Goal: Task Accomplishment & Management: Complete application form

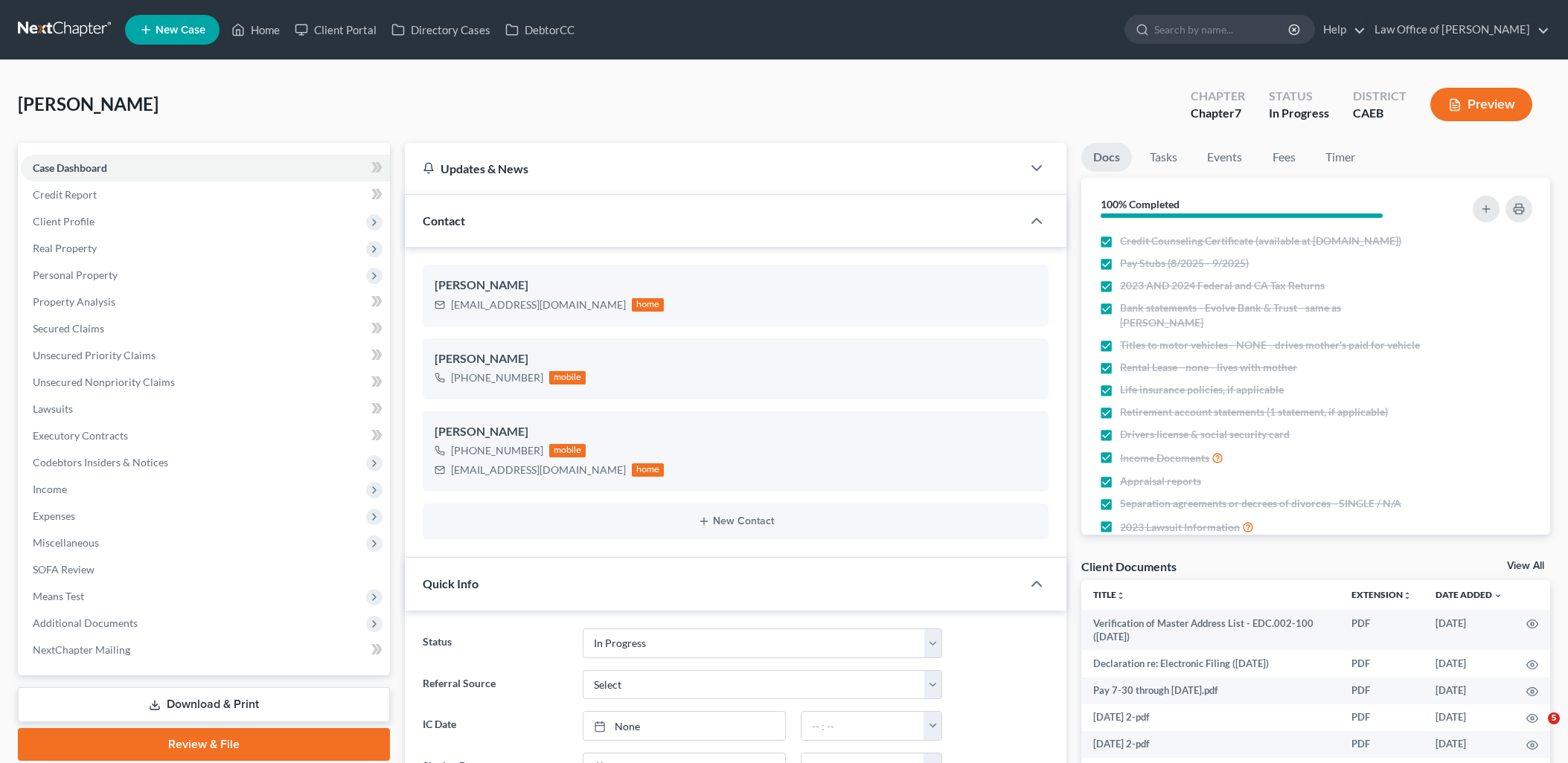
select select "9"
drag, startPoint x: 256, startPoint y: 28, endPoint x: 329, endPoint y: 76, distance: 87.4
click at [256, 28] on link "Home" at bounding box center [256, 29] width 63 height 27
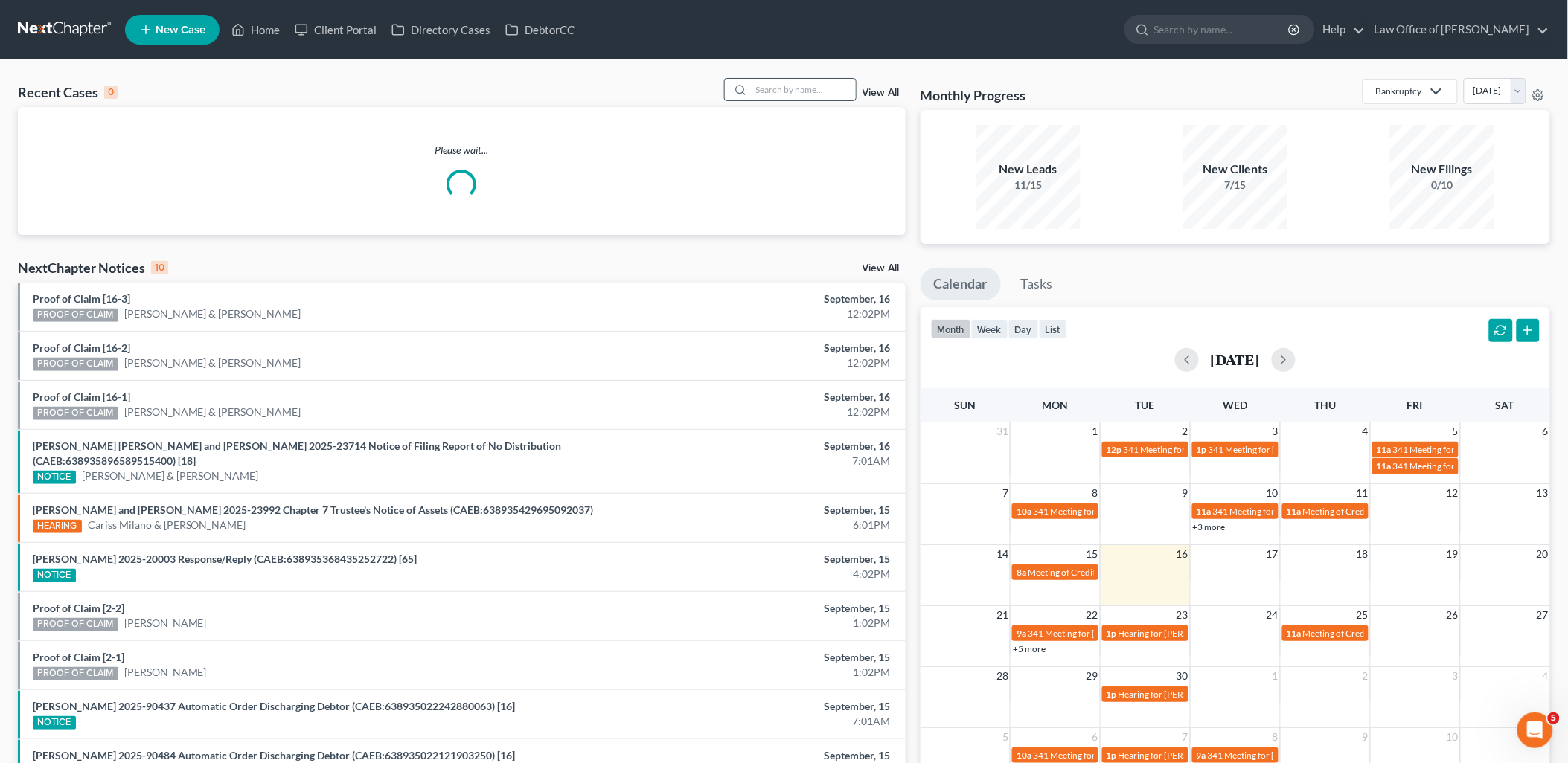
click at [776, 88] on input "search" at bounding box center [803, 90] width 104 height 22
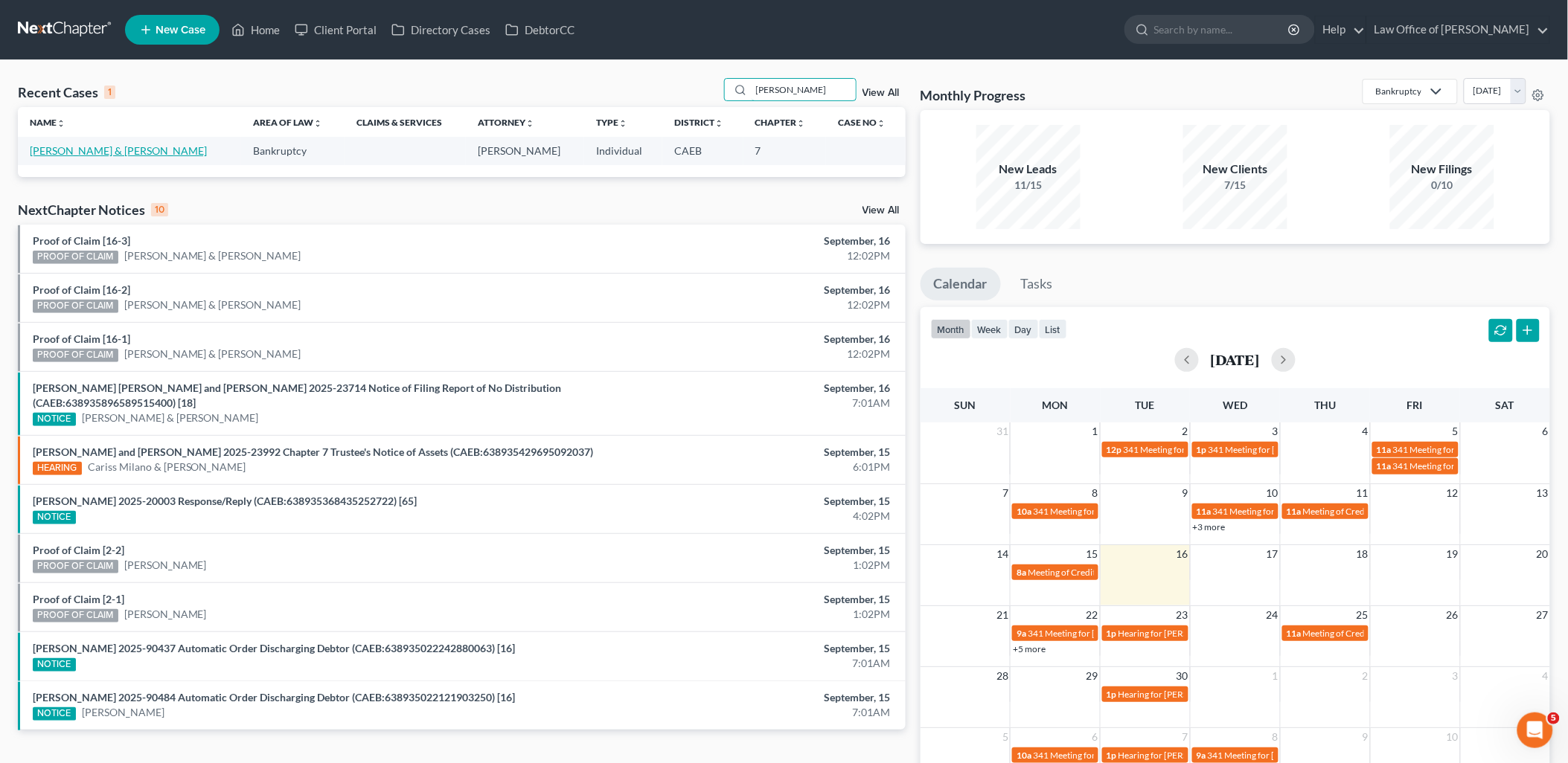
type input "[PERSON_NAME]"
click at [76, 150] on link "[PERSON_NAME] & [PERSON_NAME]" at bounding box center [118, 151] width 177 height 12
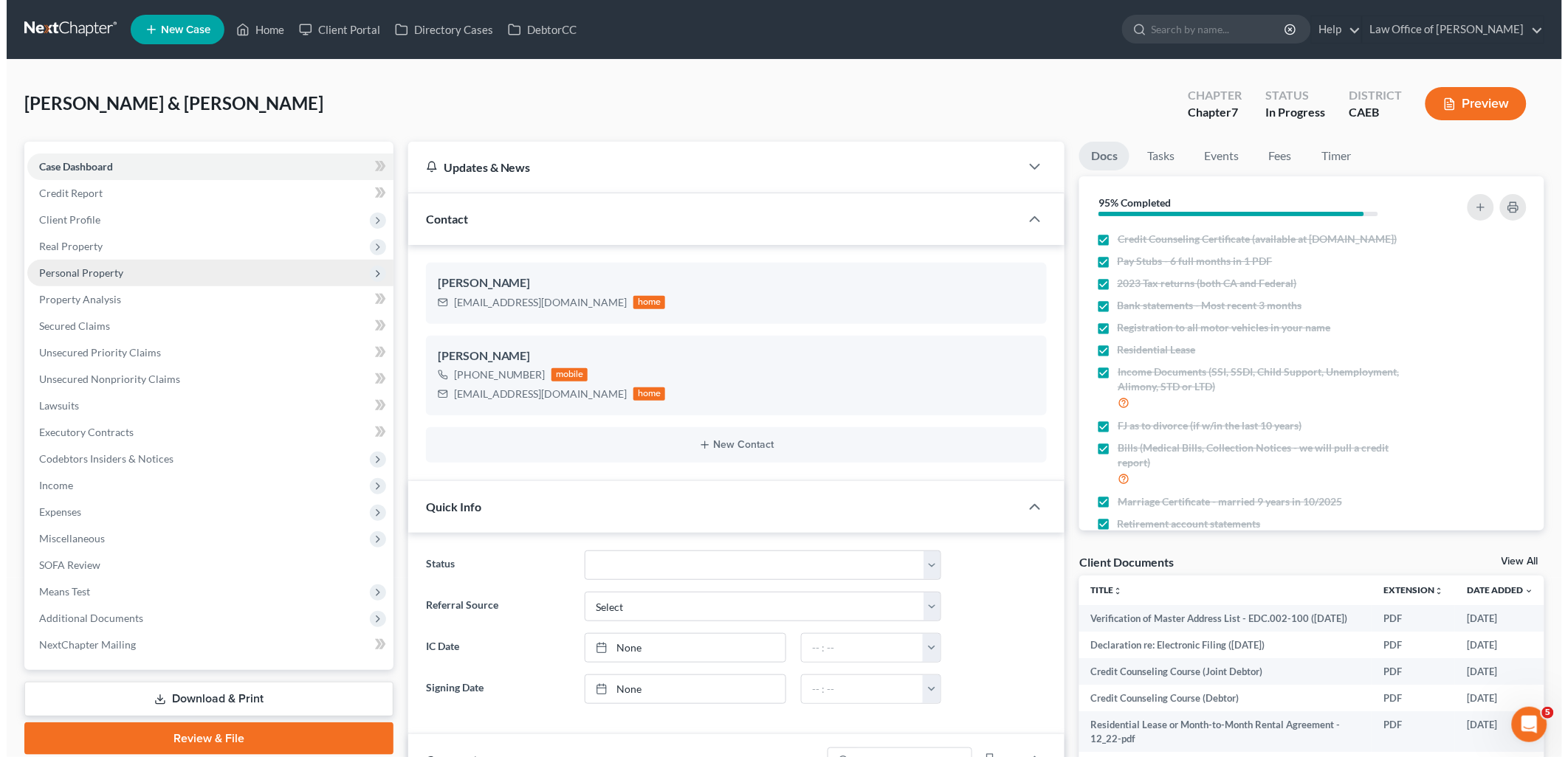
scroll to position [1222, 0]
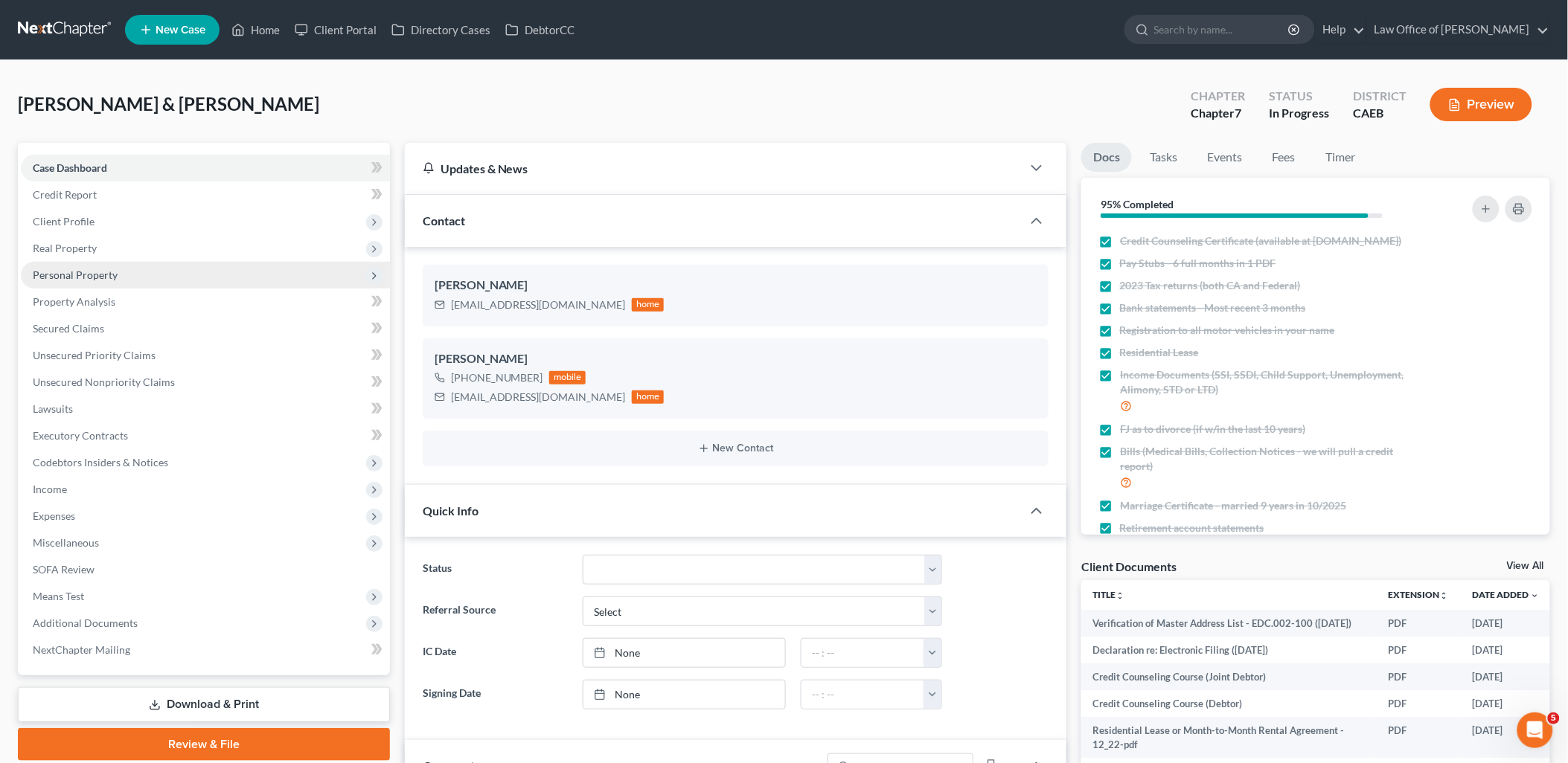
click at [74, 269] on span "Personal Property" at bounding box center [75, 275] width 85 height 12
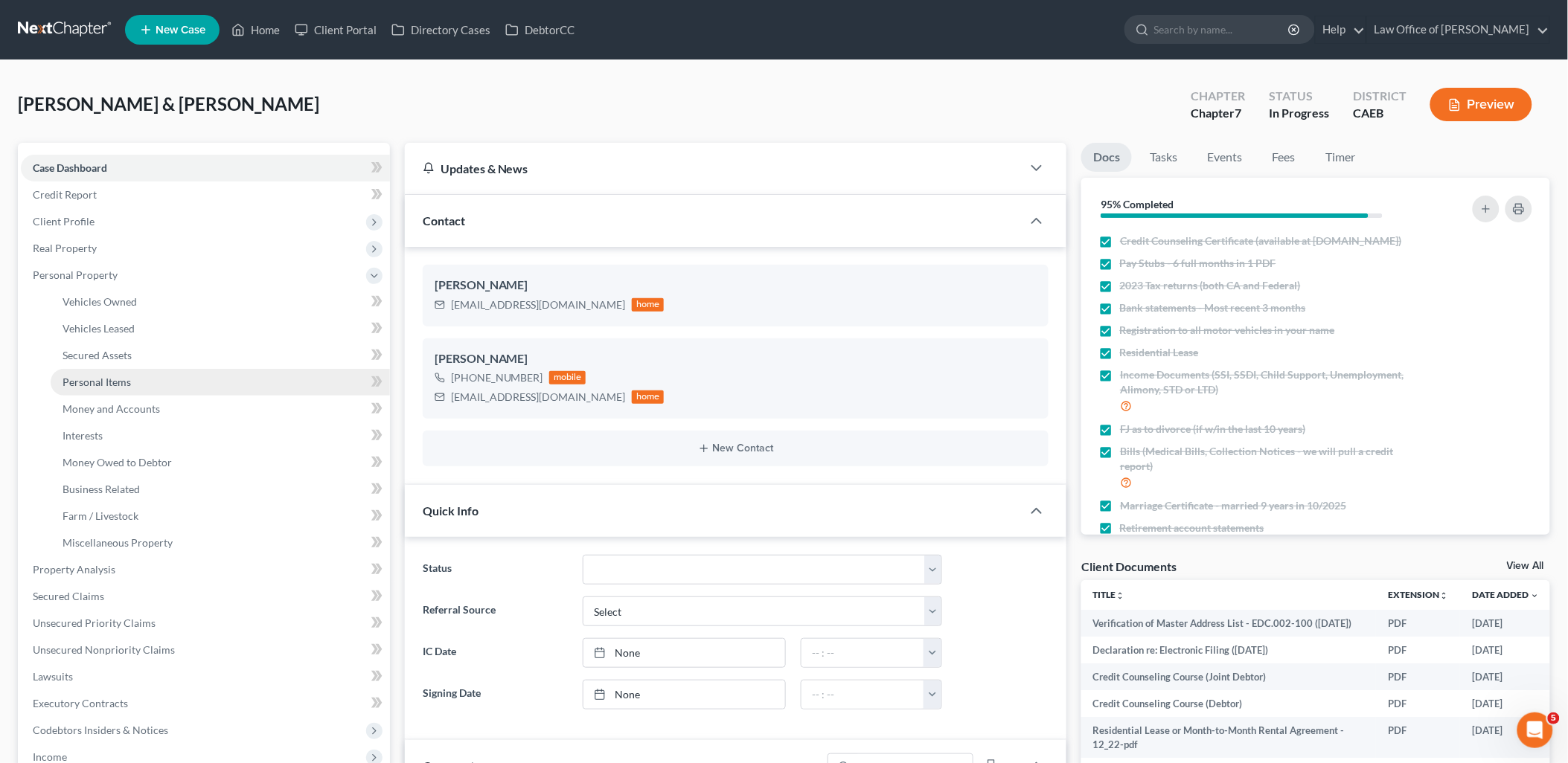
click at [84, 382] on span "Personal Items" at bounding box center [97, 382] width 69 height 12
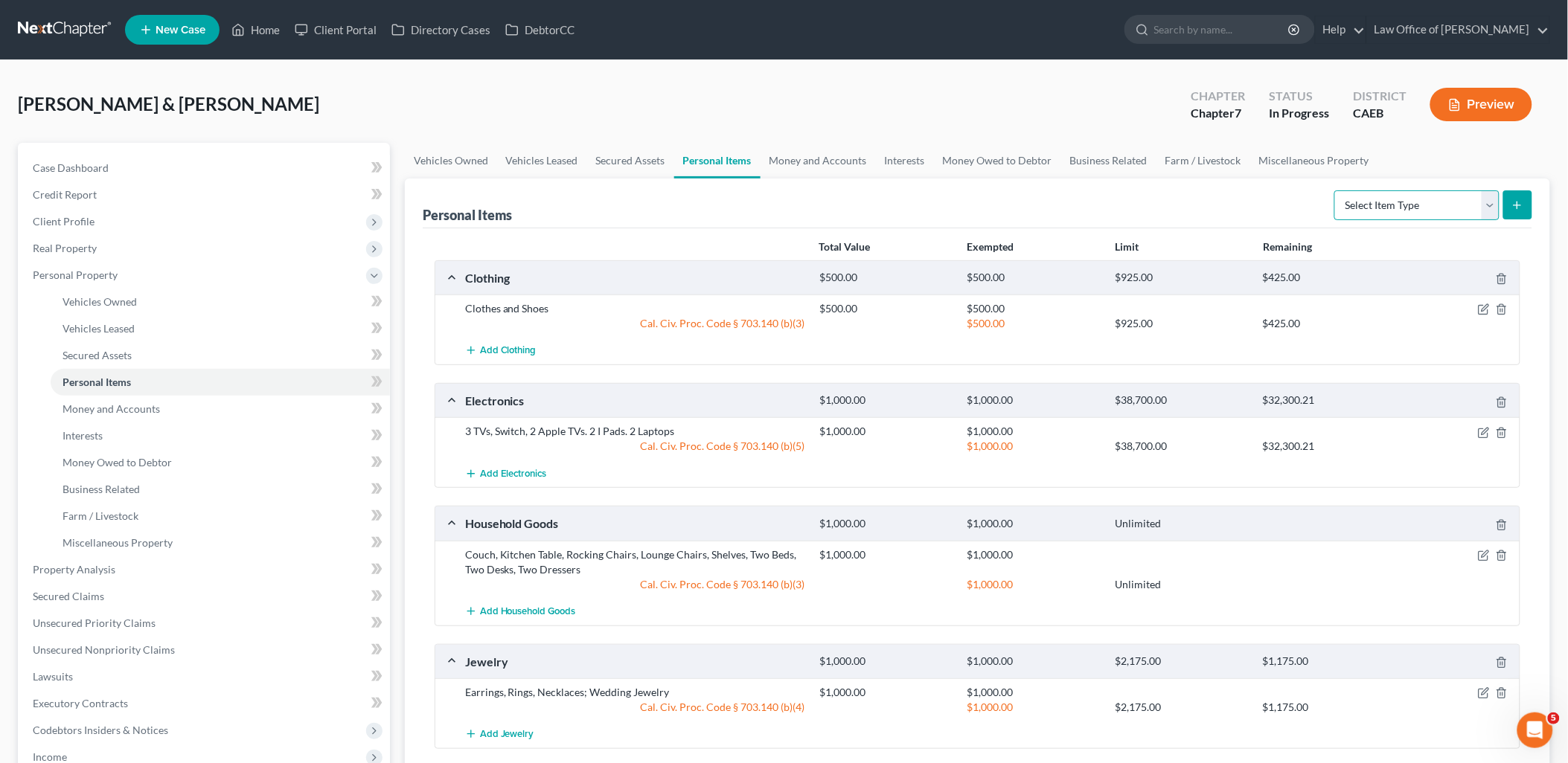
click at [1388, 197] on select "Select Item Type Clothing Collectibles Of Value Electronics Firearms Household …" at bounding box center [1417, 205] width 165 height 30
select select "sports_and_hobby_equipment"
click at [1336, 191] on select "Select Item Type Clothing Collectibles Of Value Electronics Firearms Household …" at bounding box center [1417, 205] width 165 height 30
click at [1523, 213] on button "submit" at bounding box center [1518, 205] width 29 height 29
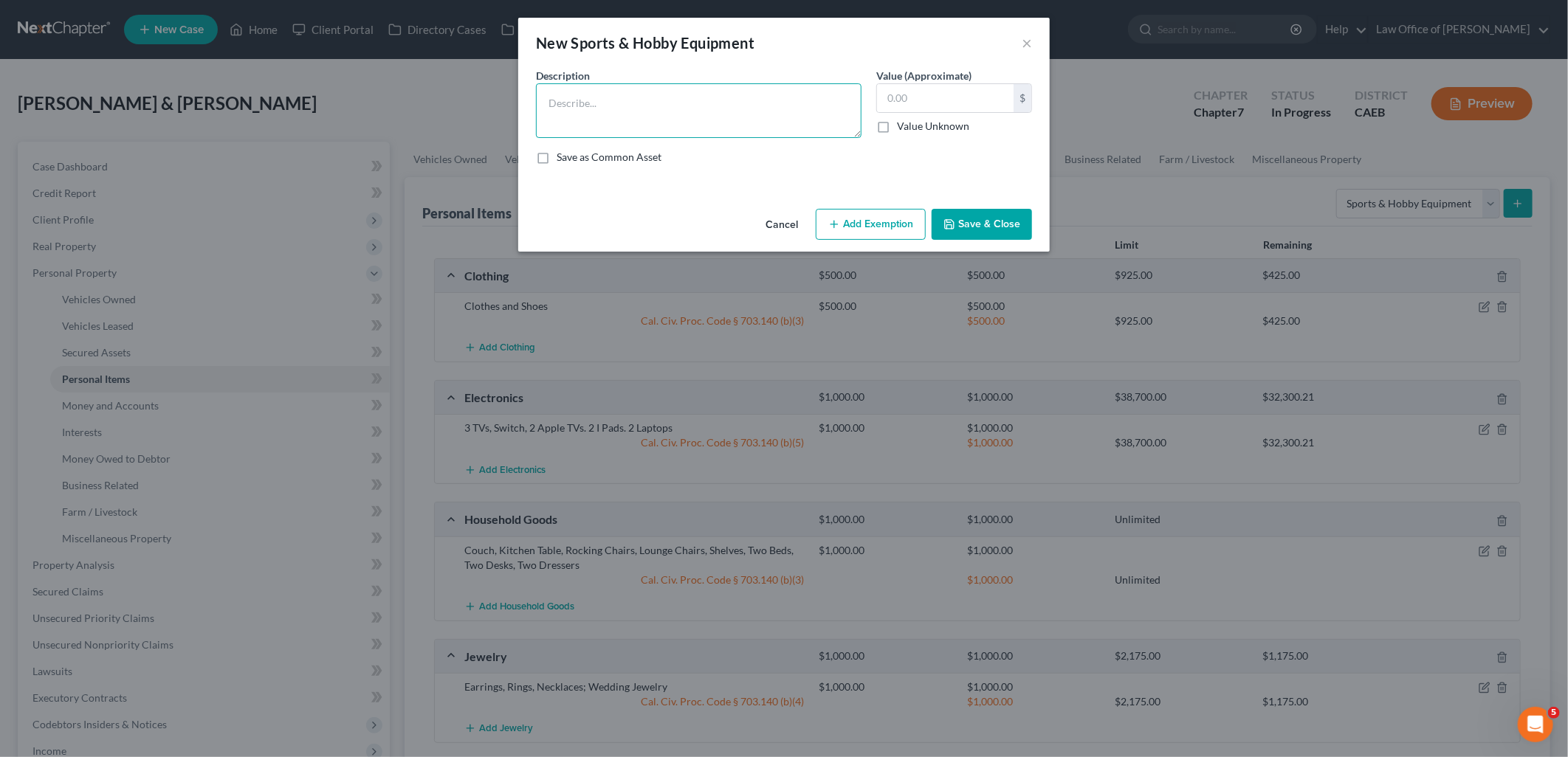
click at [652, 123] on textarea at bounding box center [698, 110] width 326 height 54
type textarea "m"
type textarea "Misc. Hobby Equipmnt"
type input "100"
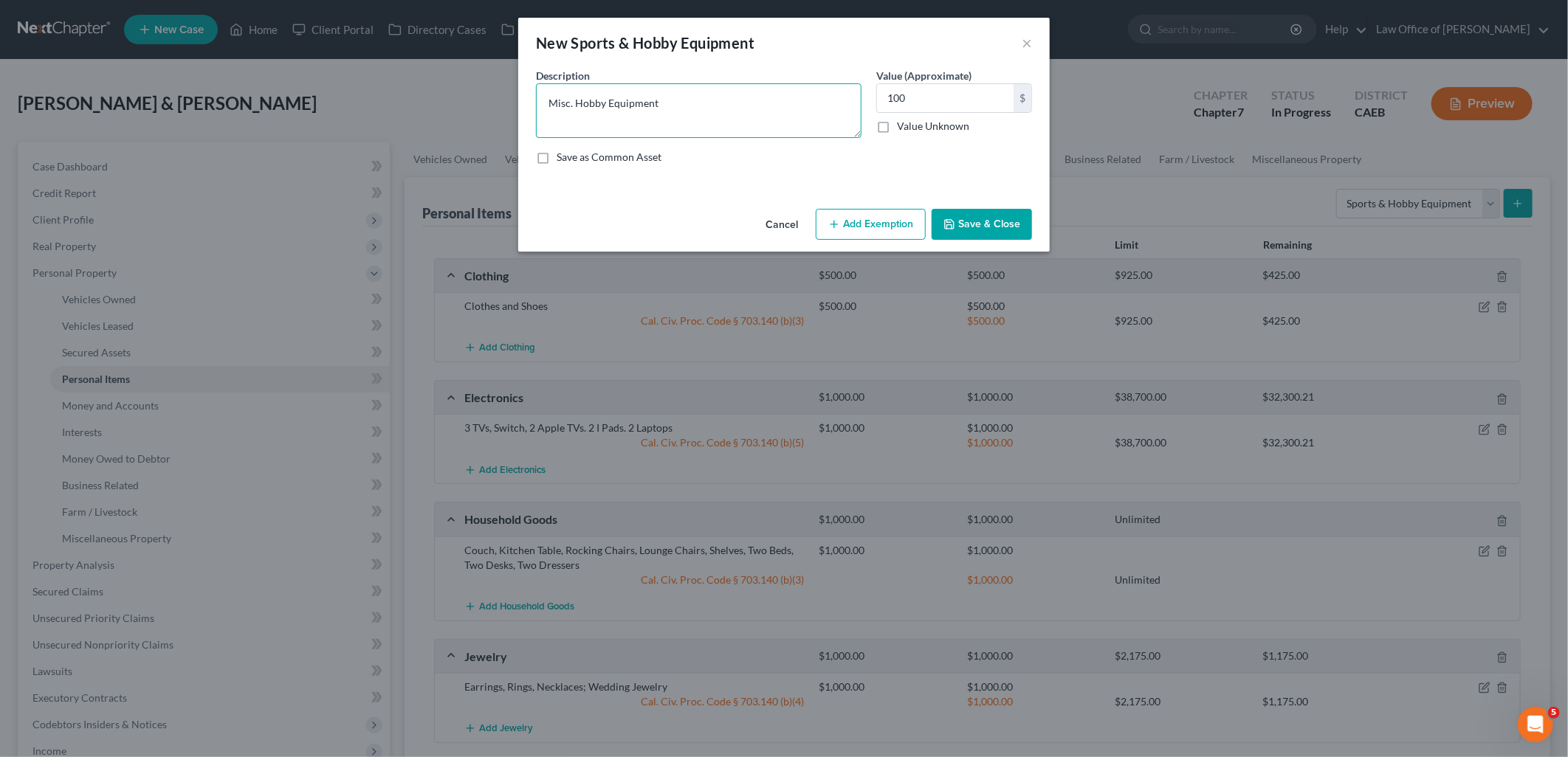
type textarea "Misc. Hobby Equipment"
click at [901, 224] on button "Add Exemption" at bounding box center [871, 224] width 110 height 31
select select "2"
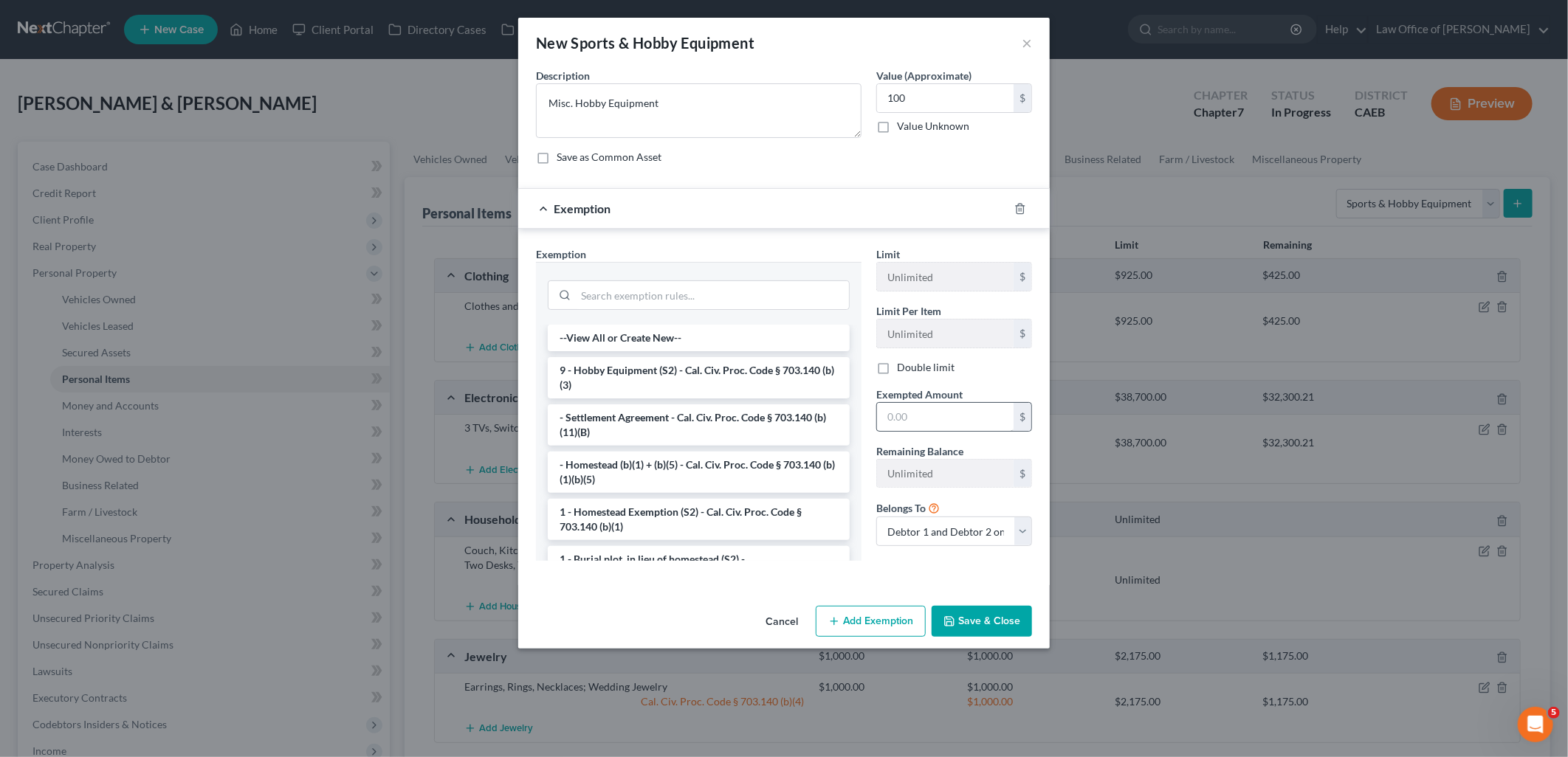
drag, startPoint x: 681, startPoint y: 378, endPoint x: 931, endPoint y: 417, distance: 253.0
click at [681, 378] on li "9 - Hobby Equipment (S2) - Cal. Civ. Proc. Code § 703.140 (b)(3)" at bounding box center [699, 378] width 302 height 41
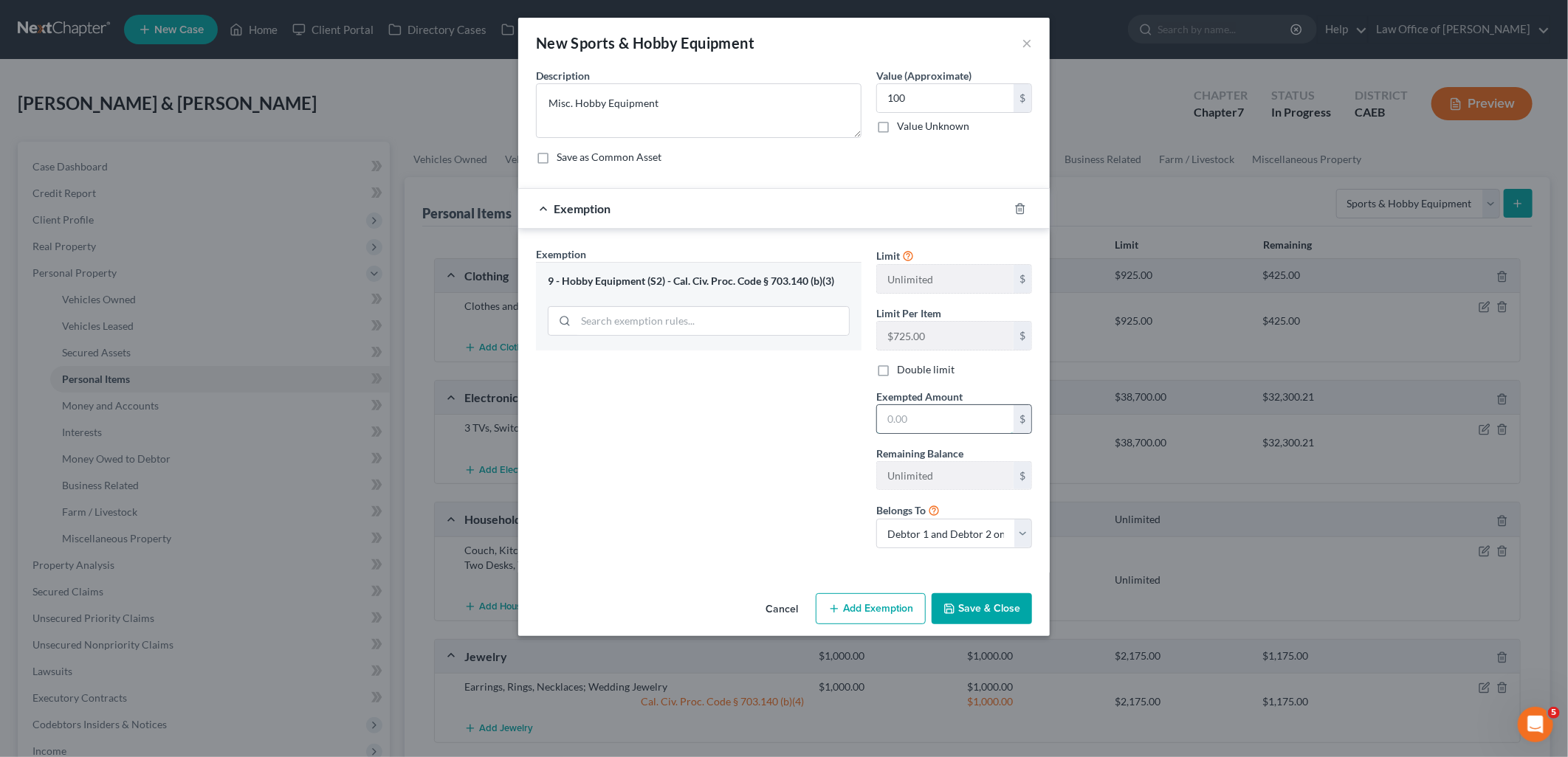
click at [931, 425] on input "text" at bounding box center [945, 419] width 136 height 28
type input "100"
click at [976, 609] on button "Save & Close" at bounding box center [982, 609] width 100 height 31
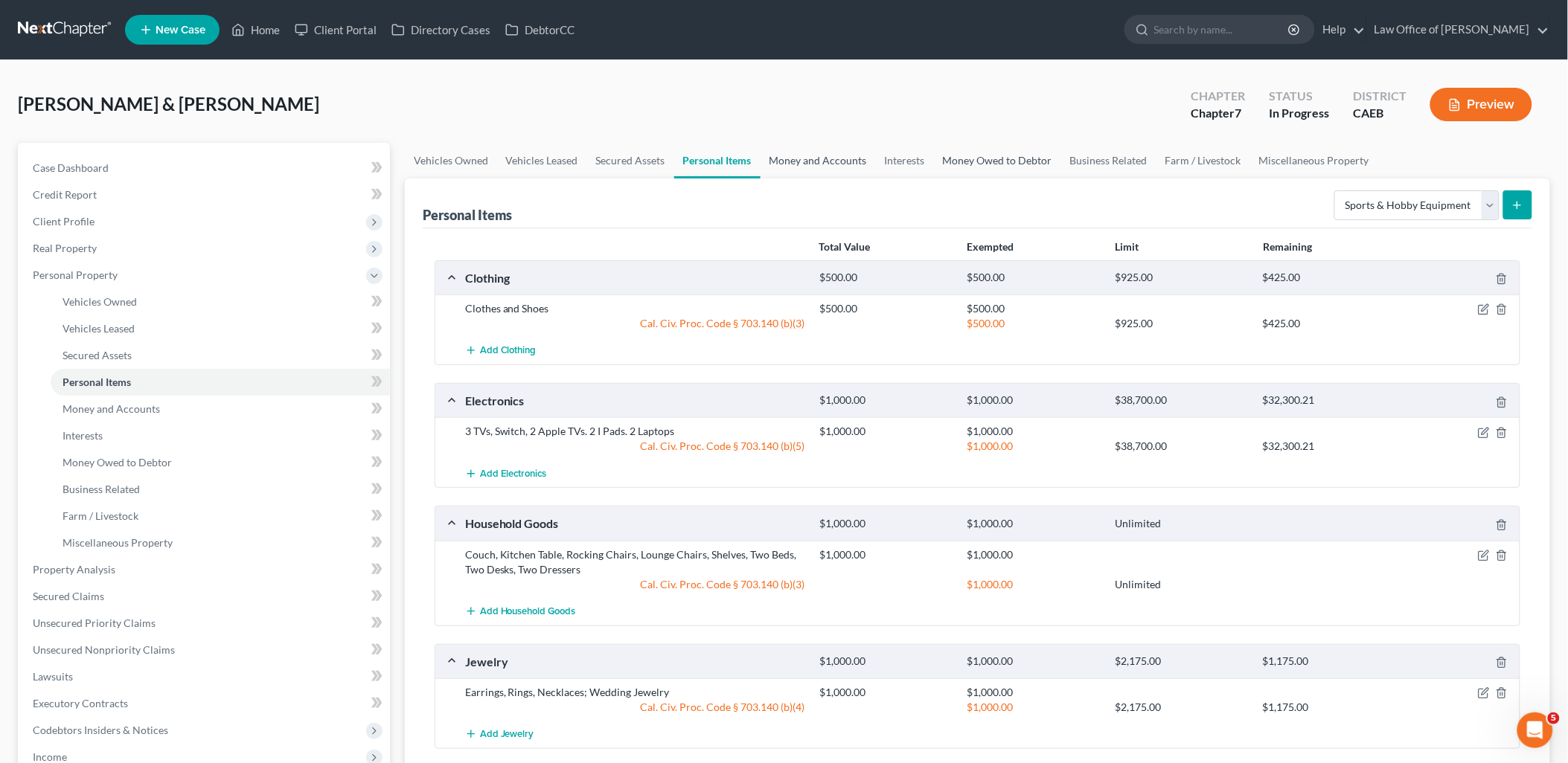
drag, startPoint x: 803, startPoint y: 156, endPoint x: 1032, endPoint y: 172, distance: 229.6
click at [803, 156] on link "Money and Accounts" at bounding box center [818, 161] width 115 height 36
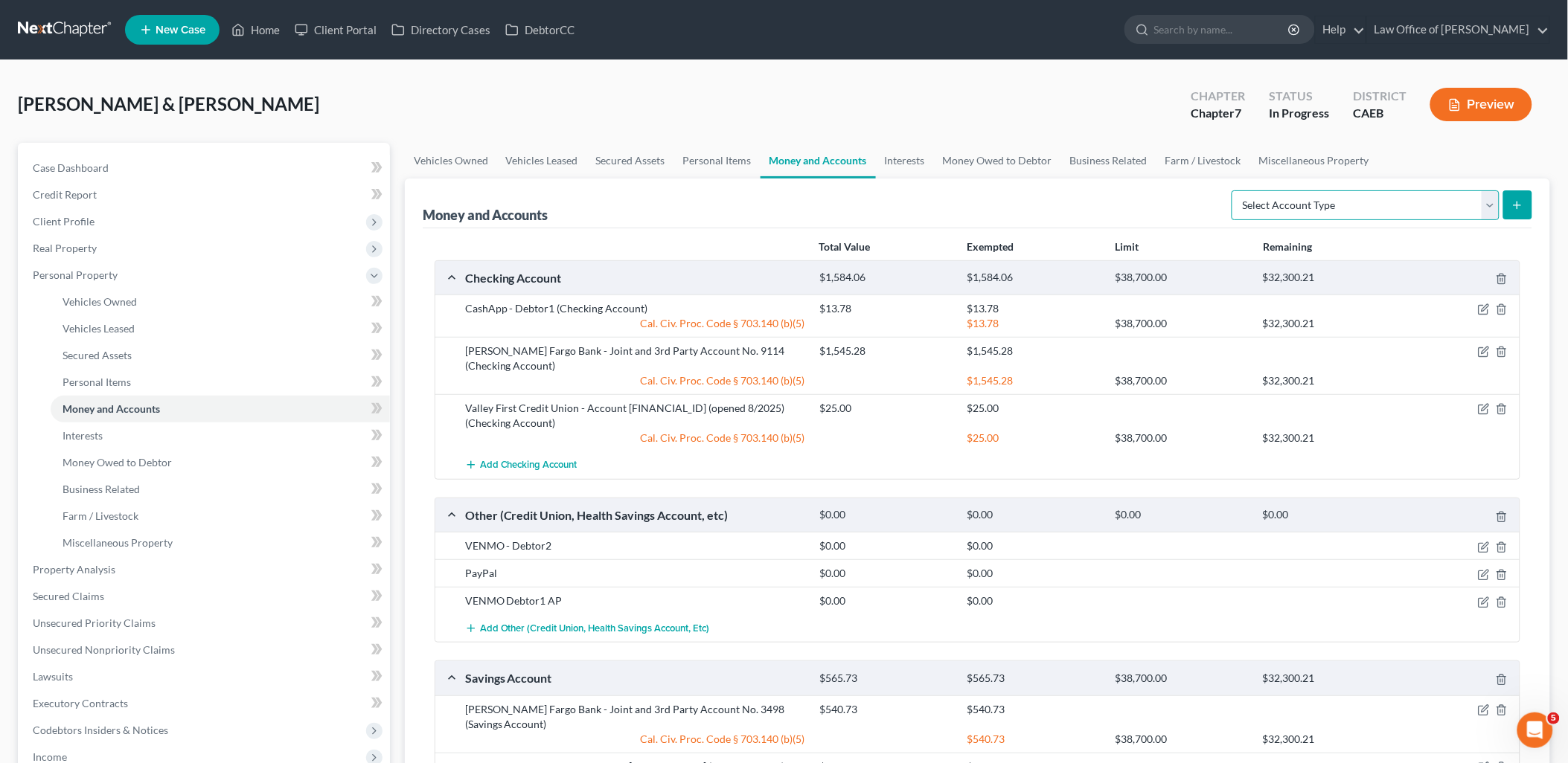
drag, startPoint x: 1417, startPoint y: 202, endPoint x: 1386, endPoint y: 204, distance: 31.1
click at [1417, 202] on select "Select Account Type Brokerage Cash on Hand Certificates of Deposit Checking Acc…" at bounding box center [1365, 205] width 268 height 30
select select "cash_on_hand"
click at [1235, 191] on select "Select Account Type Brokerage Cash on Hand Certificates of Deposit Checking Acc…" at bounding box center [1365, 205] width 268 height 30
click at [1514, 206] on icon "submit" at bounding box center [1516, 205] width 12 height 12
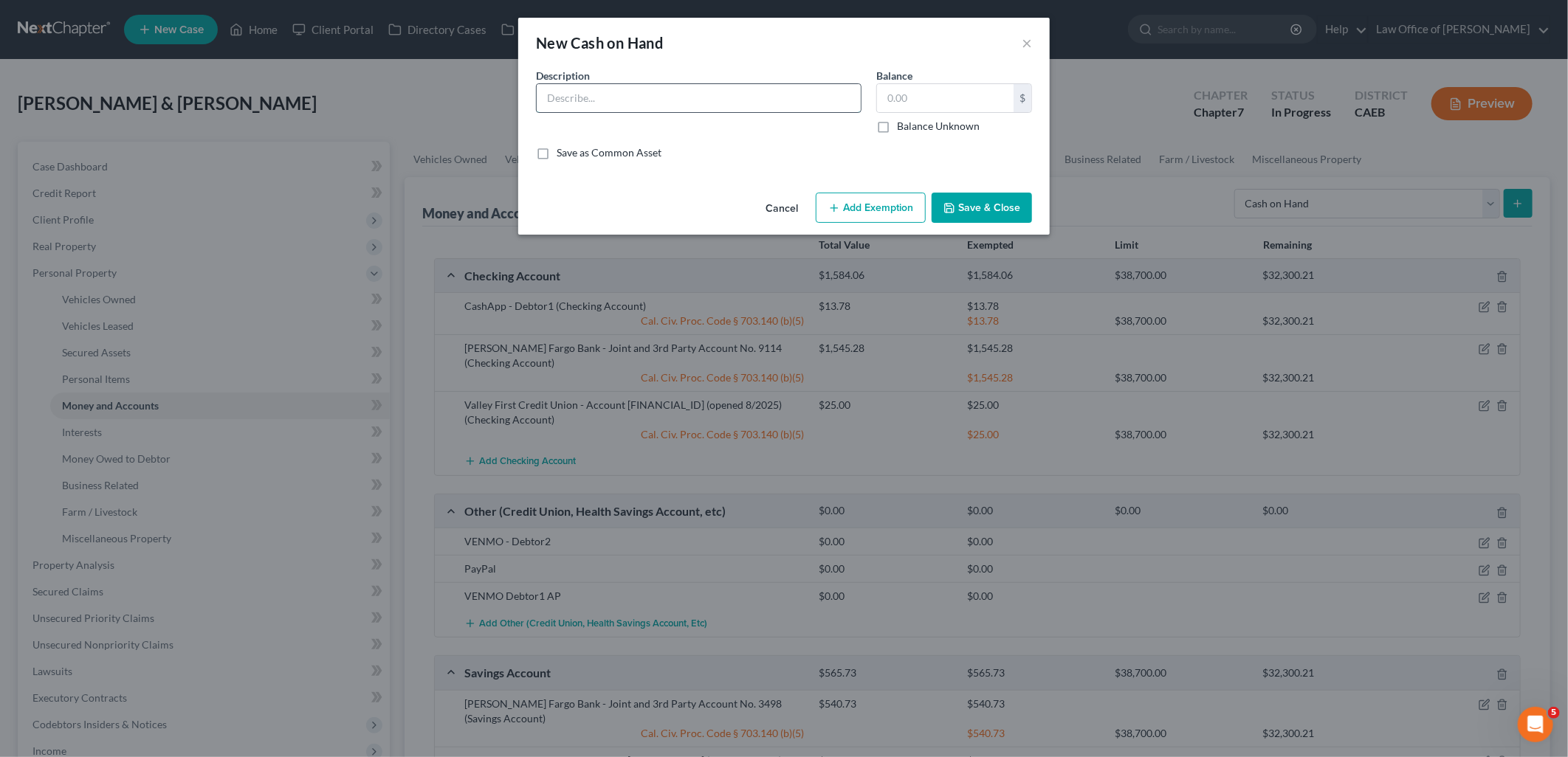
click at [704, 92] on input "text" at bounding box center [698, 98] width 324 height 28
type input "CASH ON HAND"
type input "300"
click at [874, 195] on button "Add Exemption" at bounding box center [871, 208] width 110 height 31
select select "2"
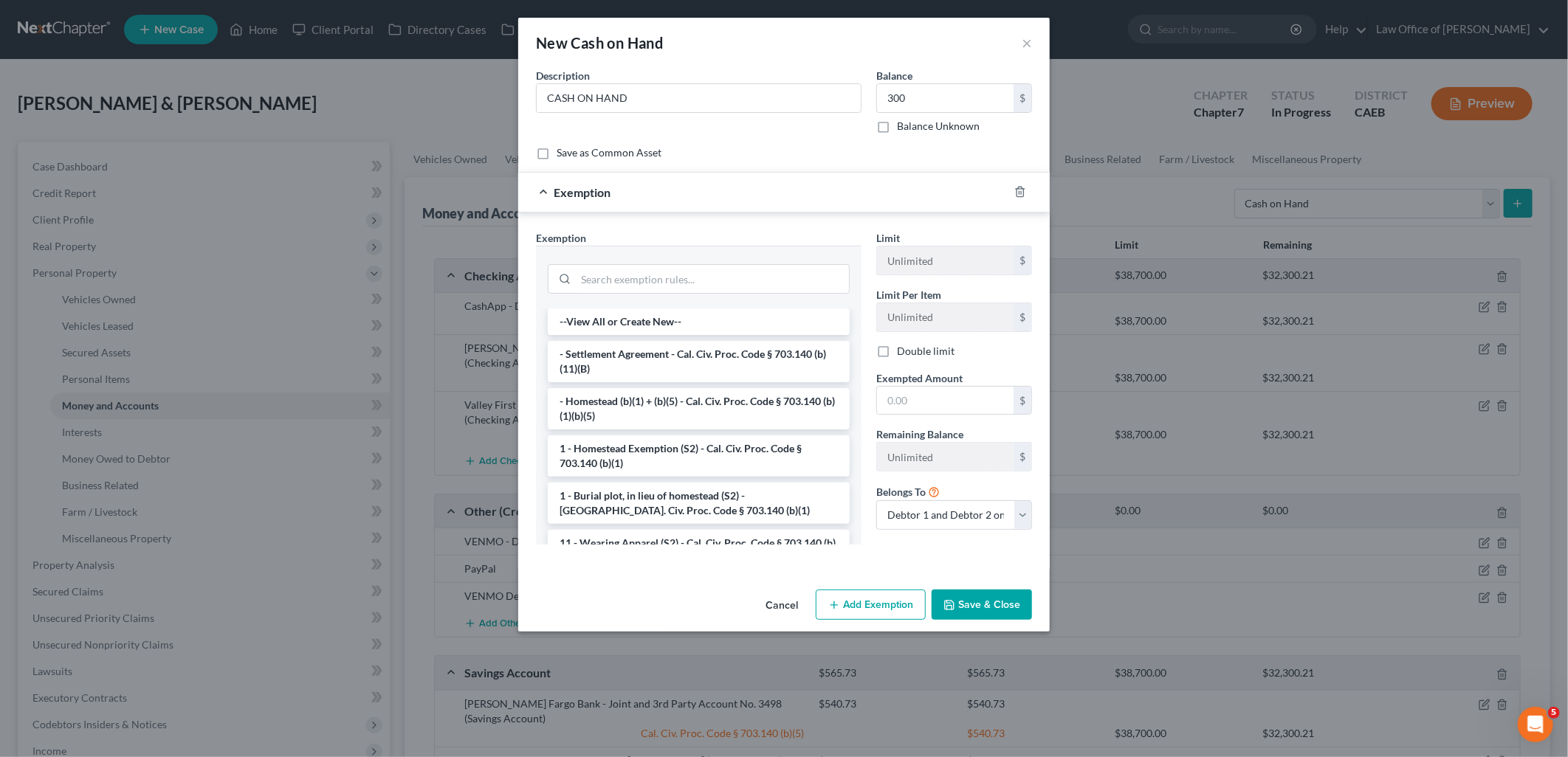
scroll to position [164, 0]
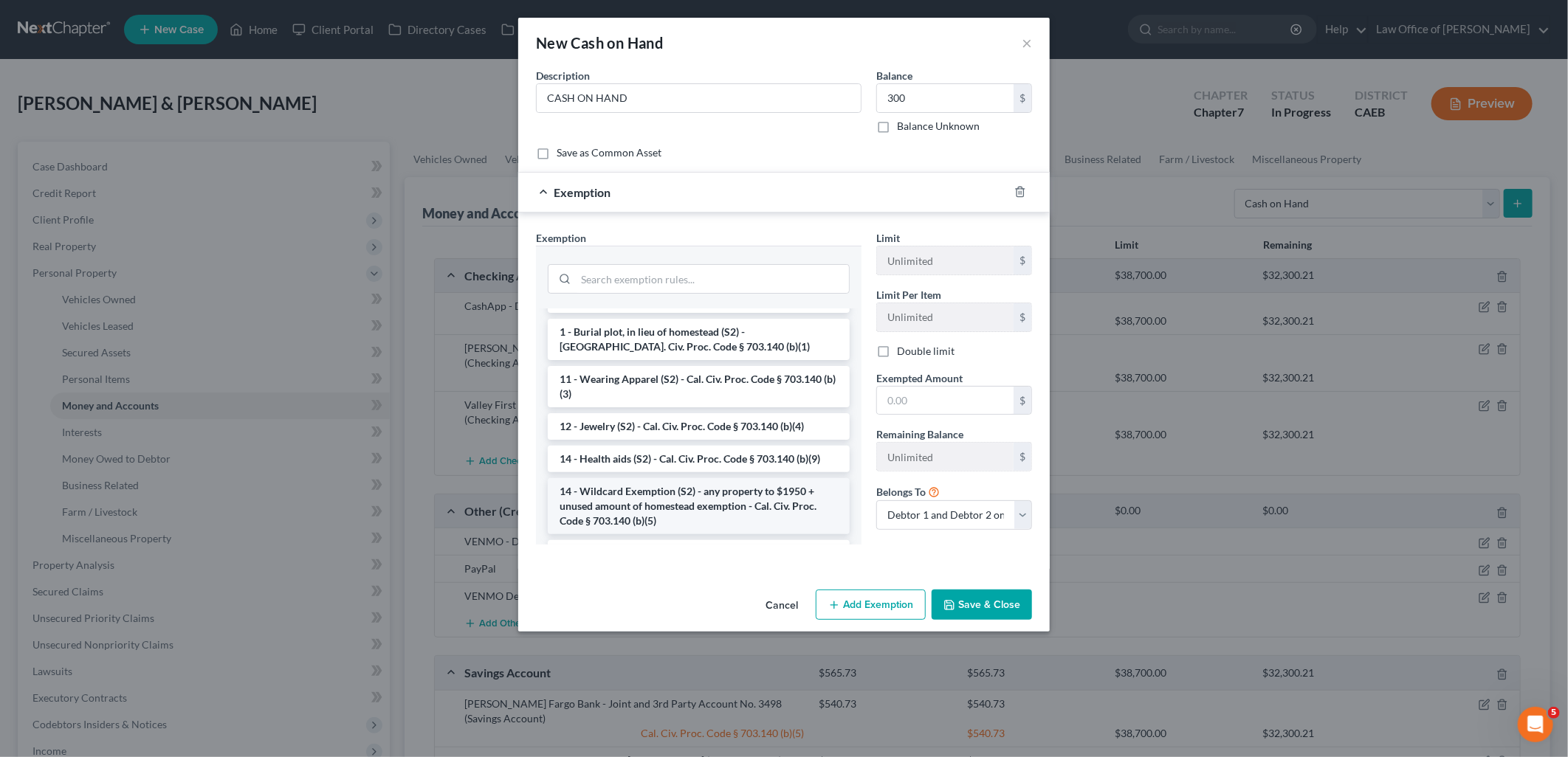
click at [677, 483] on li "14 - Wildcard Exemption (S2) - any property to $1950 + unused amount of homeste…" at bounding box center [699, 506] width 302 height 56
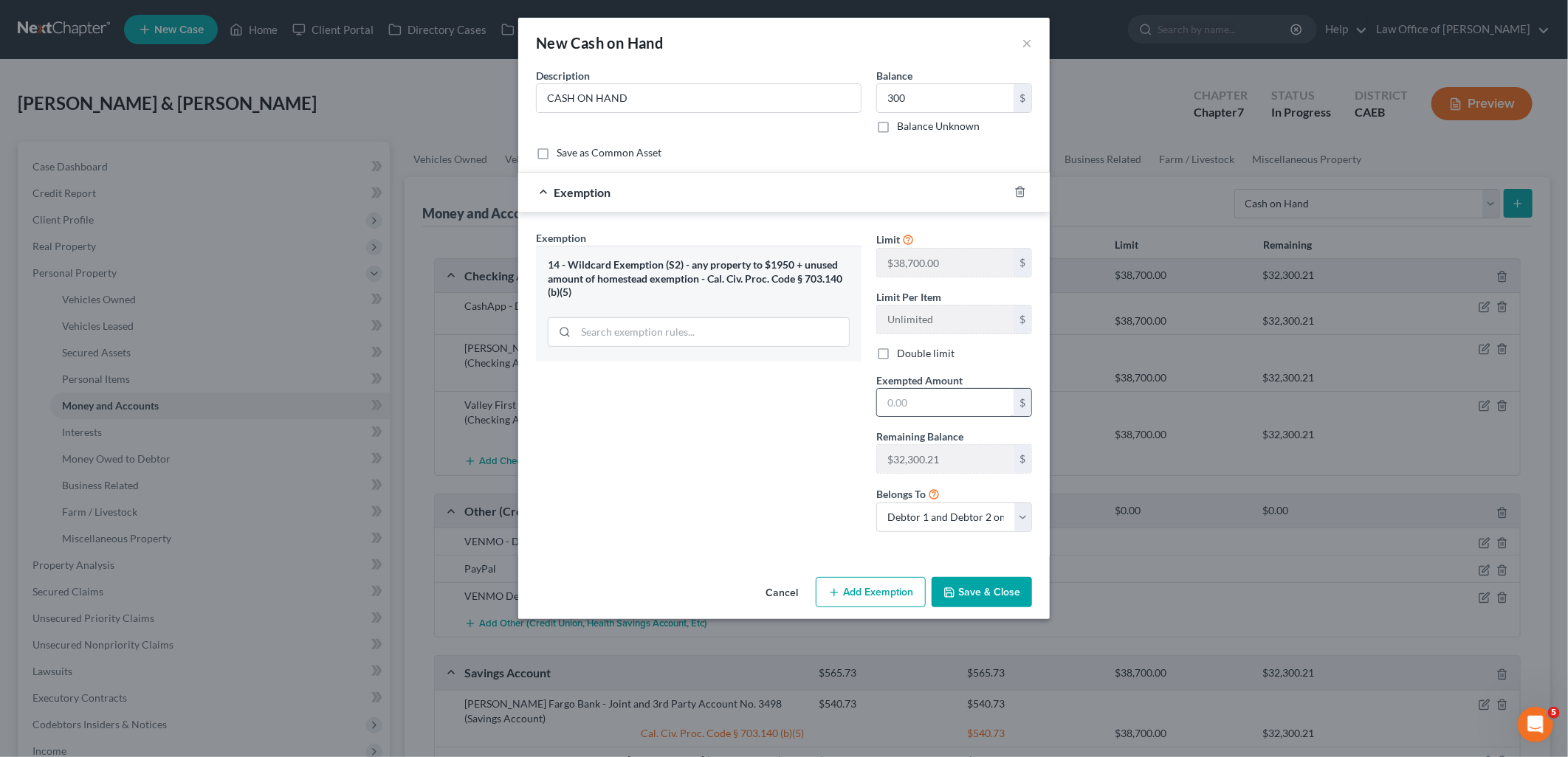
click at [916, 408] on input "text" at bounding box center [945, 403] width 136 height 28
type input "300"
drag, startPoint x: 954, startPoint y: 600, endPoint x: 1566, endPoint y: 557, distance: 613.5
click at [957, 600] on button "Save & Close" at bounding box center [982, 592] width 100 height 31
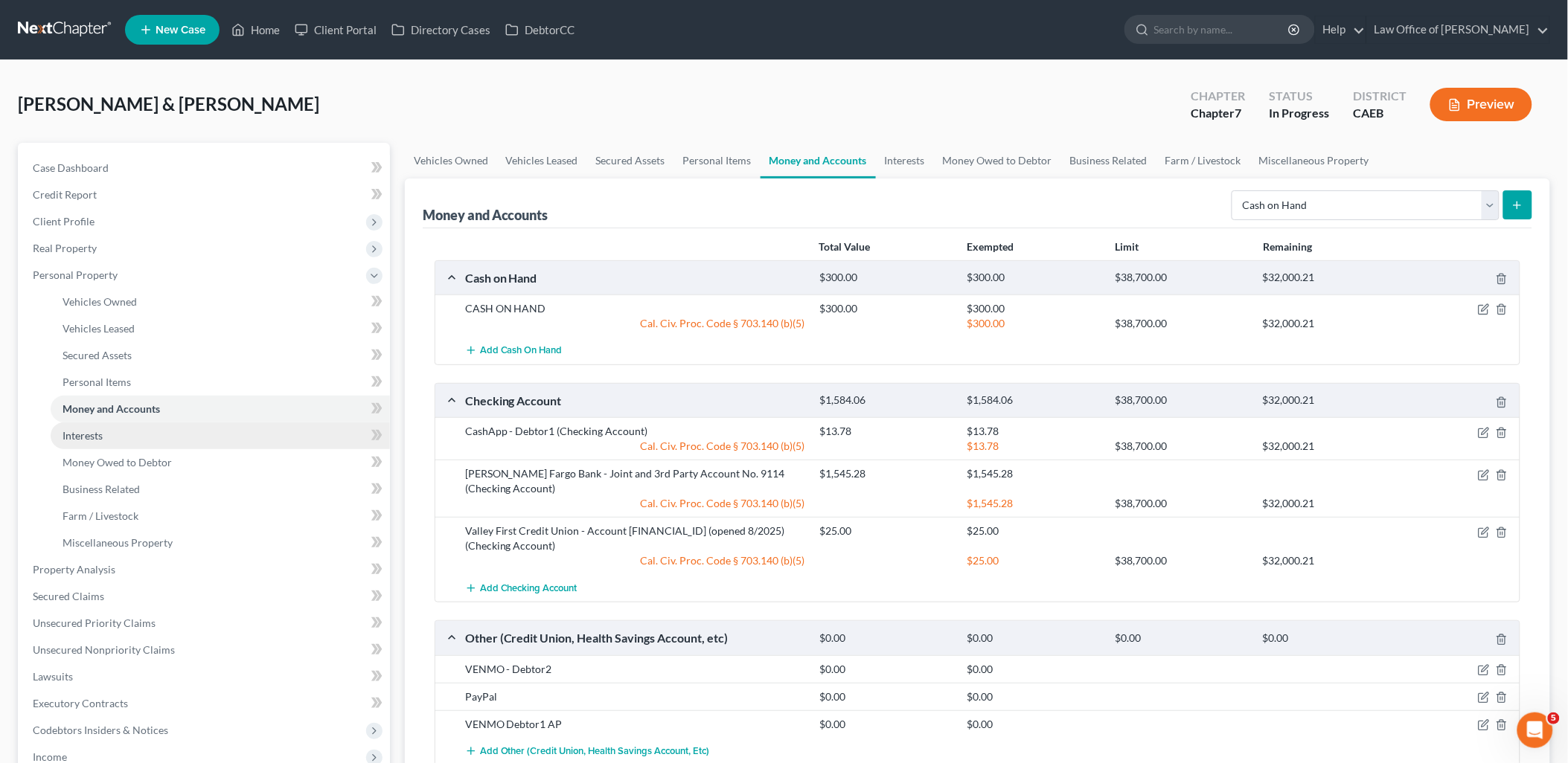
click at [83, 440] on span "Interests" at bounding box center [83, 436] width 40 height 12
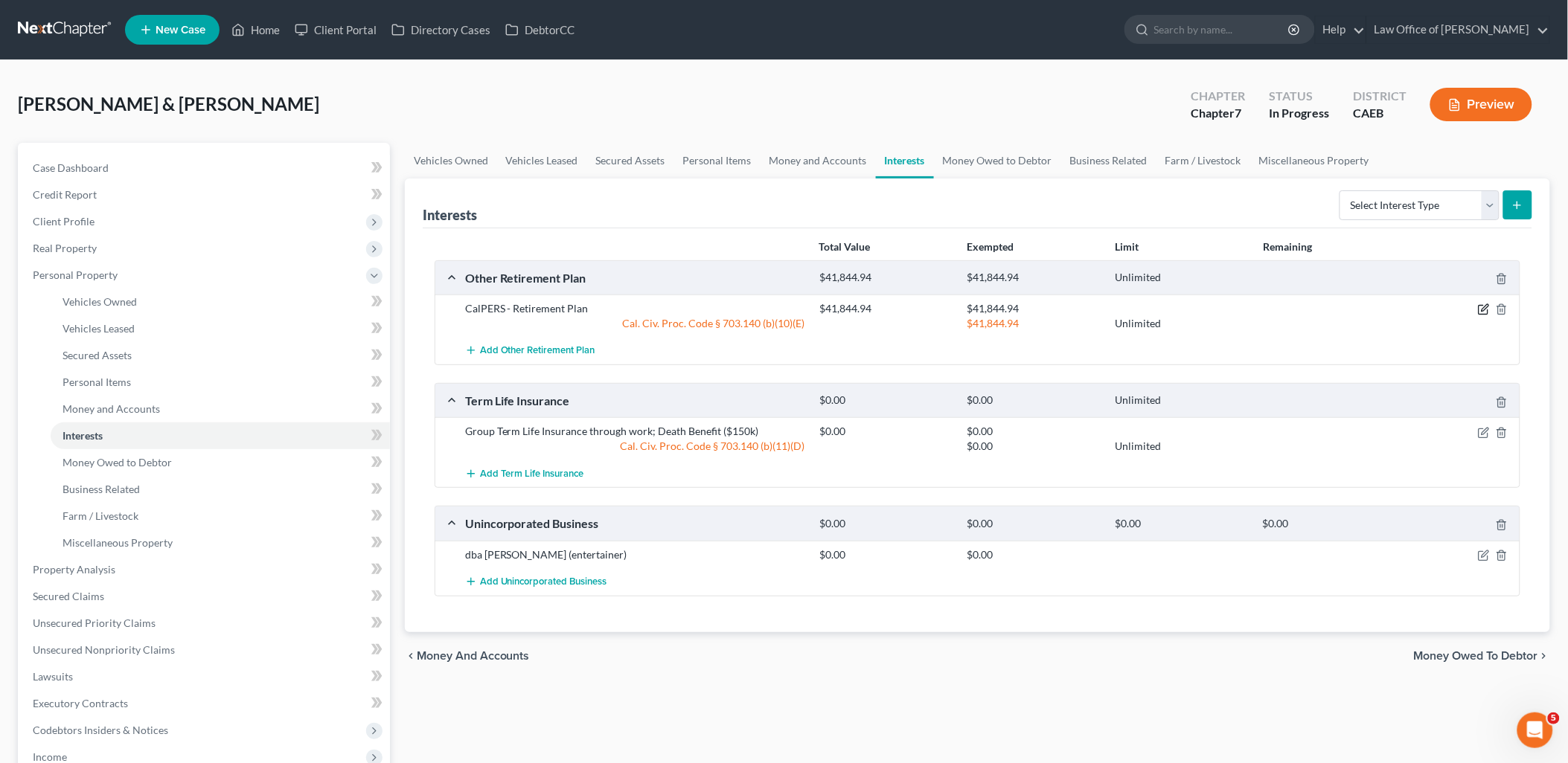
drag, startPoint x: 1483, startPoint y: 307, endPoint x: 1410, endPoint y: 287, distance: 75.7
click at [1483, 307] on icon "button" at bounding box center [1483, 309] width 12 height 12
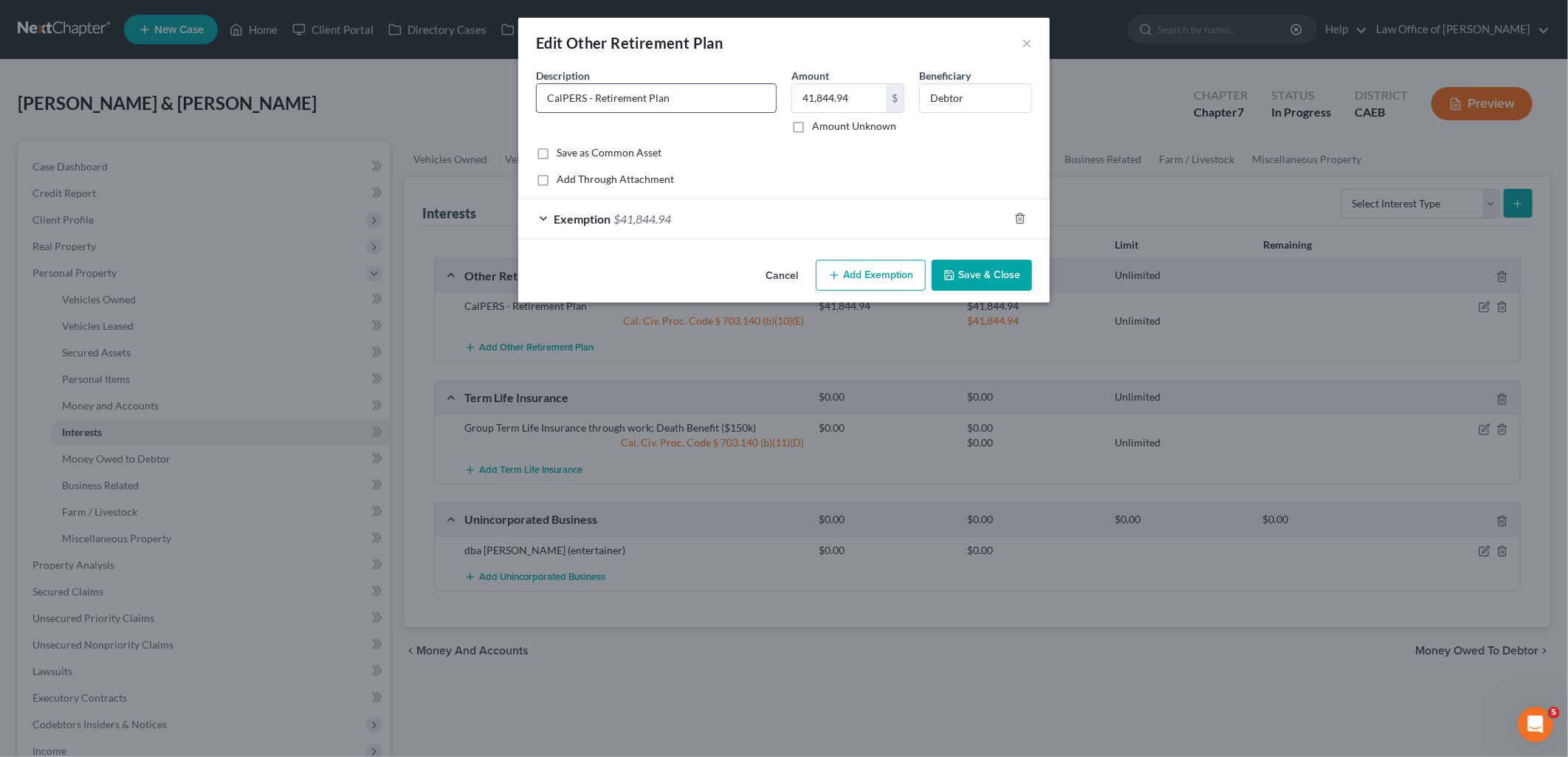
drag, startPoint x: 677, startPoint y: 97, endPoint x: 543, endPoint y: 91, distance: 134.1
click at [543, 91] on input "CalPERS - Retirement Plan" at bounding box center [656, 98] width 239 height 28
type input "u"
type input "UC DEP"
click at [1009, 283] on button "Save & Close" at bounding box center [982, 275] width 100 height 31
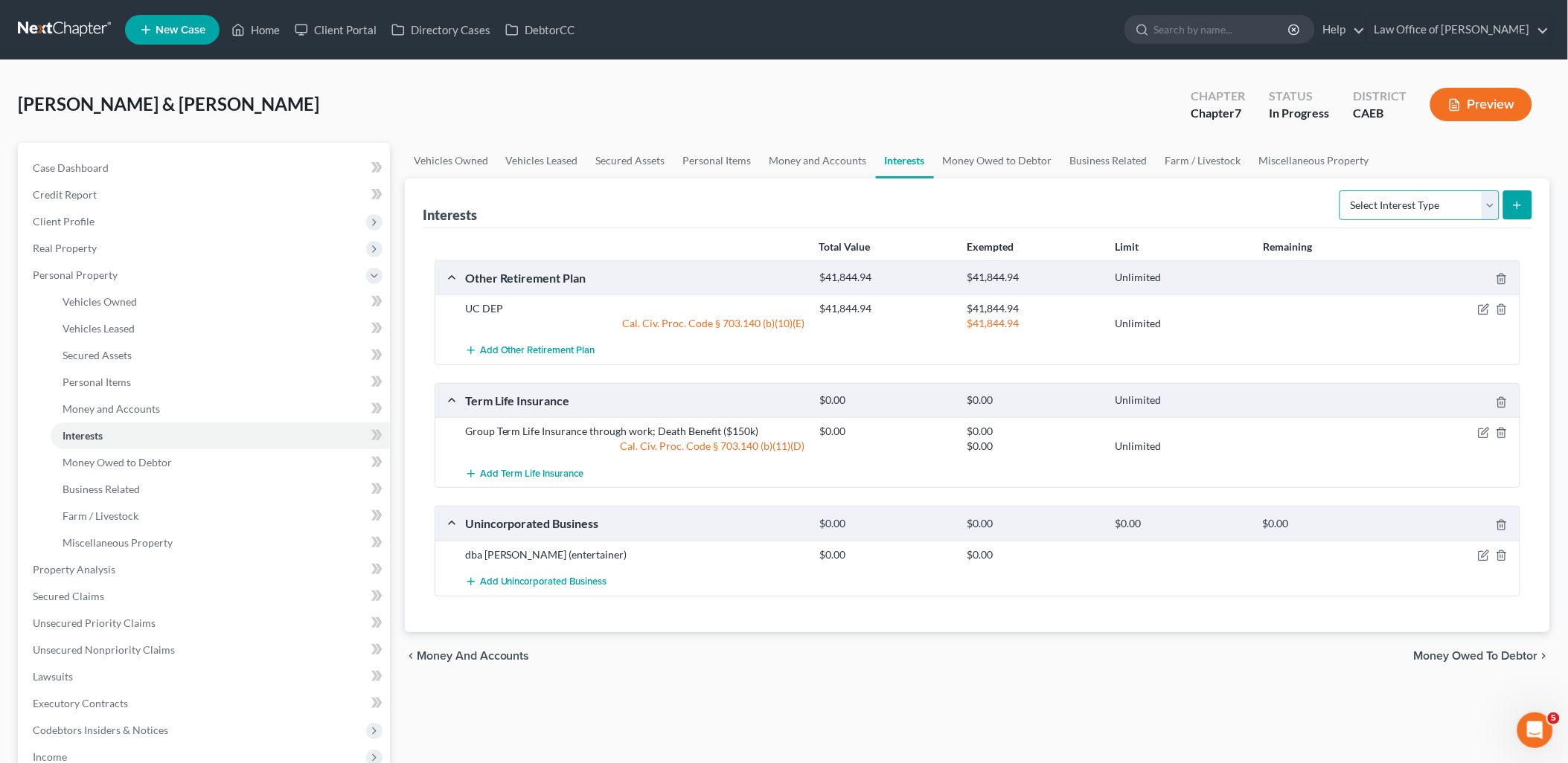
click at [1438, 203] on select "Select Interest Type 401K Annuity Bond Education IRA Government Bond Government…" at bounding box center [1419, 205] width 160 height 30
select select "pension_plan"
click at [1342, 191] on select "Select Interest Type 401K Annuity Bond Education IRA Government Bond Government…" at bounding box center [1419, 205] width 160 height 30
click at [1520, 204] on icon "submit" at bounding box center [1516, 205] width 12 height 12
click at [103, 449] on link "Money Owed to Debtor" at bounding box center [220, 463] width 339 height 27
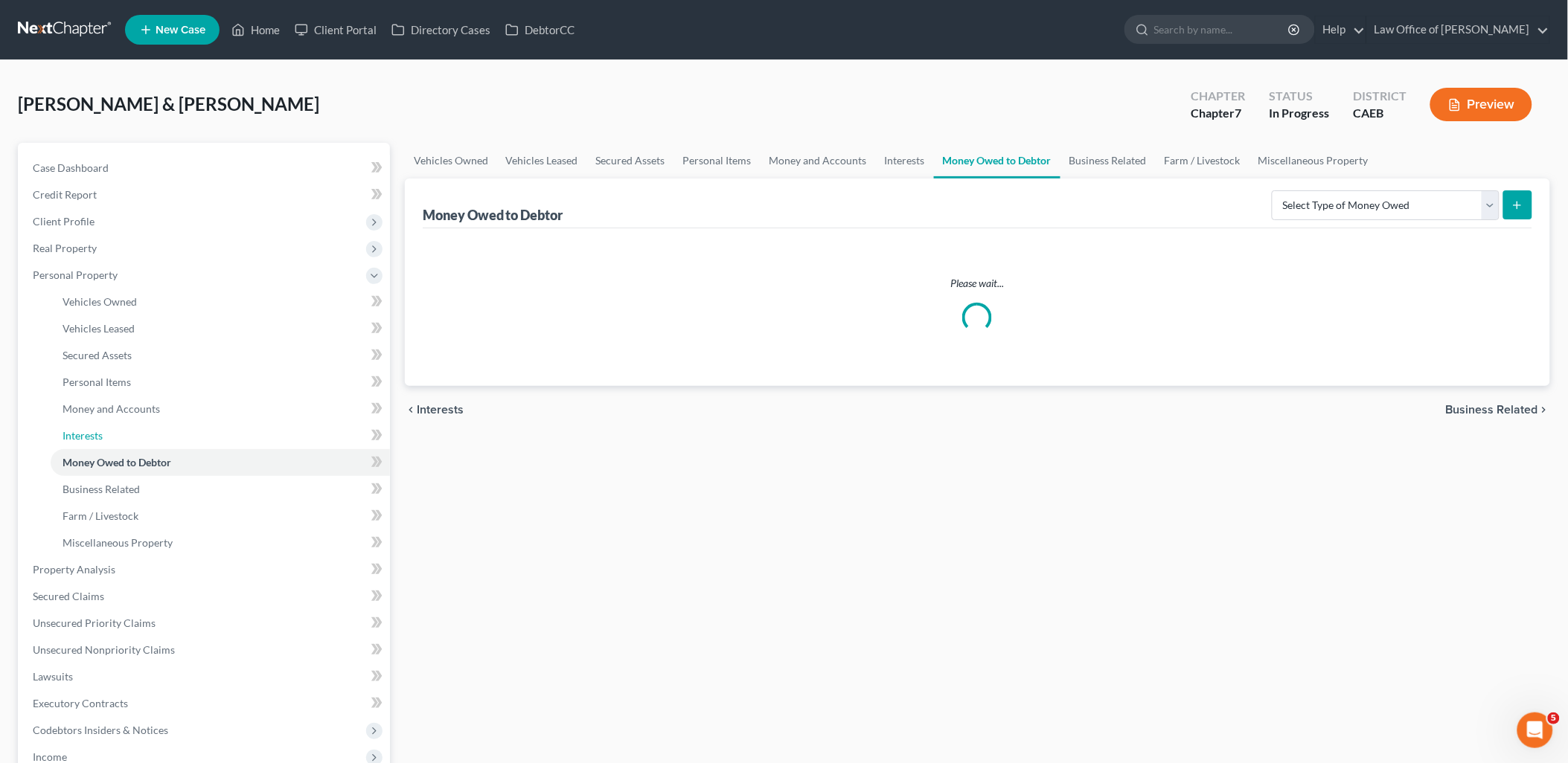
drag, startPoint x: 87, startPoint y: 427, endPoint x: 1144, endPoint y: 270, distance: 1068.6
click at [87, 426] on link "Interests" at bounding box center [220, 436] width 339 height 27
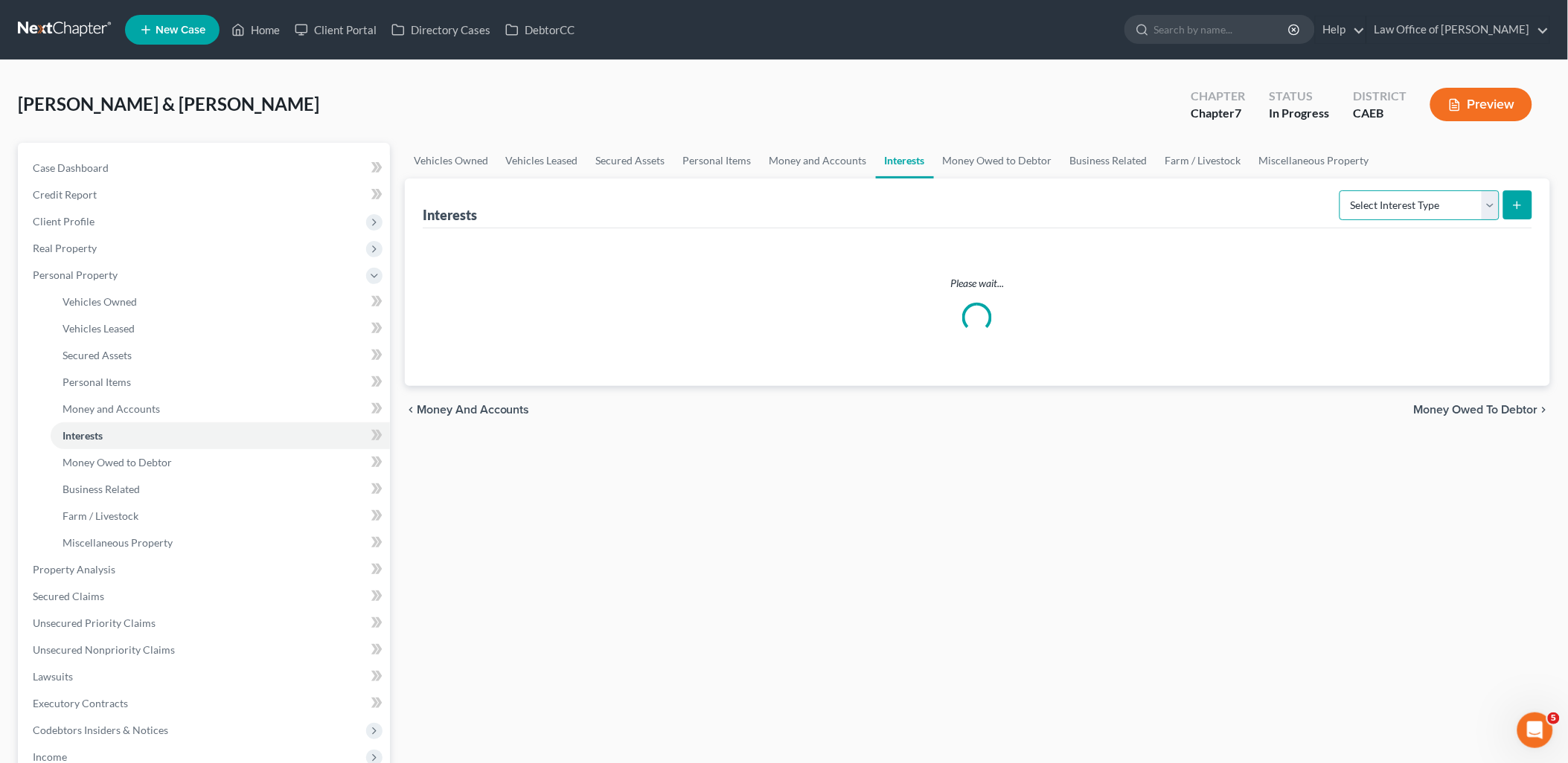
click at [1345, 203] on select "Select Interest Type 401K Annuity Bond Education IRA Government Bond Government…" at bounding box center [1419, 205] width 160 height 30
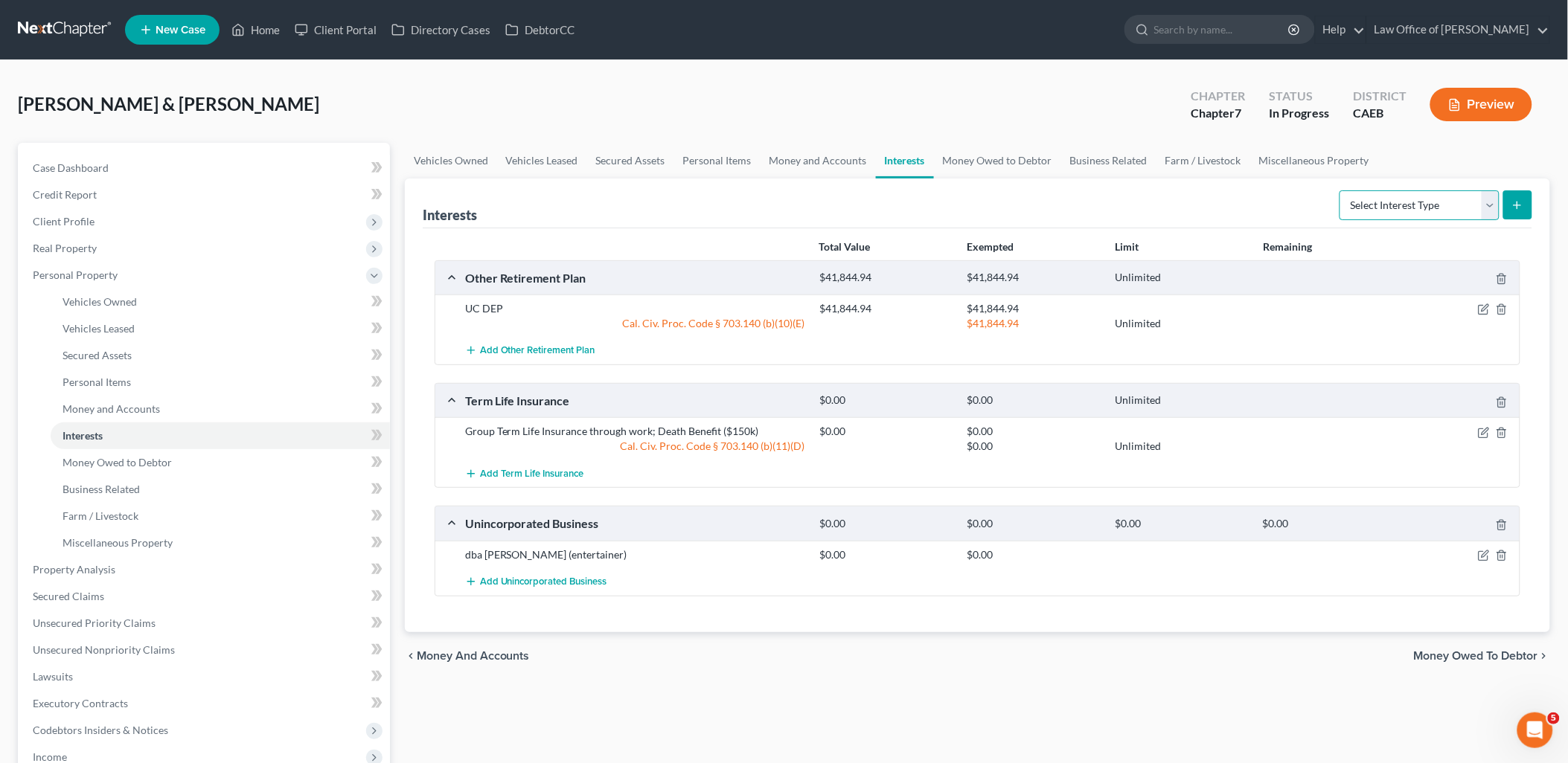
select select "pension_plan"
click at [1342, 191] on select "Select Interest Type 401K Annuity Bond Education IRA Government Bond Government…" at bounding box center [1419, 205] width 160 height 30
click at [1521, 203] on icon "submit" at bounding box center [1516, 205] width 12 height 12
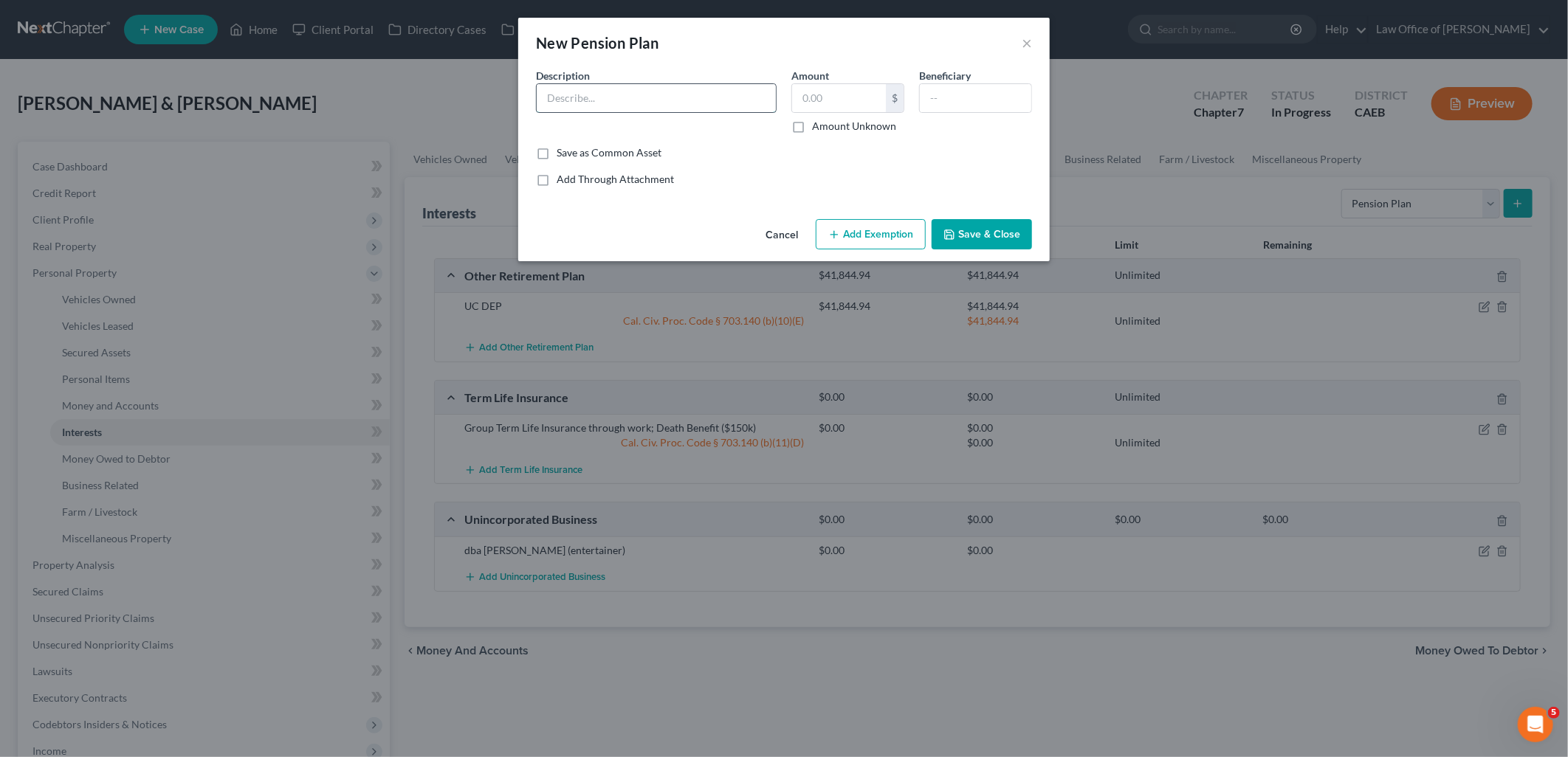
drag, startPoint x: 618, startPoint y: 98, endPoint x: 624, endPoint y: 93, distance: 7.8
click at [618, 97] on input "text" at bounding box center [656, 98] width 239 height 28
paste input "CalPERS - Retirement Plan"
type input "CalPERS - Retirement Plan"
click at [832, 101] on input "text" at bounding box center [839, 98] width 93 height 28
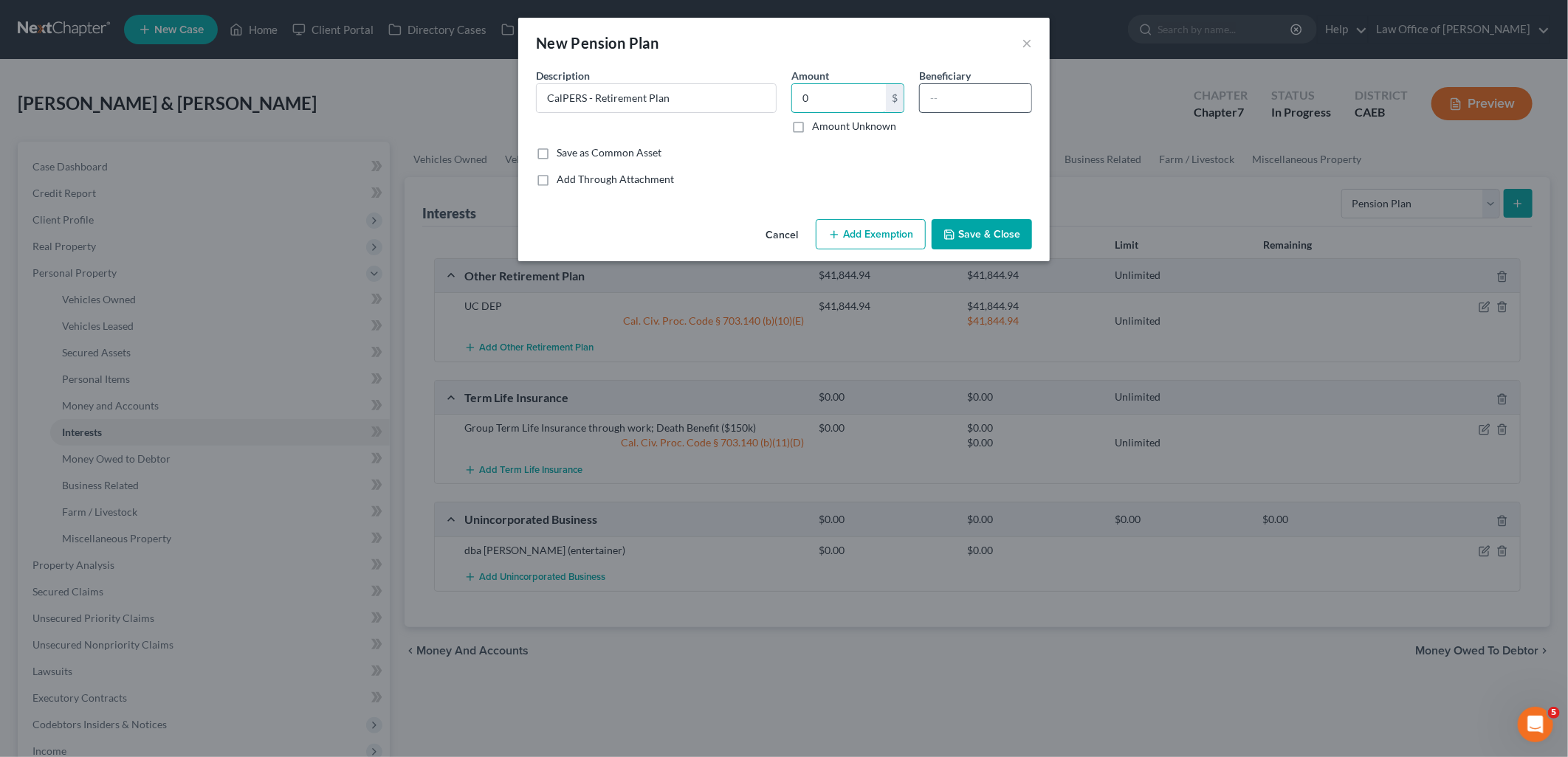
type input "0"
click at [1009, 85] on input "text" at bounding box center [975, 98] width 111 height 28
type input "d"
type input "Debtor"
drag, startPoint x: 845, startPoint y: 230, endPoint x: 604, endPoint y: 275, distance: 245.2
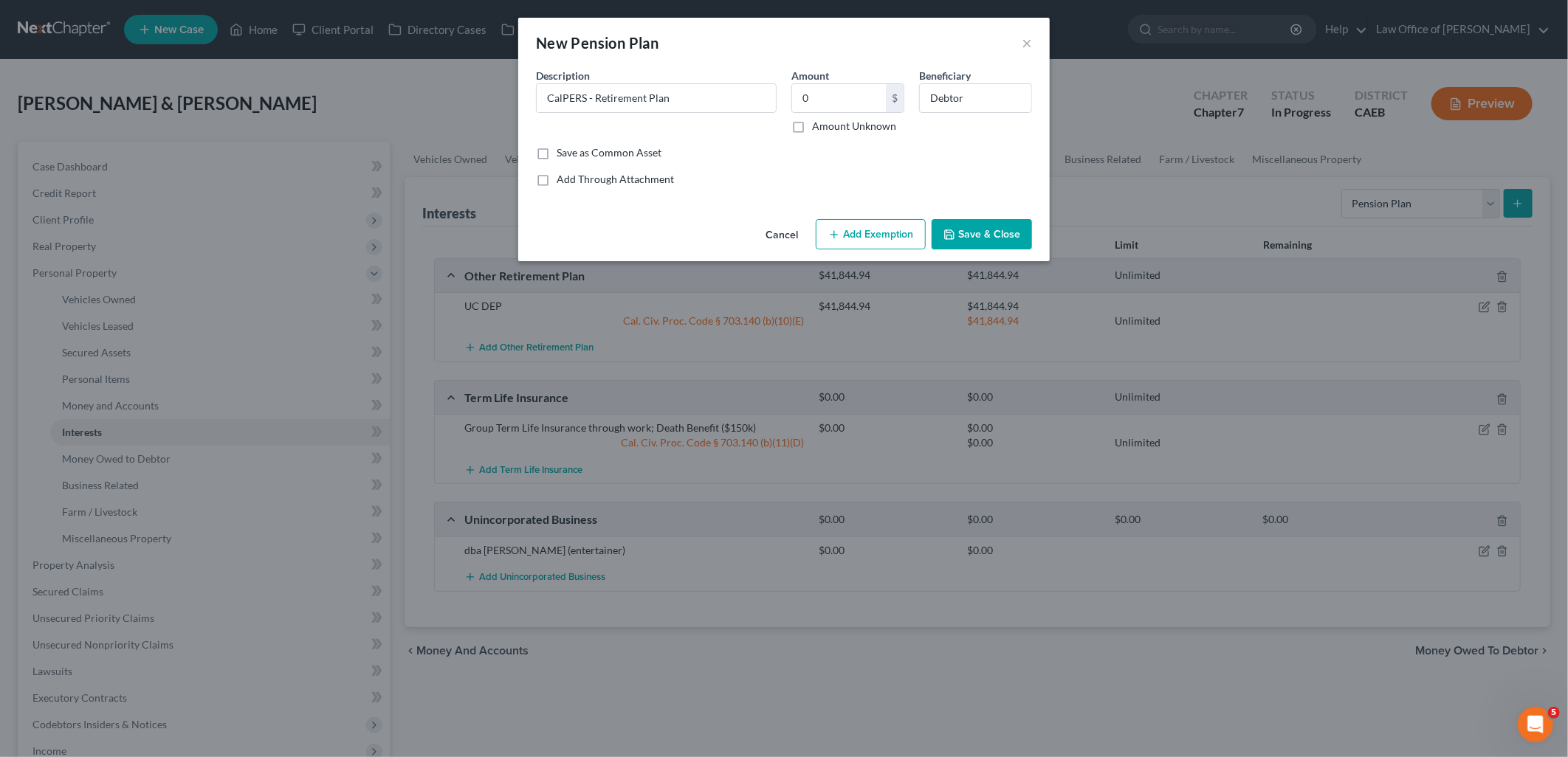
click at [846, 230] on button "Add Exemption" at bounding box center [871, 234] width 110 height 31
select select "2"
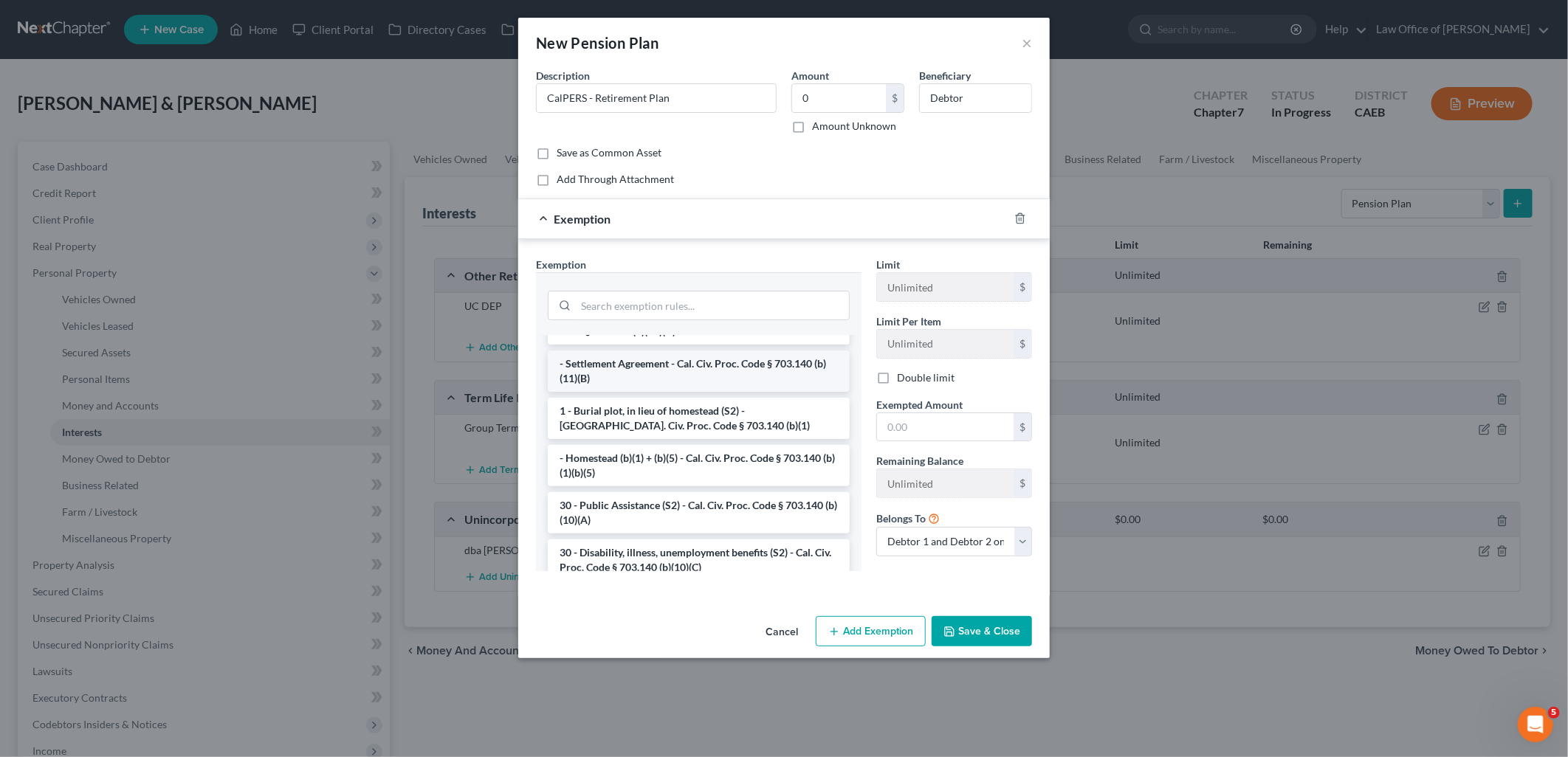
scroll to position [164, 0]
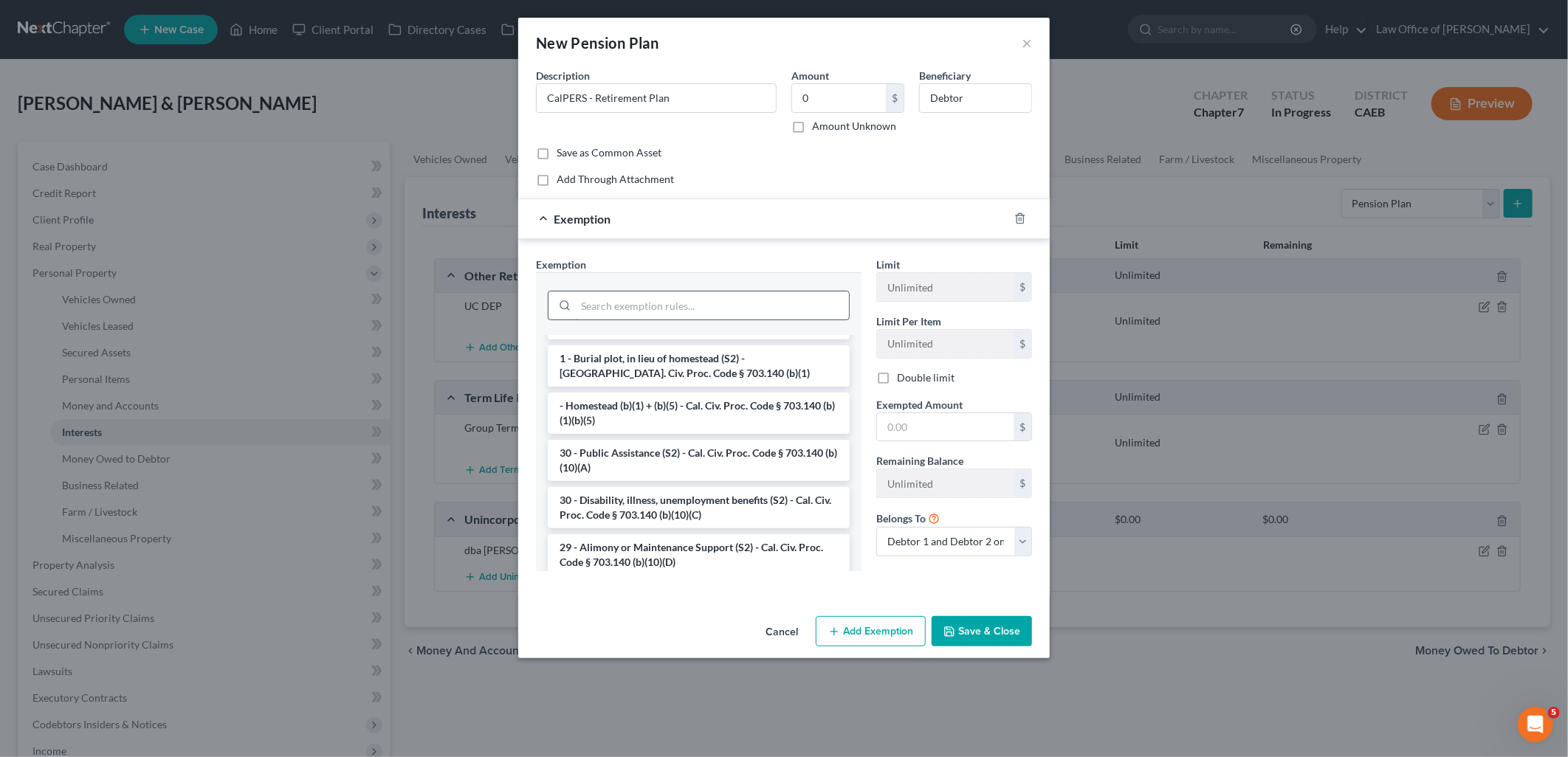
click at [651, 311] on input "search" at bounding box center [712, 306] width 273 height 28
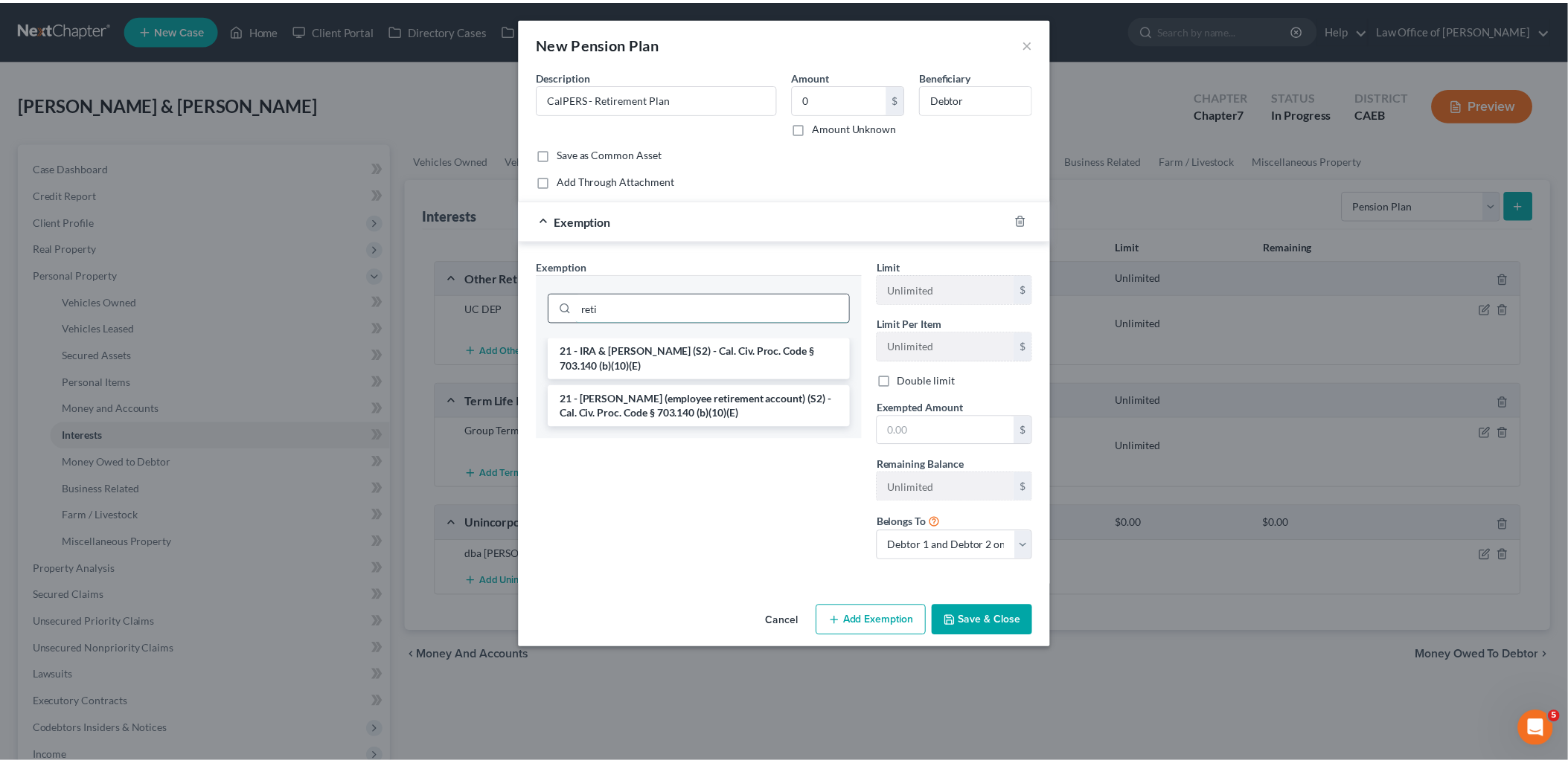
scroll to position [0, 0]
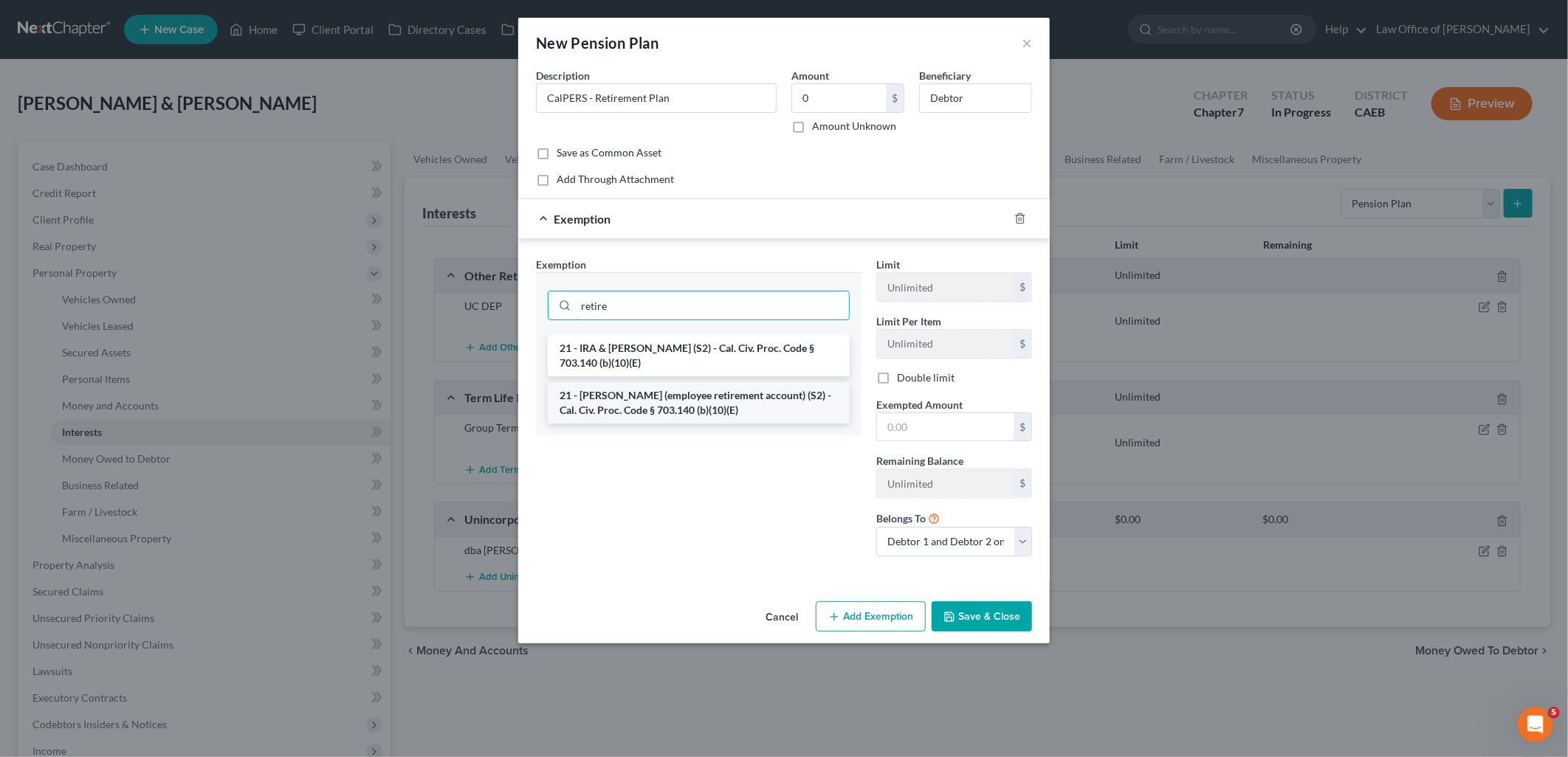
type input "retire"
click at [645, 397] on li "21 - [PERSON_NAME] (employee retirement account) (S2) - Cal. Civ. Proc. Code § …" at bounding box center [699, 403] width 302 height 41
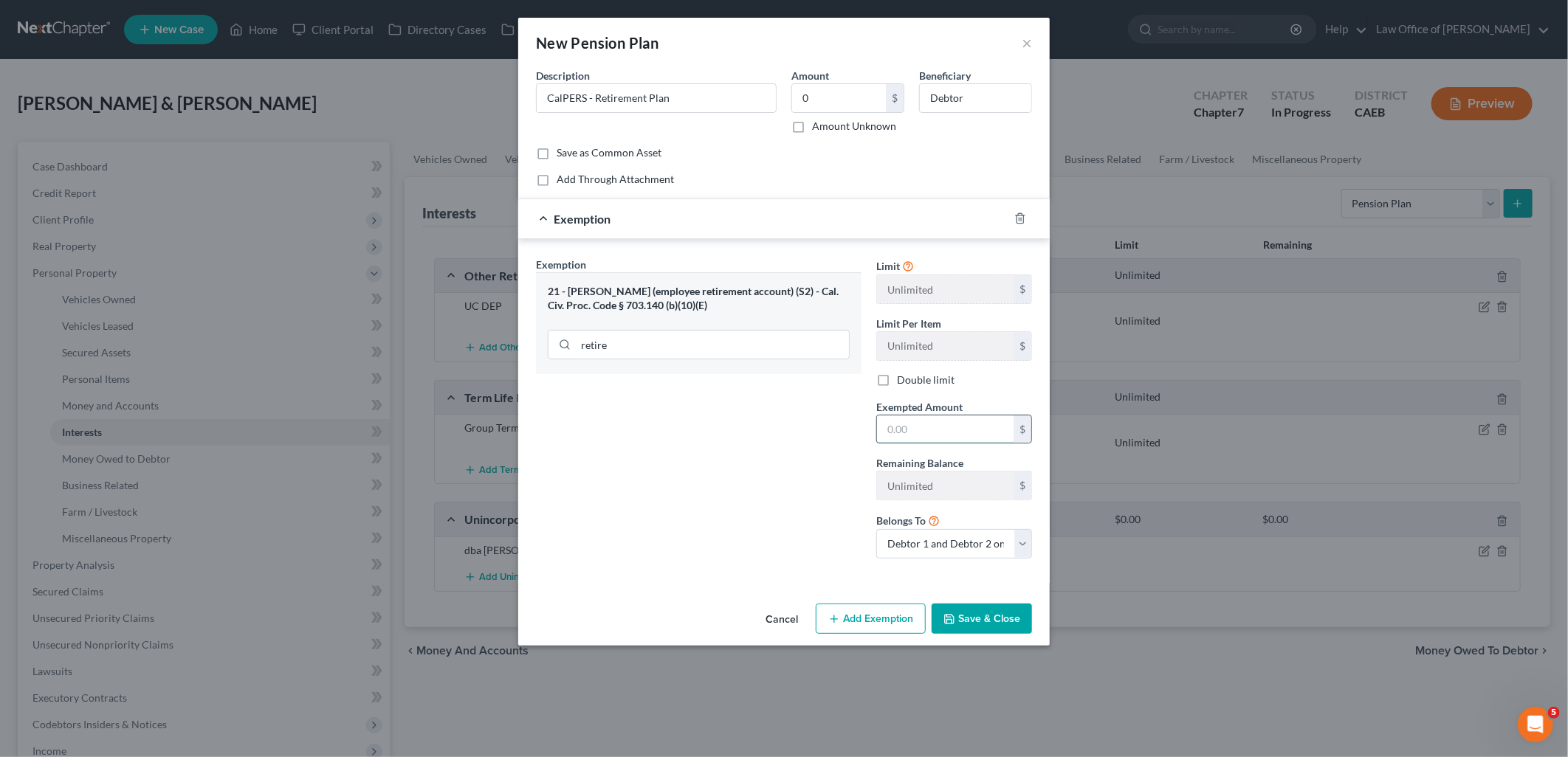
click at [933, 426] on input "text" at bounding box center [945, 429] width 136 height 28
type input "0.00"
click at [1006, 621] on button "Save & Close" at bounding box center [982, 619] width 100 height 31
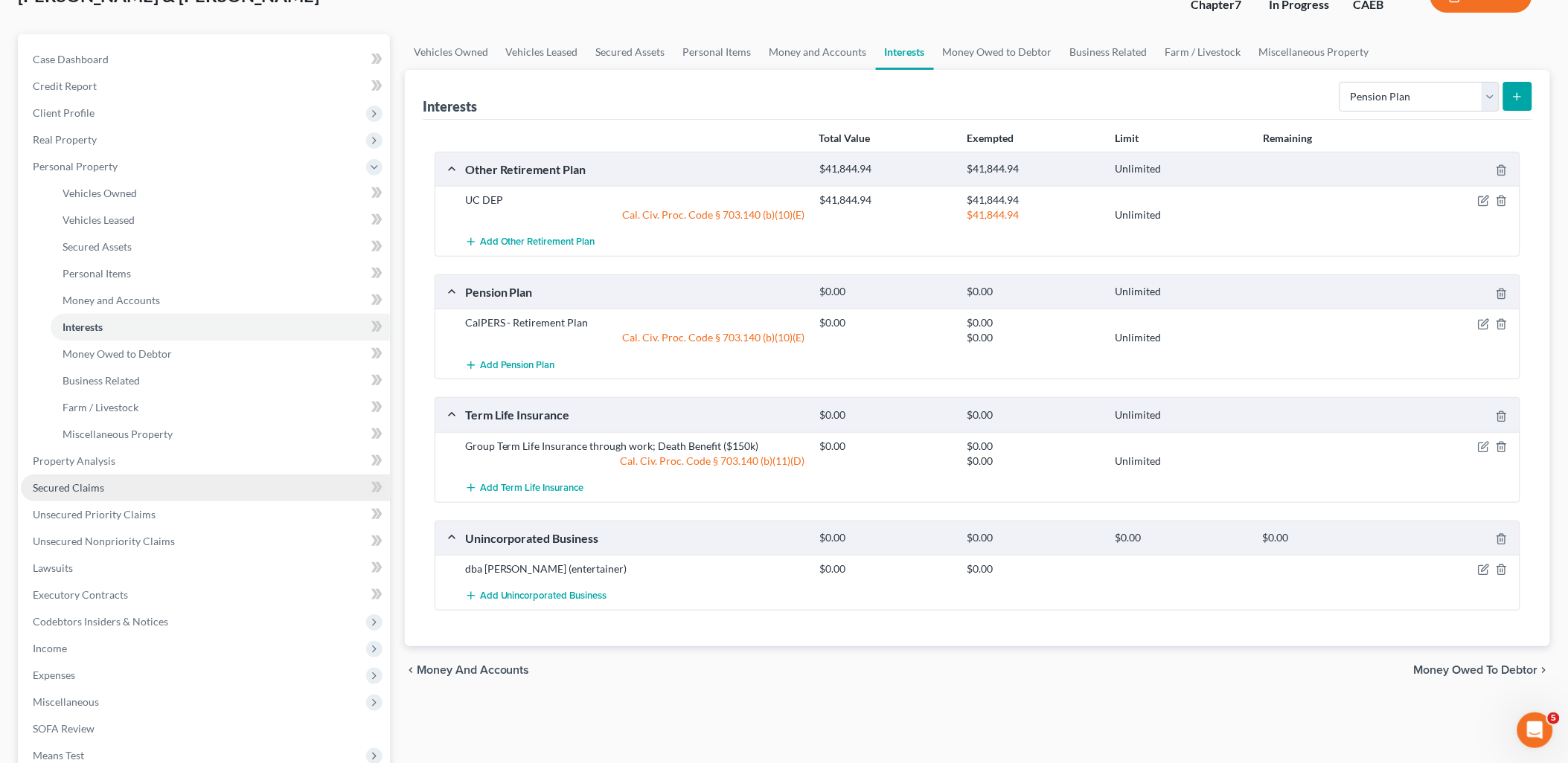
scroll to position [165, 0]
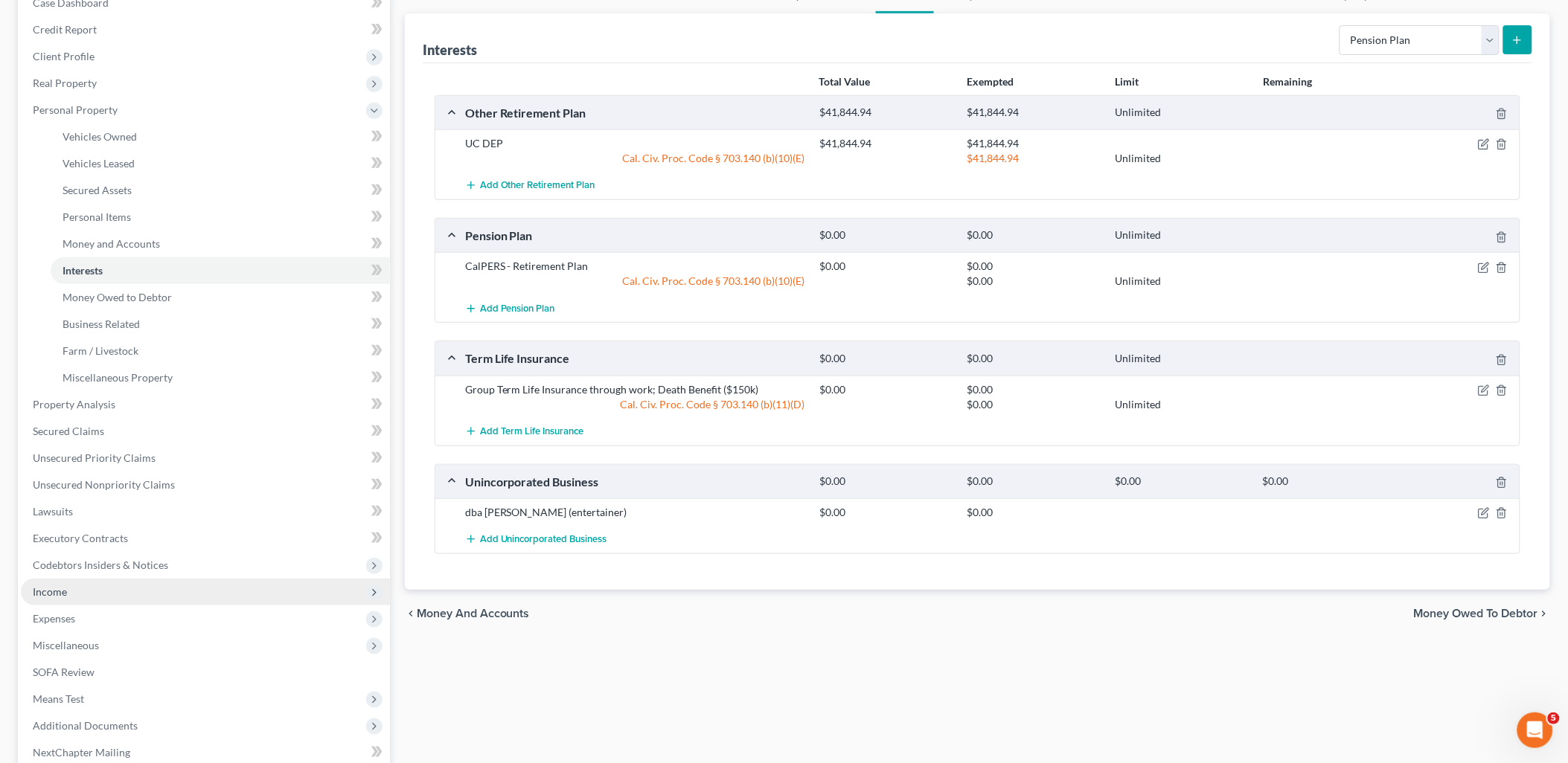
click at [49, 597] on span "Income" at bounding box center [205, 592] width 369 height 27
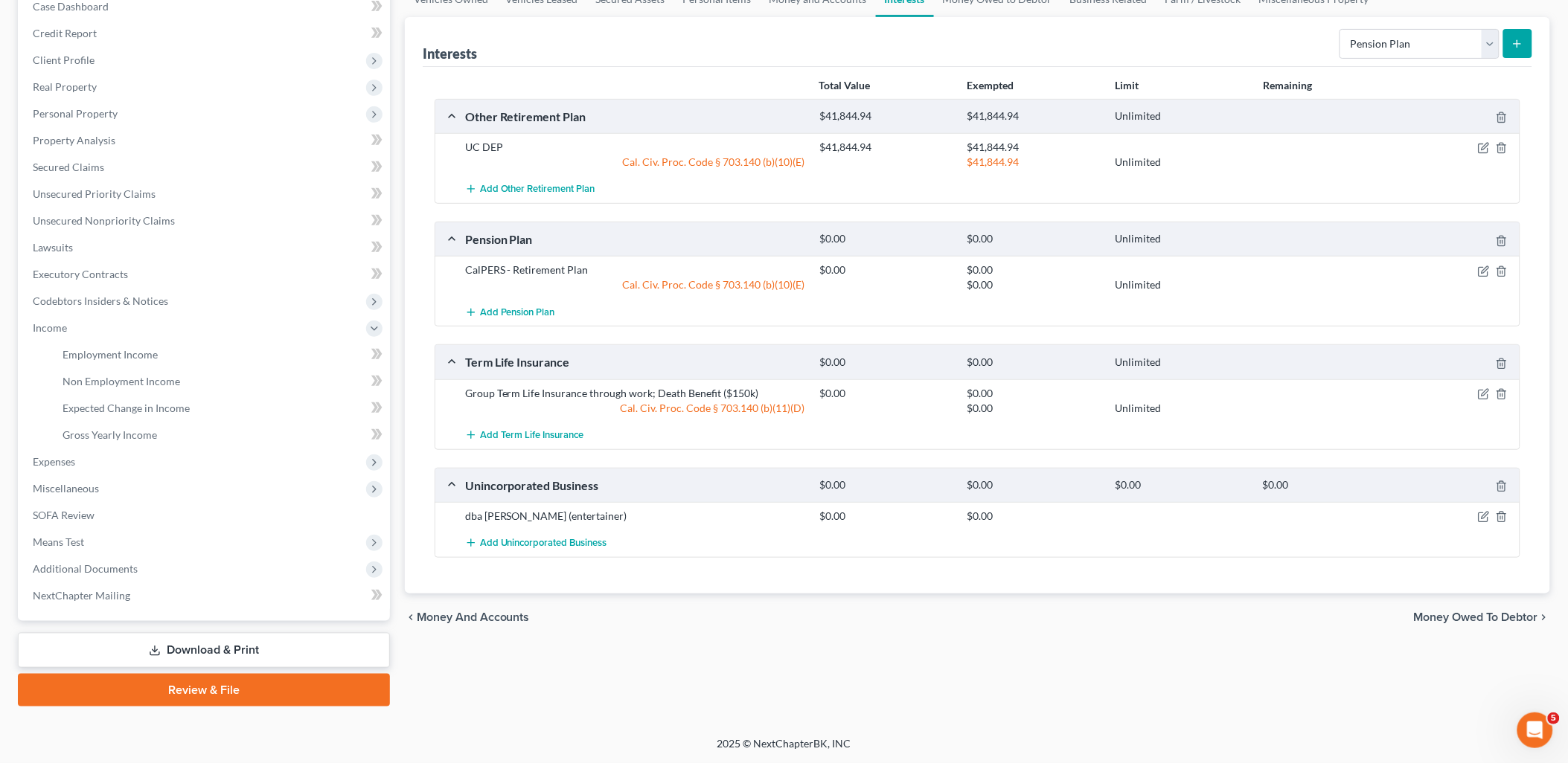
scroll to position [159, 0]
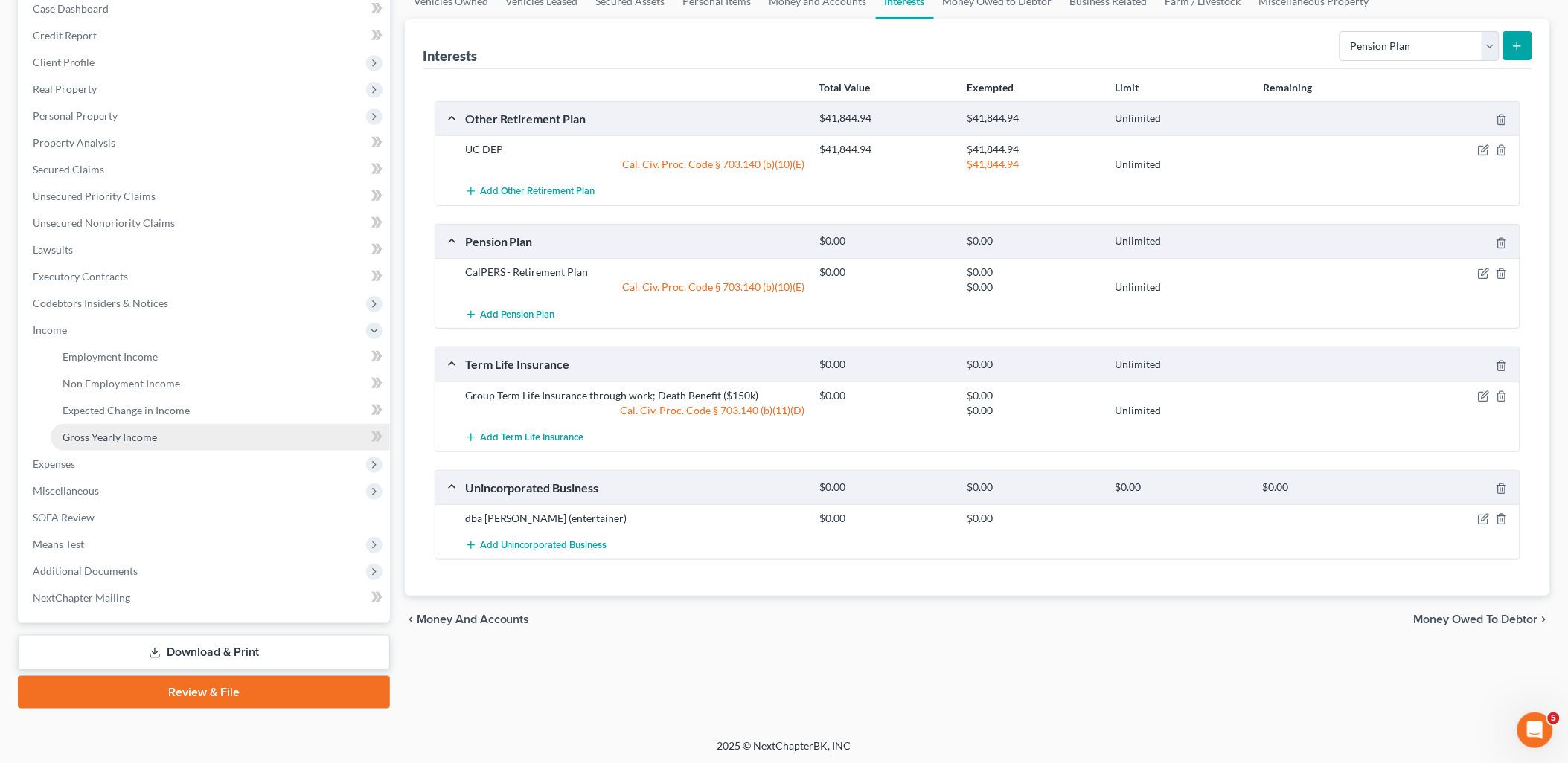
click at [75, 440] on span "Gross Yearly Income" at bounding box center [110, 437] width 94 height 12
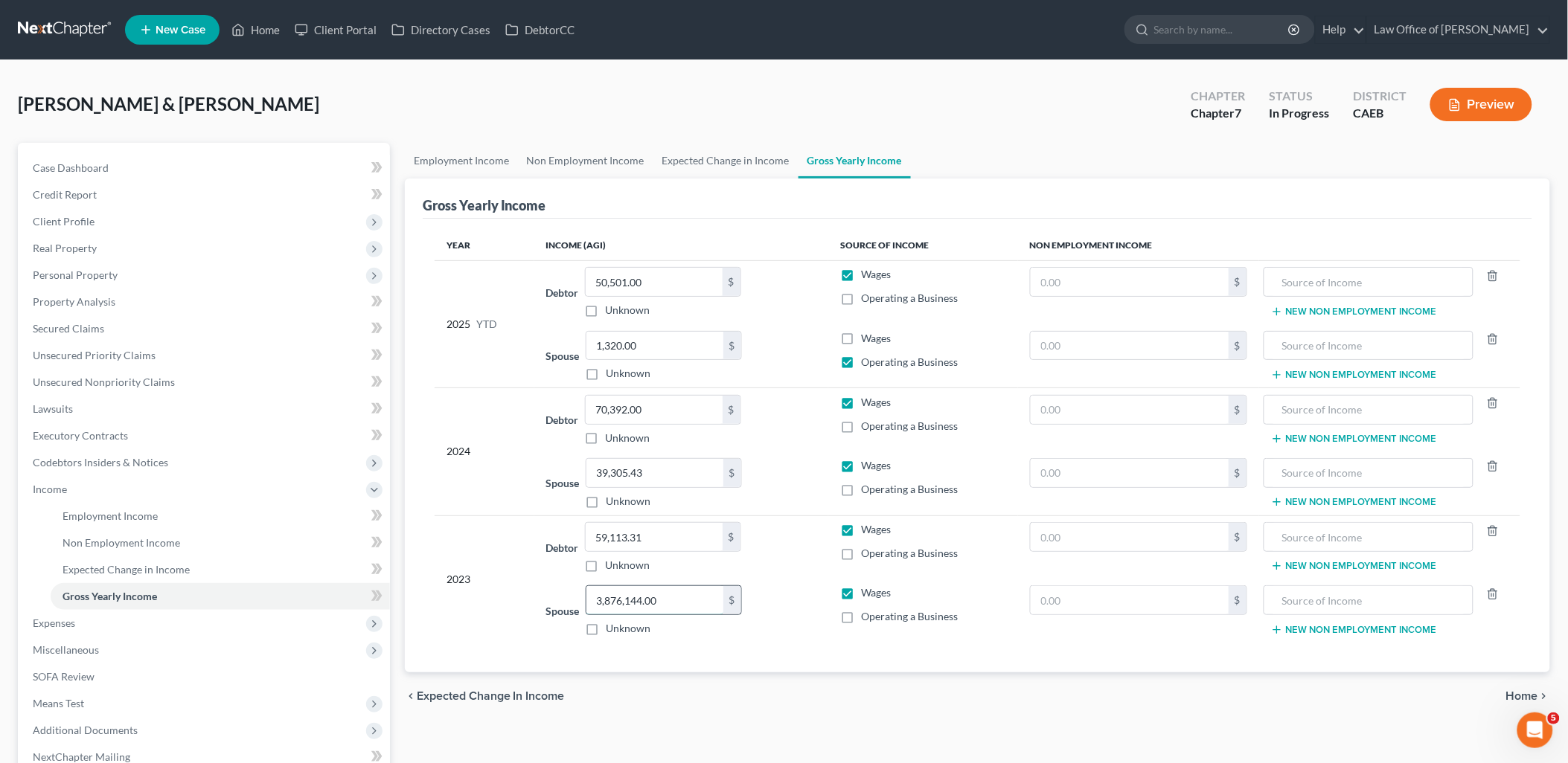
click at [633, 601] on input "3,876,144.00" at bounding box center [654, 600] width 137 height 29
click at [637, 603] on input "3,876,144.00" at bounding box center [654, 600] width 137 height 29
click at [629, 599] on input "387,614.00" at bounding box center [654, 600] width 137 height 29
click at [657, 601] on input "387,614.00" at bounding box center [654, 600] width 137 height 29
click at [650, 602] on input "387,614" at bounding box center [654, 600] width 137 height 29
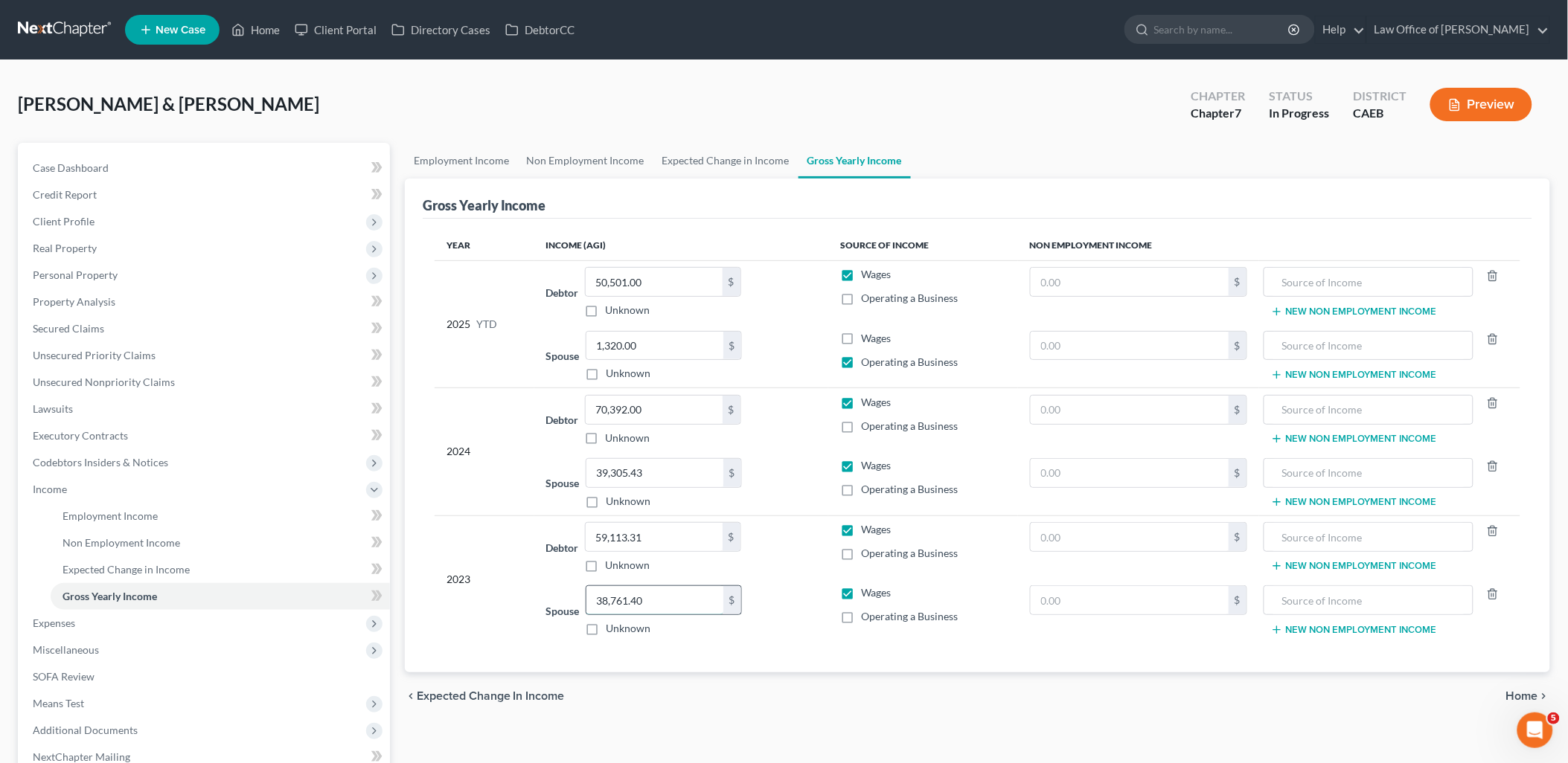
type input "38,761.40"
click at [76, 279] on span "Personal Property" at bounding box center [75, 275] width 85 height 12
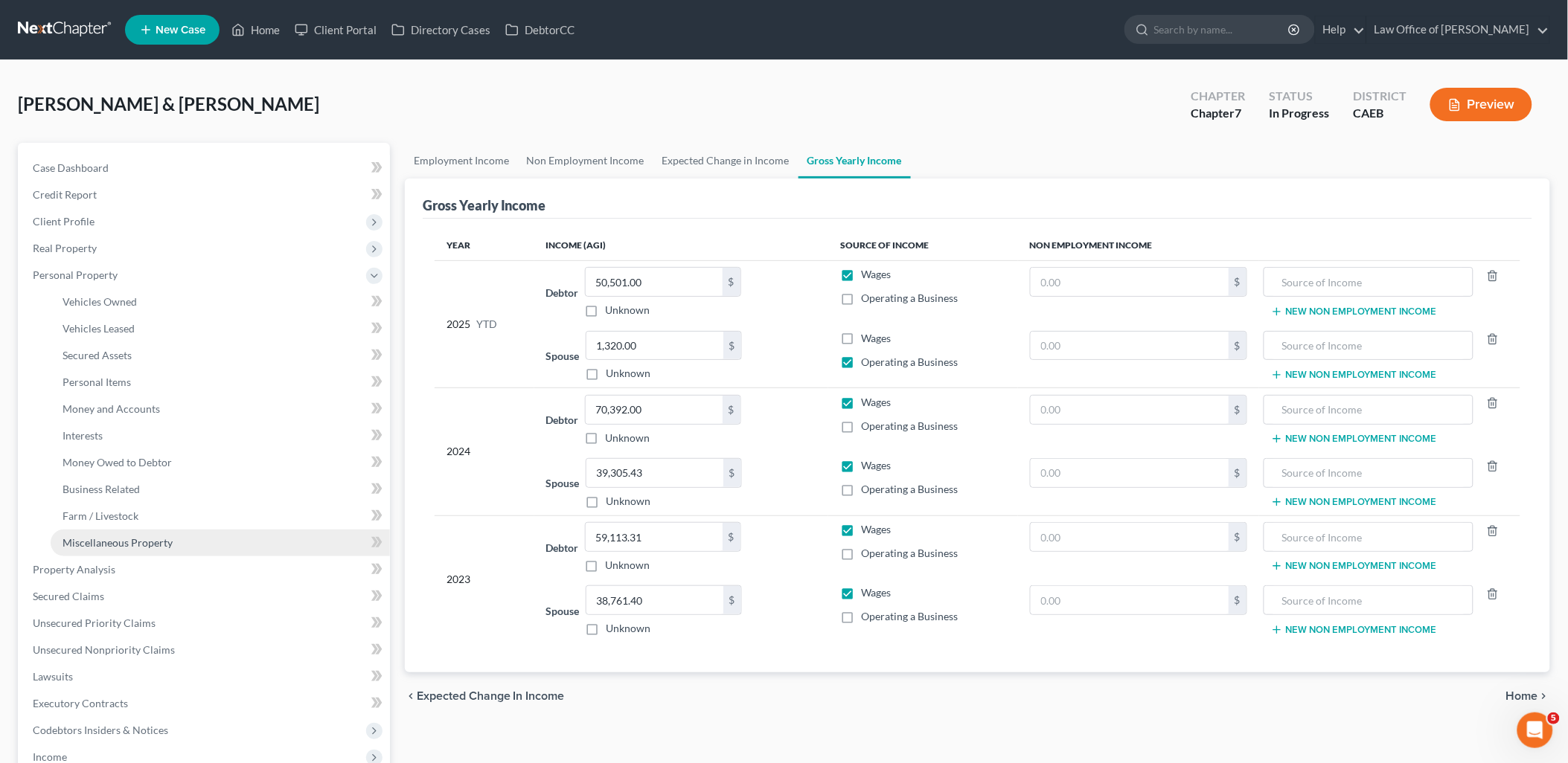
drag, startPoint x: 117, startPoint y: 544, endPoint x: 938, endPoint y: 368, distance: 839.7
click at [117, 543] on span "Miscellaneous Property" at bounding box center [117, 543] width 110 height 12
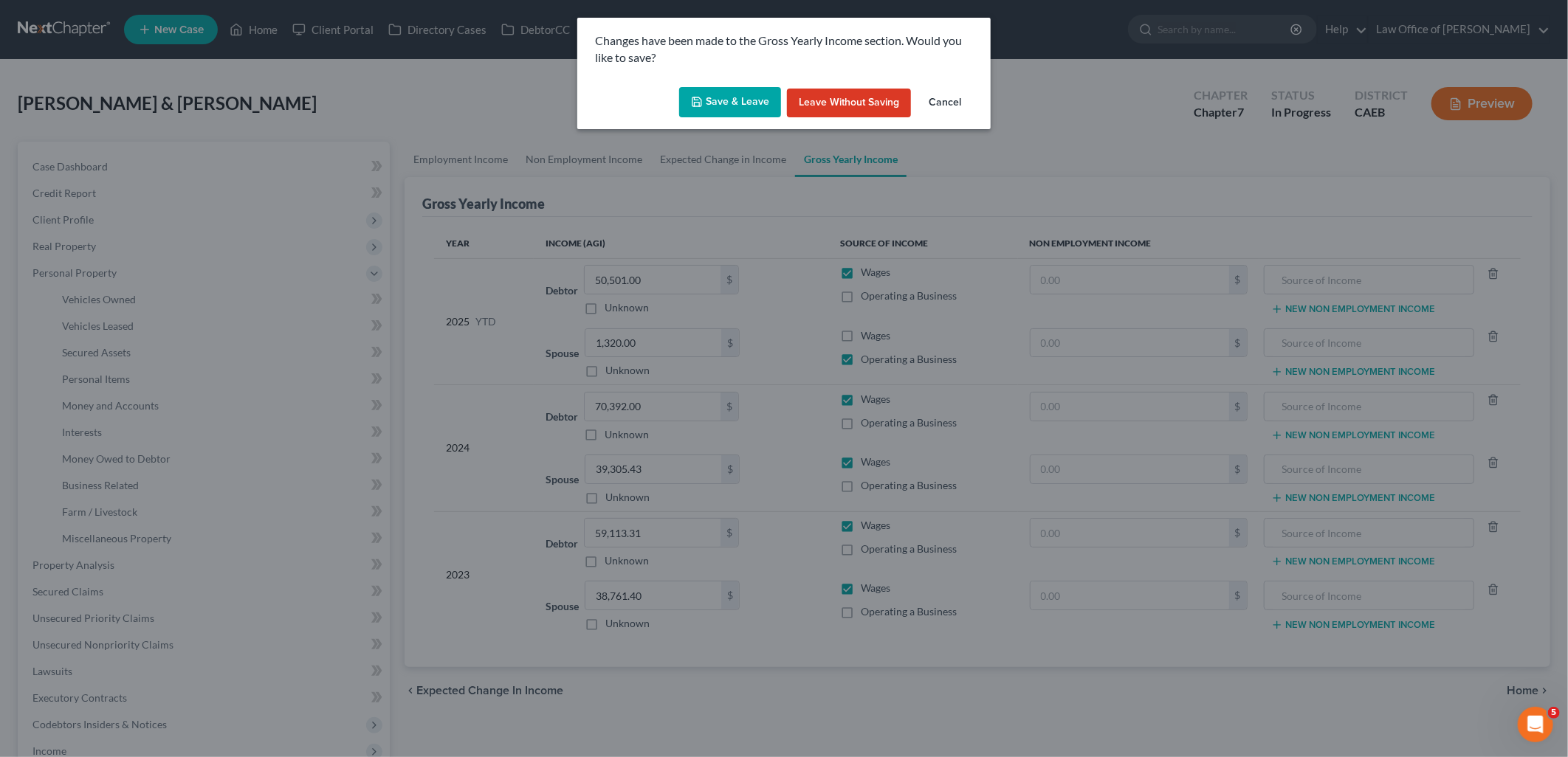
click at [747, 103] on button "Save & Leave" at bounding box center [730, 103] width 102 height 31
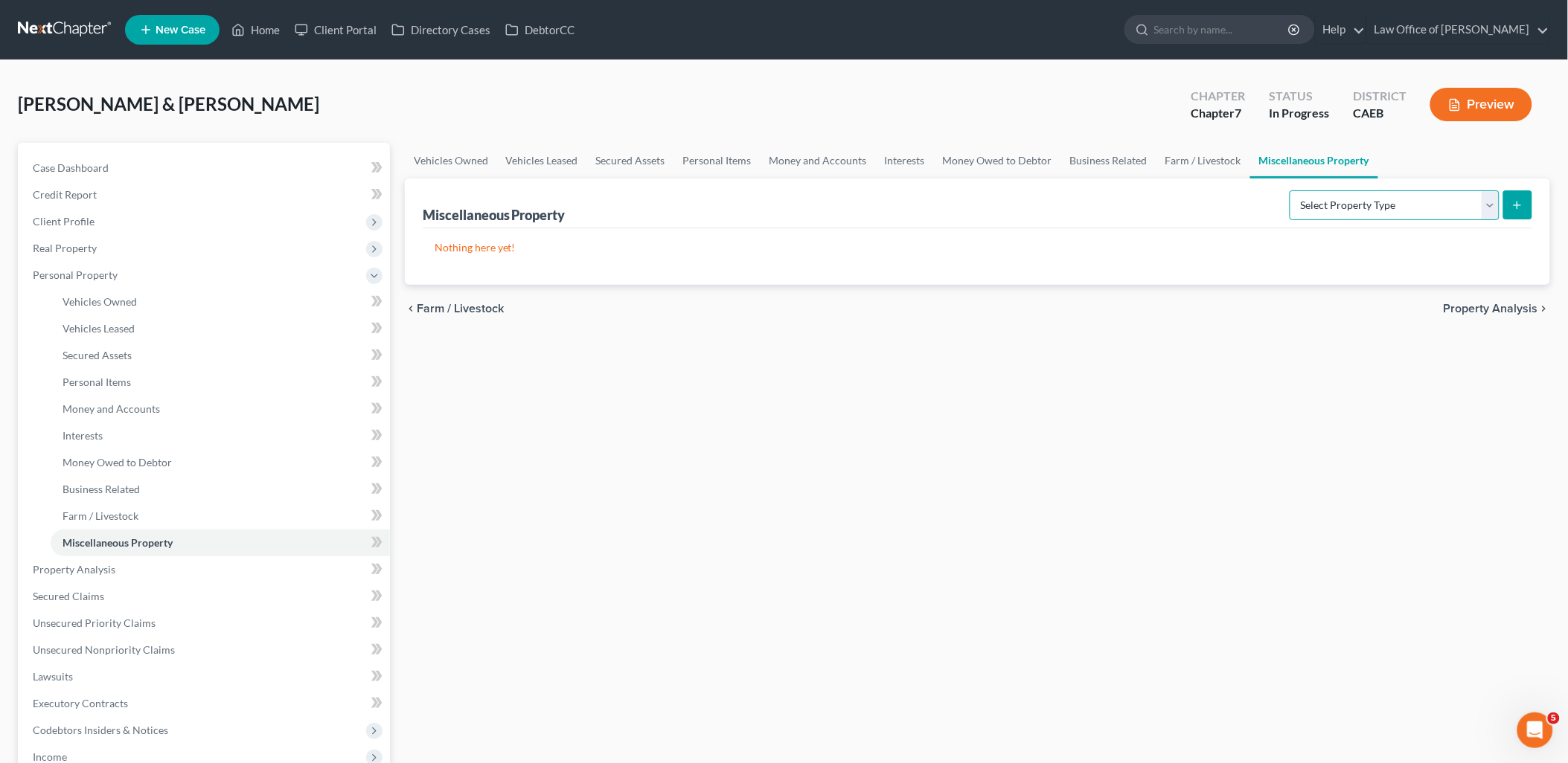
click at [1320, 195] on select "Select Property Type Assigned for Creditor Benefit [DATE] Holding for Another N…" at bounding box center [1394, 205] width 210 height 30
select select "stored_within_1_year"
click at [1289, 191] on select "Select Property Type Assigned for Creditor Benefit [DATE] Holding for Another N…" at bounding box center [1394, 205] width 210 height 30
click at [1506, 205] on button "submit" at bounding box center [1518, 205] width 29 height 29
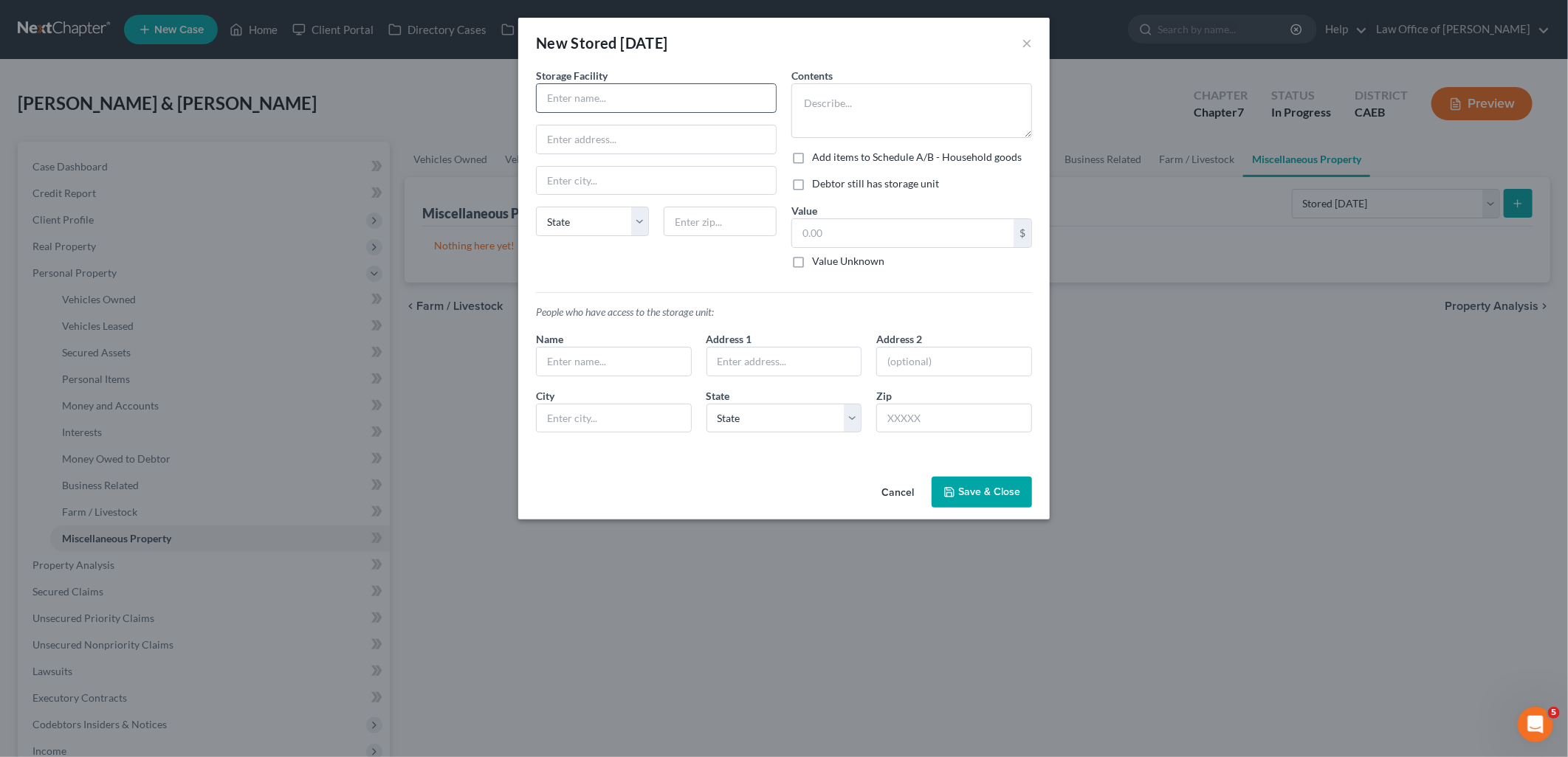
click at [637, 98] on input "text" at bounding box center [656, 98] width 239 height 28
paste input "Master Mini Storage: [STREET_ADDRESS][PERSON_NAME]"
type input "Master Mini Storage: [STREET_ADDRESS][PERSON_NAME]"
click at [872, 113] on textarea at bounding box center [912, 110] width 241 height 54
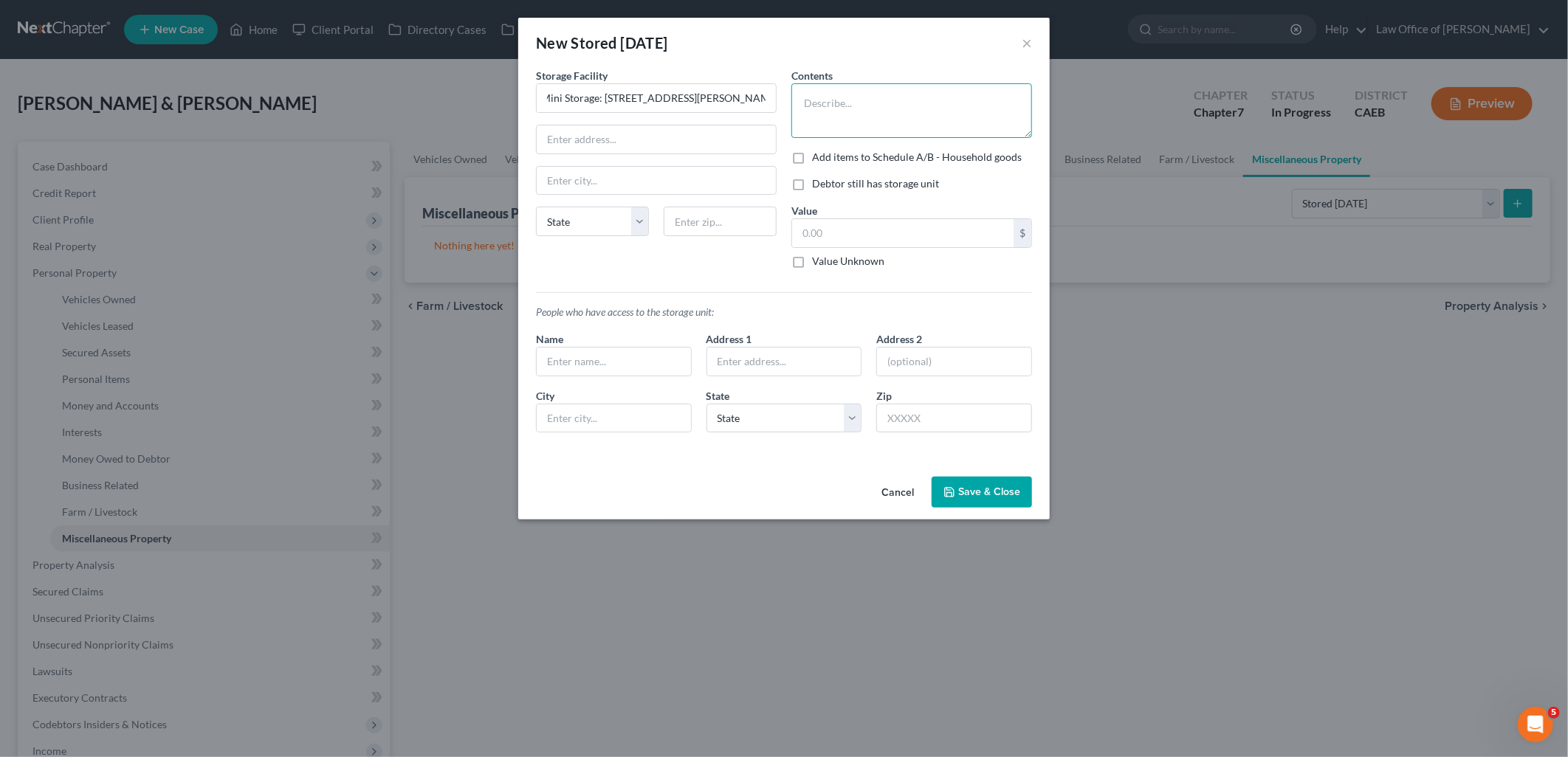
scroll to position [0, 0]
type textarea "p"
type textarea "Property listed on Sch A/B"
click at [812, 187] on label "Debtor still has storage unit" at bounding box center [876, 183] width 127 height 15
click at [818, 186] on input "Debtor still has storage unit" at bounding box center [822, 181] width 10 height 10
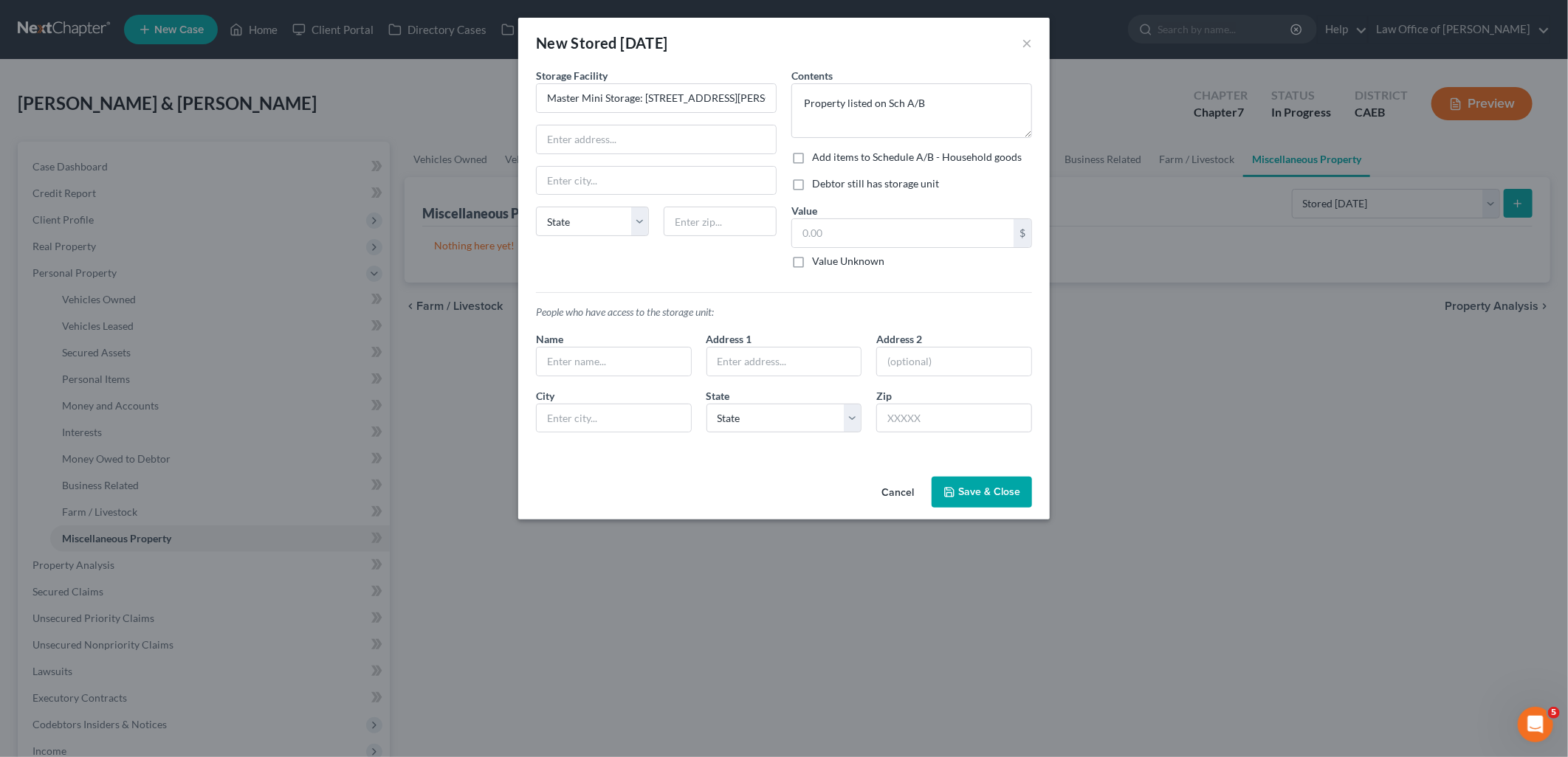
checkbox input "true"
drag, startPoint x: 643, startPoint y: 97, endPoint x: 720, endPoint y: 92, distance: 77.2
click at [720, 92] on input "Master Mini Storage: [STREET_ADDRESS][PERSON_NAME]" at bounding box center [656, 98] width 239 height 28
click at [596, 144] on input "text" at bounding box center [656, 139] width 239 height 28
paste input "[STREET_ADDRESS][PERSON_NAME]"
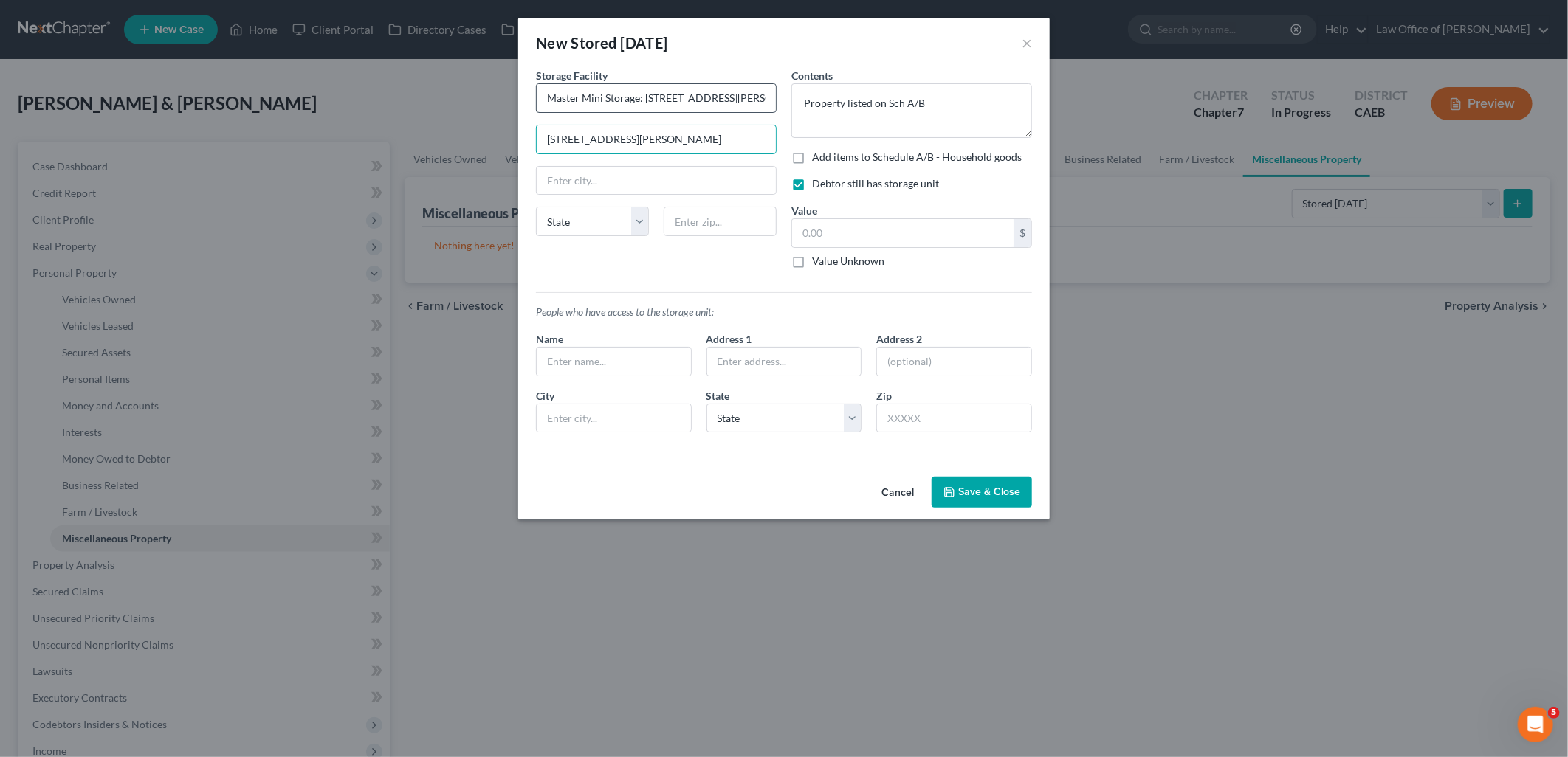
type input "[STREET_ADDRESS][PERSON_NAME]"
drag, startPoint x: 646, startPoint y: 93, endPoint x: 718, endPoint y: 93, distance: 72.0
click at [718, 93] on input "Master Mini Storage: [STREET_ADDRESS][PERSON_NAME]" at bounding box center [656, 98] width 239 height 28
type input "Master Mini Storage: [GEOGRAPHIC_DATA], [GEOGRAPHIC_DATA] 95380"
click at [736, 216] on input "text" at bounding box center [720, 221] width 113 height 30
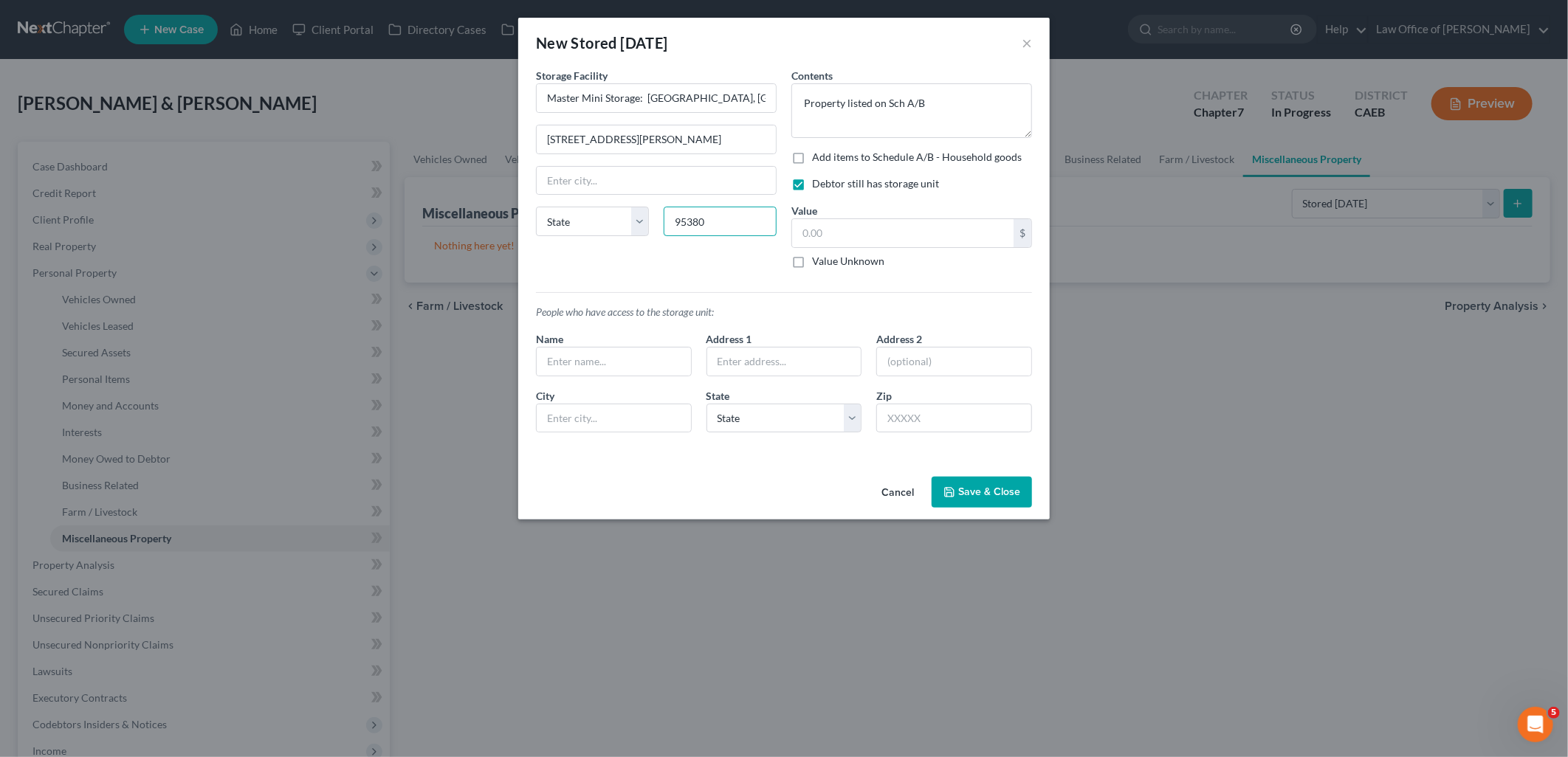
type input "95380"
type input "Turlock"
select select "4"
drag, startPoint x: 740, startPoint y: 92, endPoint x: 642, endPoint y: 91, distance: 98.0
click at [642, 91] on input "Master Mini Storage: [GEOGRAPHIC_DATA], [GEOGRAPHIC_DATA] 95380" at bounding box center [656, 98] width 239 height 28
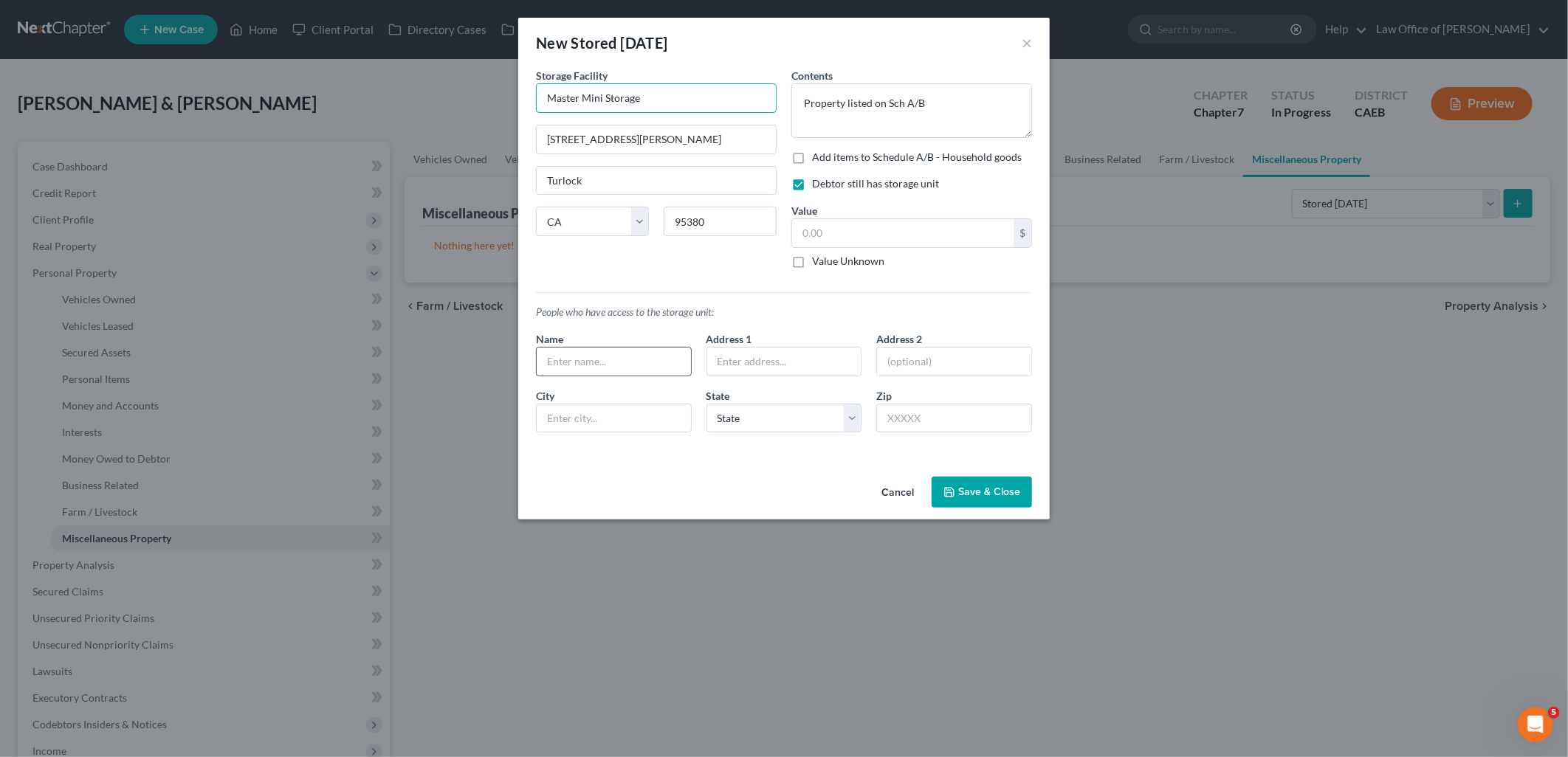
type input "Master Mini Storage"
click at [602, 367] on input "text" at bounding box center [613, 362] width 154 height 28
type input "[PERSON_NAME] & [PERSON_NAME]"
click at [983, 496] on button "Save & Close" at bounding box center [982, 492] width 100 height 31
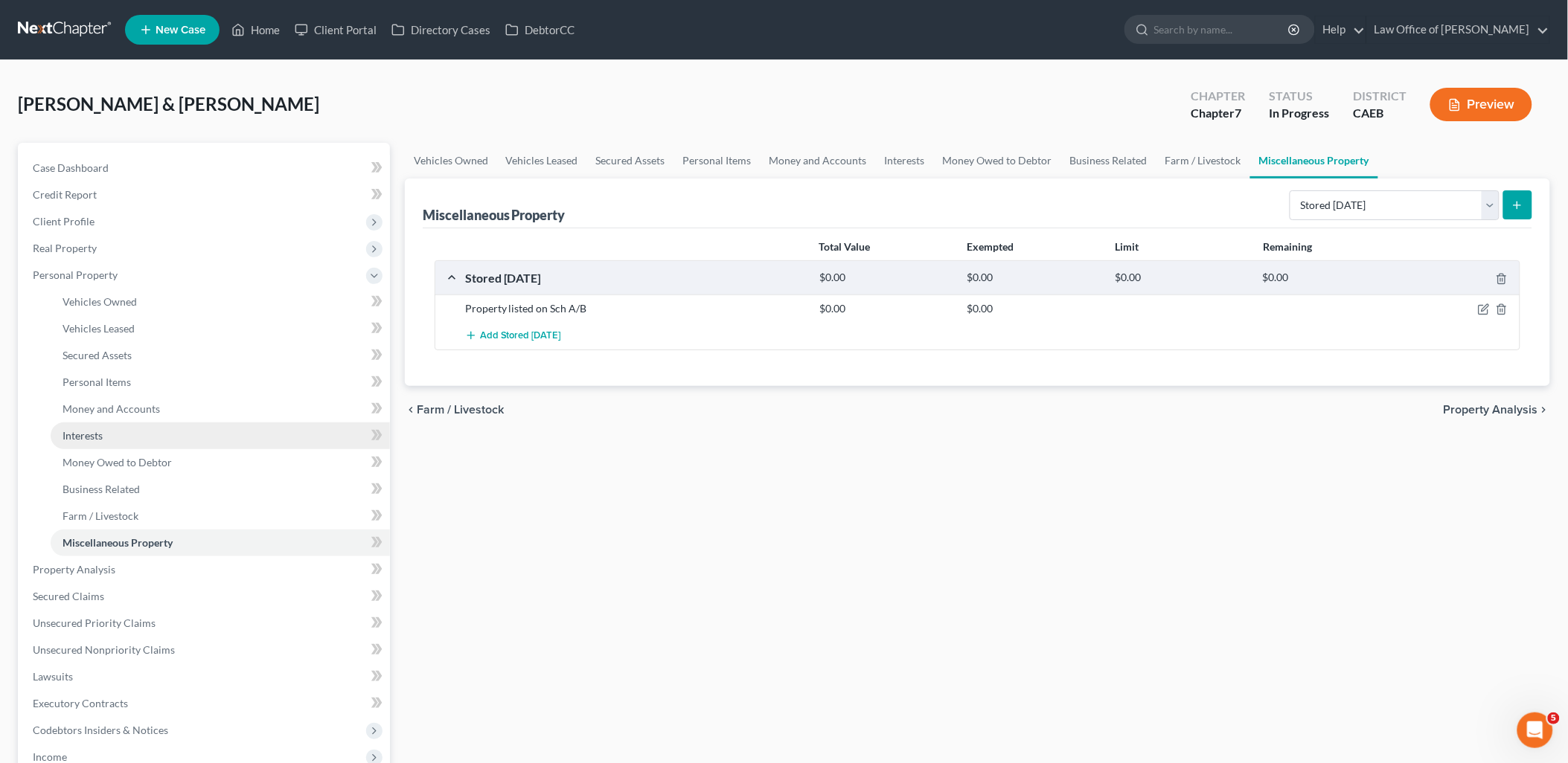
click at [98, 436] on span "Interests" at bounding box center [83, 436] width 40 height 12
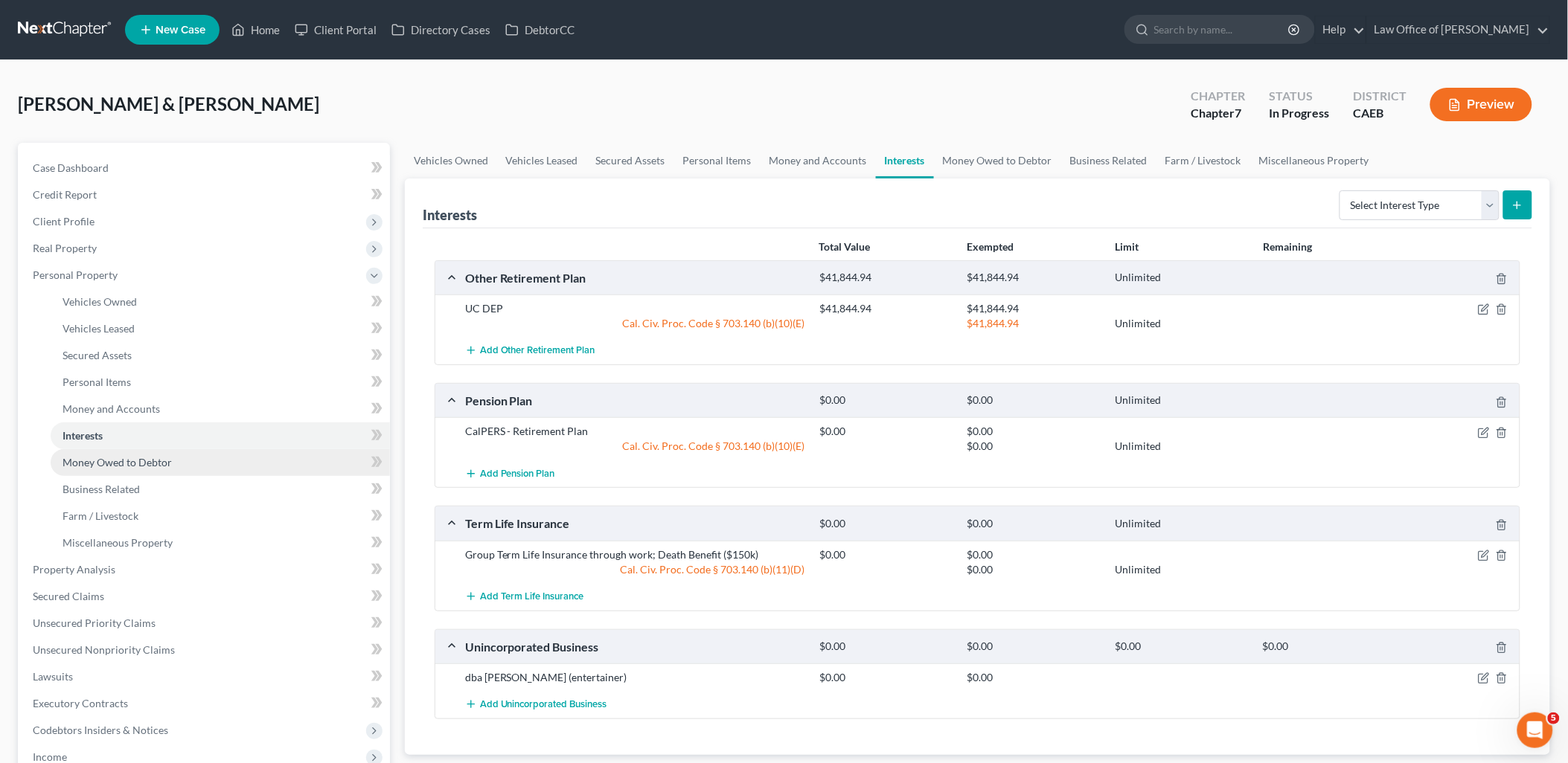
click at [111, 463] on span "Money Owed to Debtor" at bounding box center [117, 463] width 110 height 12
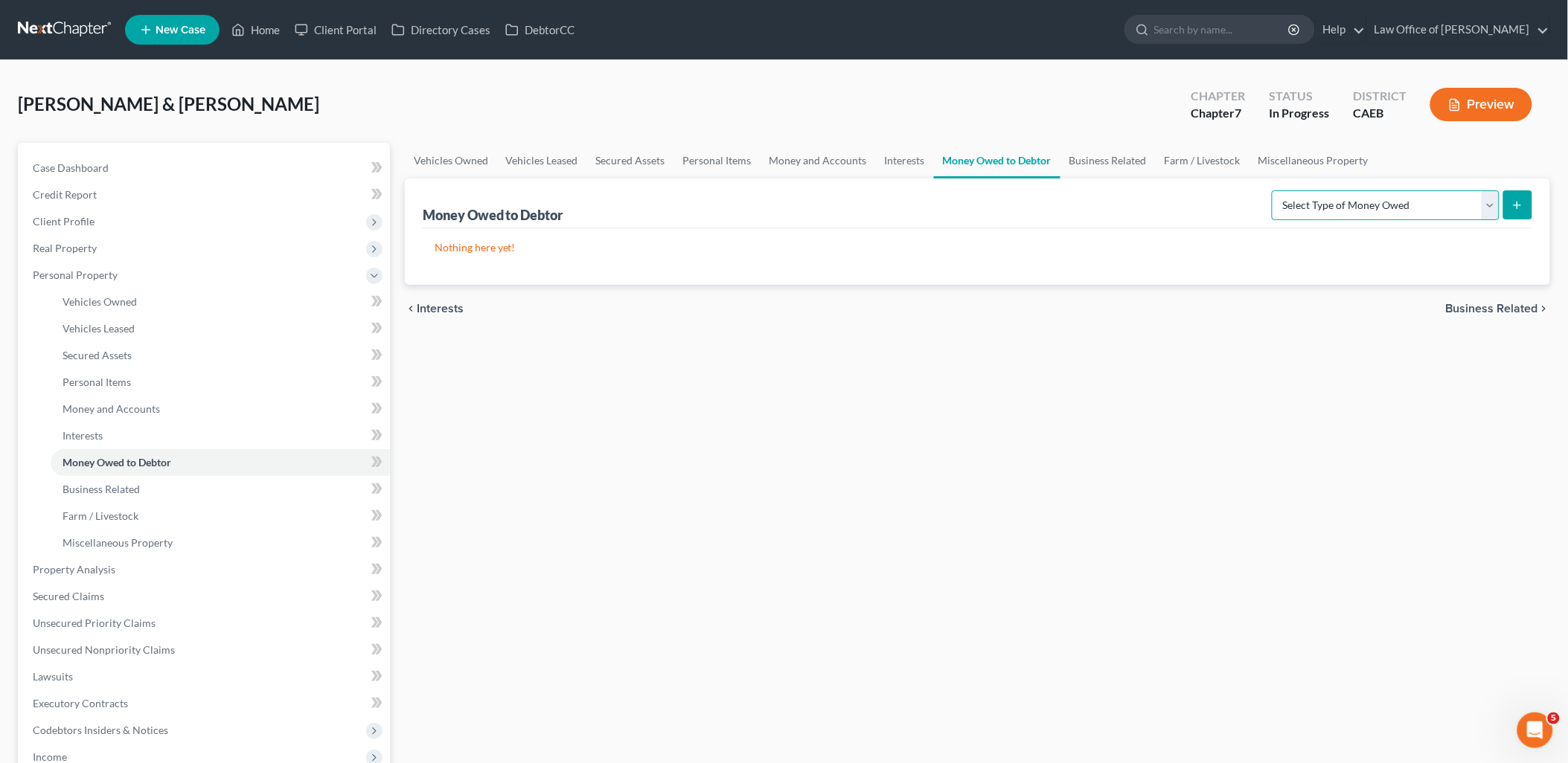
drag, startPoint x: 1306, startPoint y: 209, endPoint x: 1306, endPoint y: 222, distance: 13.0
click at [1306, 209] on select "Select Type of Money Owed Accounts Receivable Alimony Child Support Claims Agai…" at bounding box center [1385, 205] width 228 height 30
select select "other_contingent_and_unliquidated_claims"
click at [1274, 191] on select "Select Type of Money Owed Accounts Receivable Alimony Child Support Claims Agai…" at bounding box center [1385, 205] width 228 height 30
click at [1515, 199] on icon "submit" at bounding box center [1516, 205] width 12 height 12
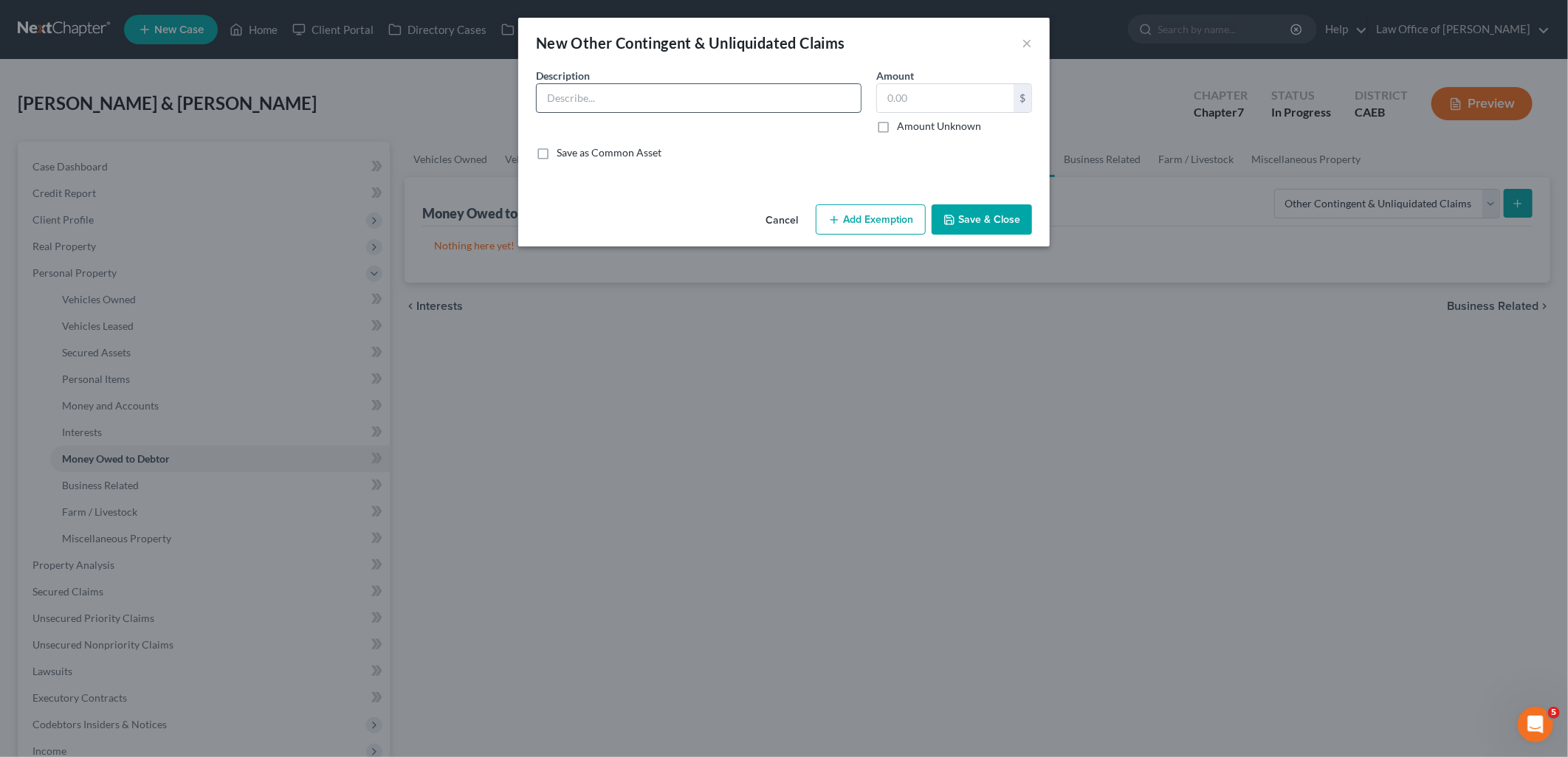
click at [622, 87] on input "text" at bounding box center [698, 98] width 324 height 28
paste input "AT&T for a data breach"
type input "AT&T for a data breach - Class Action Lawsuit Settlement"
type input "132"
click at [873, 231] on button "Add Exemption" at bounding box center [871, 220] width 110 height 31
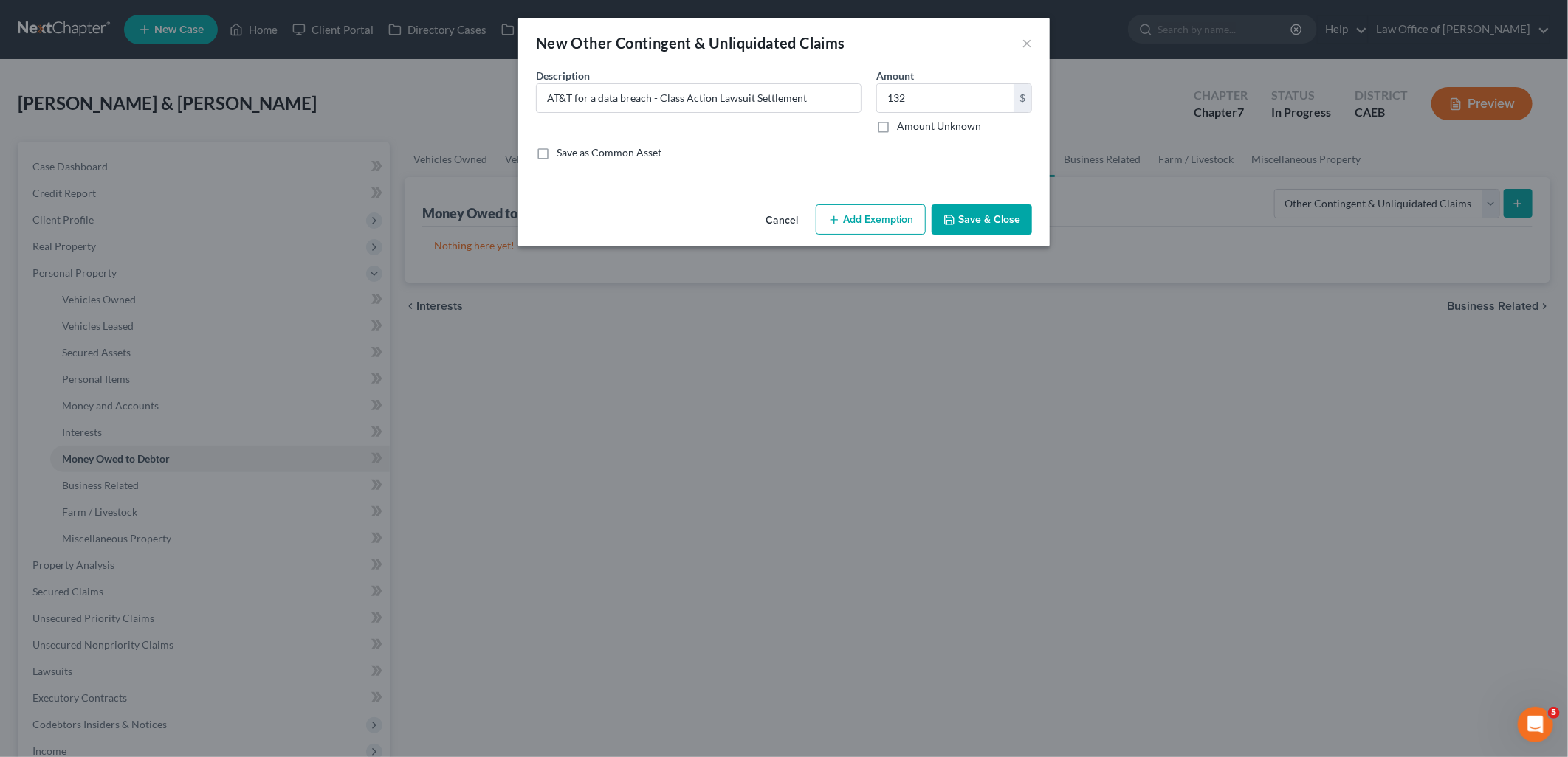
select select "2"
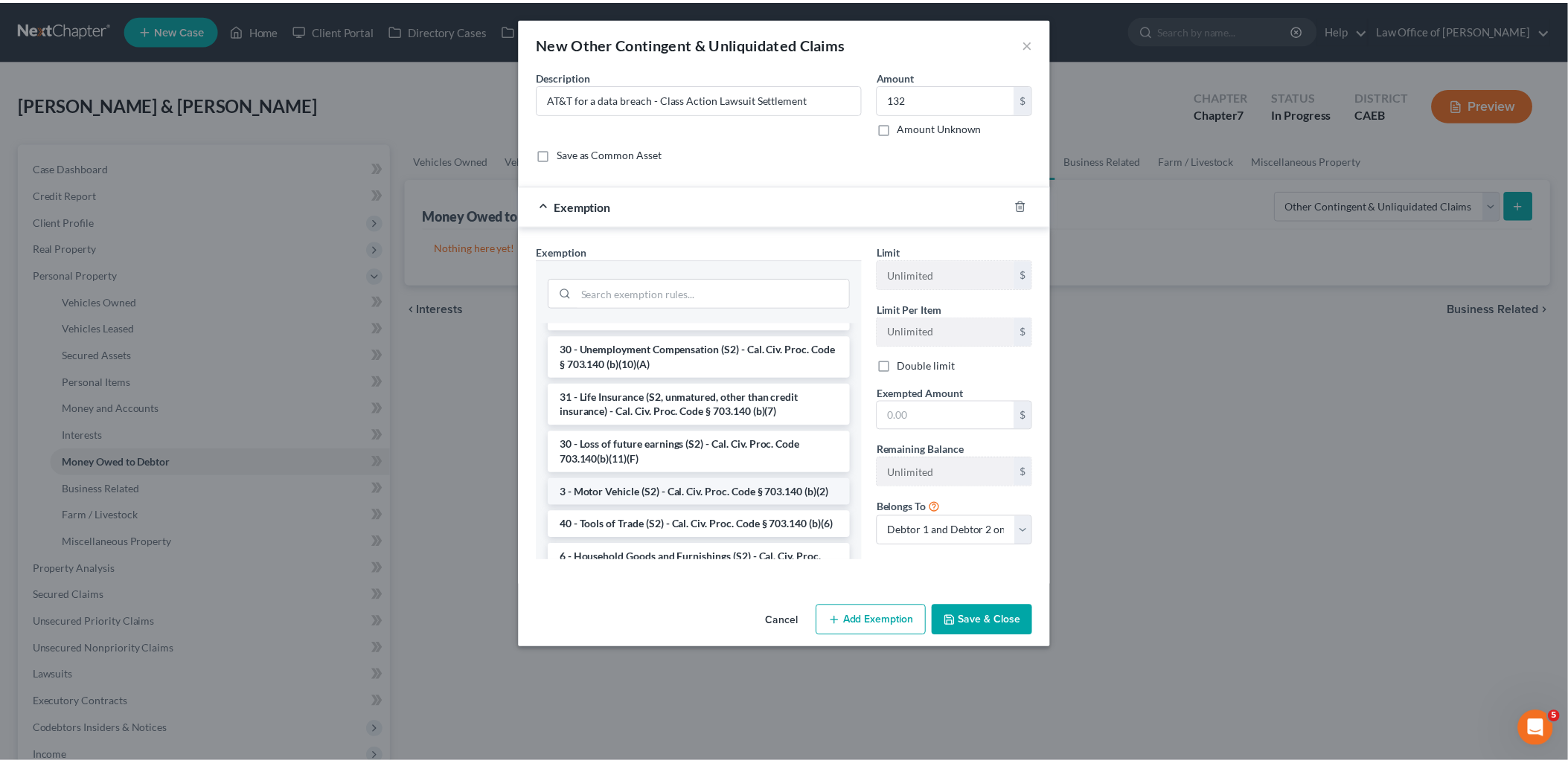
scroll to position [826, 0]
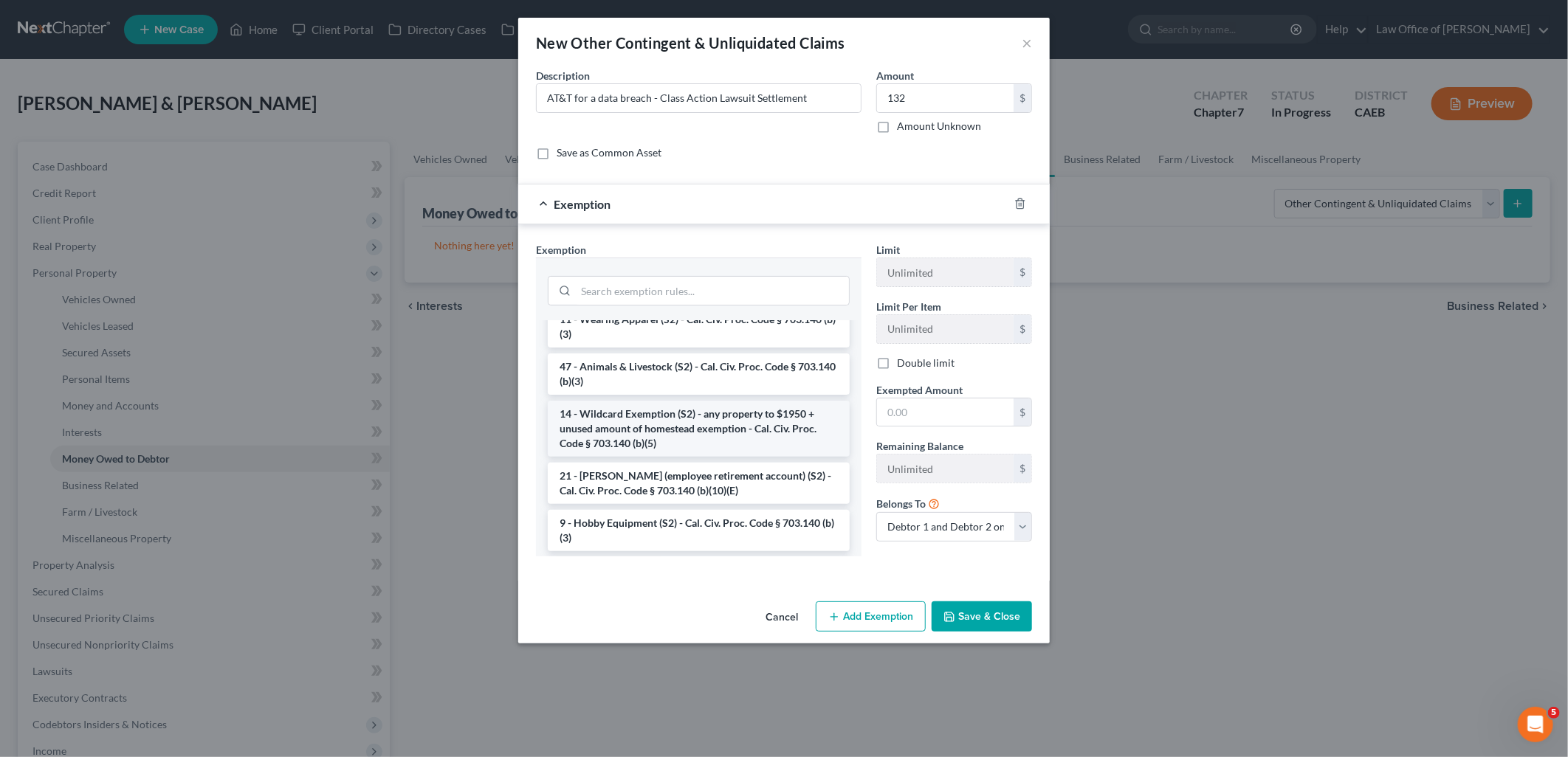
click at [695, 457] on li "14 - Wildcard Exemption (S2) - any property to $1950 + unused amount of homeste…" at bounding box center [699, 428] width 302 height 56
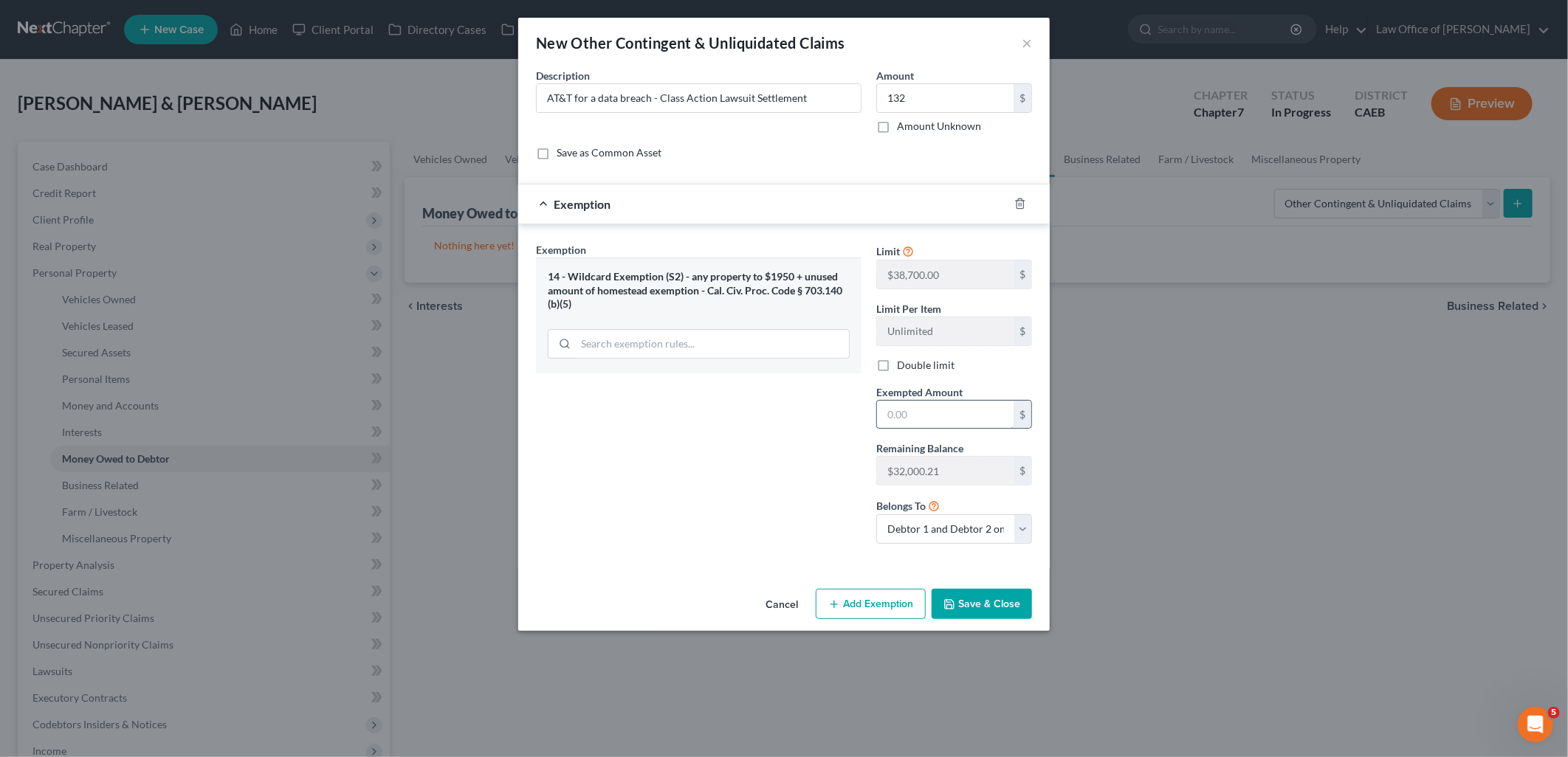
click at [923, 412] on input "text" at bounding box center [945, 415] width 136 height 28
type input "132"
click at [956, 626] on div "Cancel Add Exemption Save & Close" at bounding box center [784, 608] width 532 height 49
drag, startPoint x: 963, startPoint y: 611, endPoint x: 1566, endPoint y: 569, distance: 604.5
click at [964, 609] on button "Save & Close" at bounding box center [982, 605] width 100 height 31
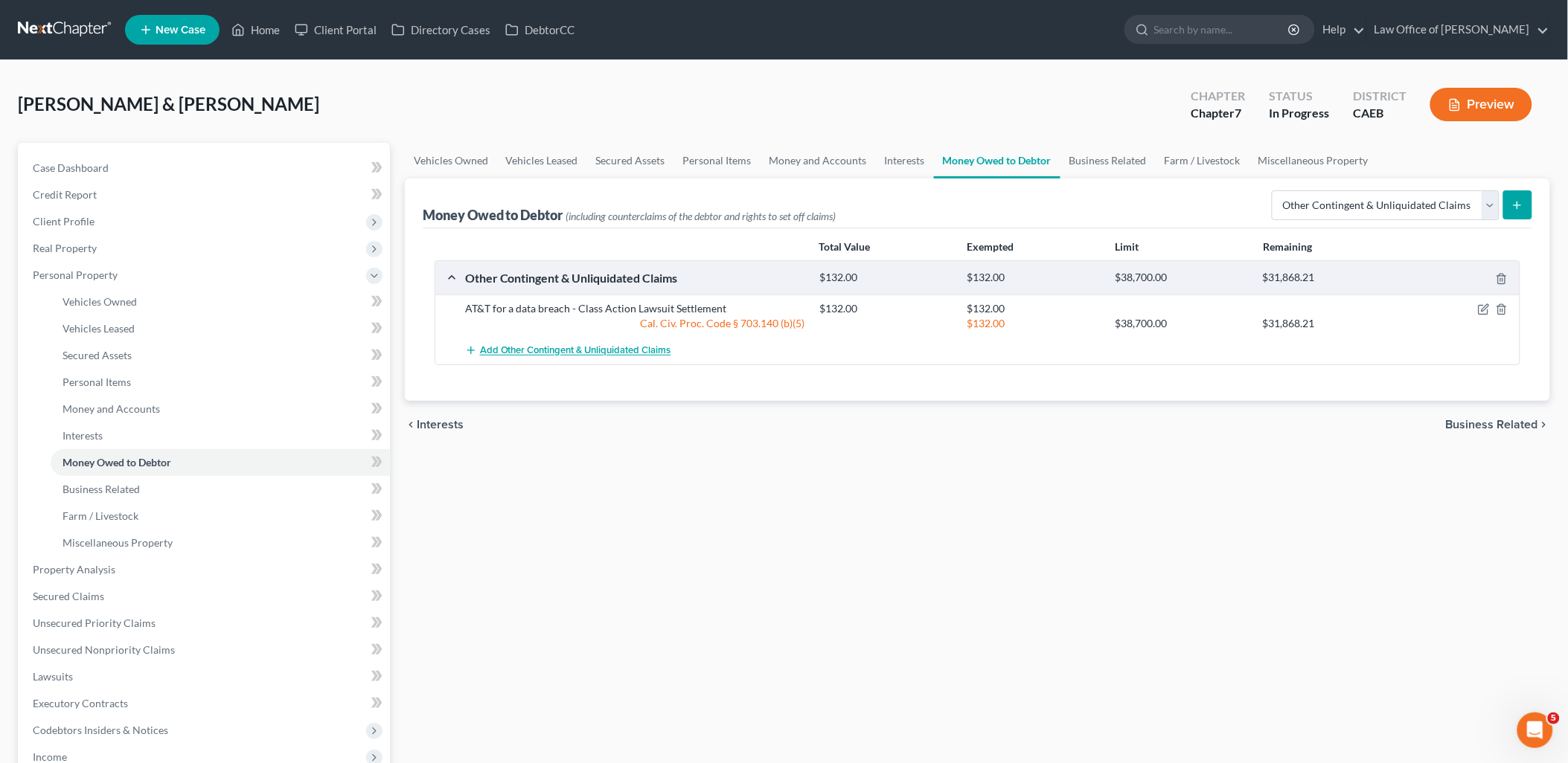
click at [559, 354] on span "Add Other Contingent & Unliquidated Claims" at bounding box center [575, 351] width 192 height 12
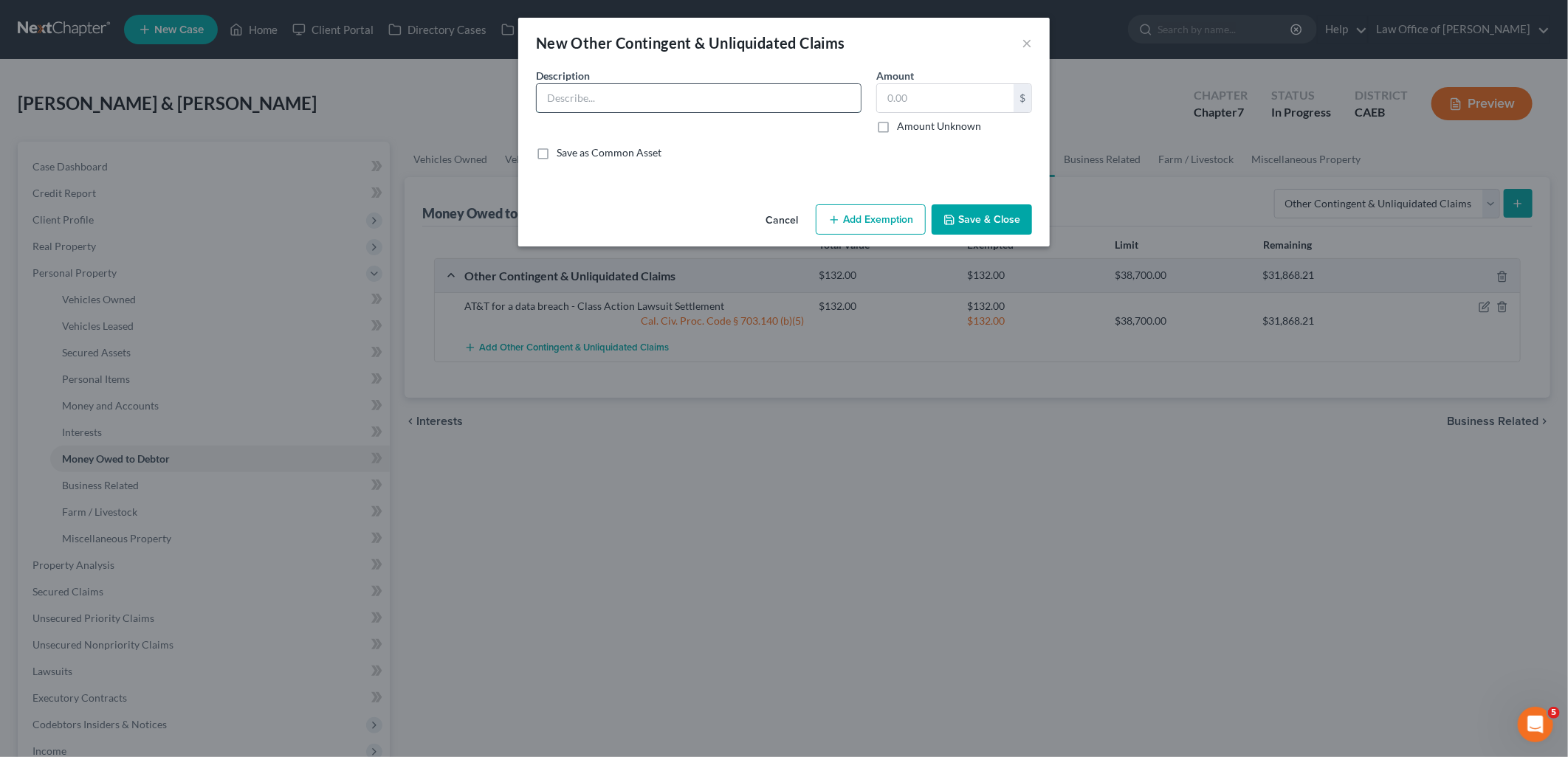
click at [621, 101] on input "text" at bounding box center [698, 98] width 324 height 28
type input "Facebook for data breach - Class Action Lawsuit Settlement"
type input "30"
click at [878, 219] on button "Add Exemption" at bounding box center [871, 220] width 110 height 31
select select "2"
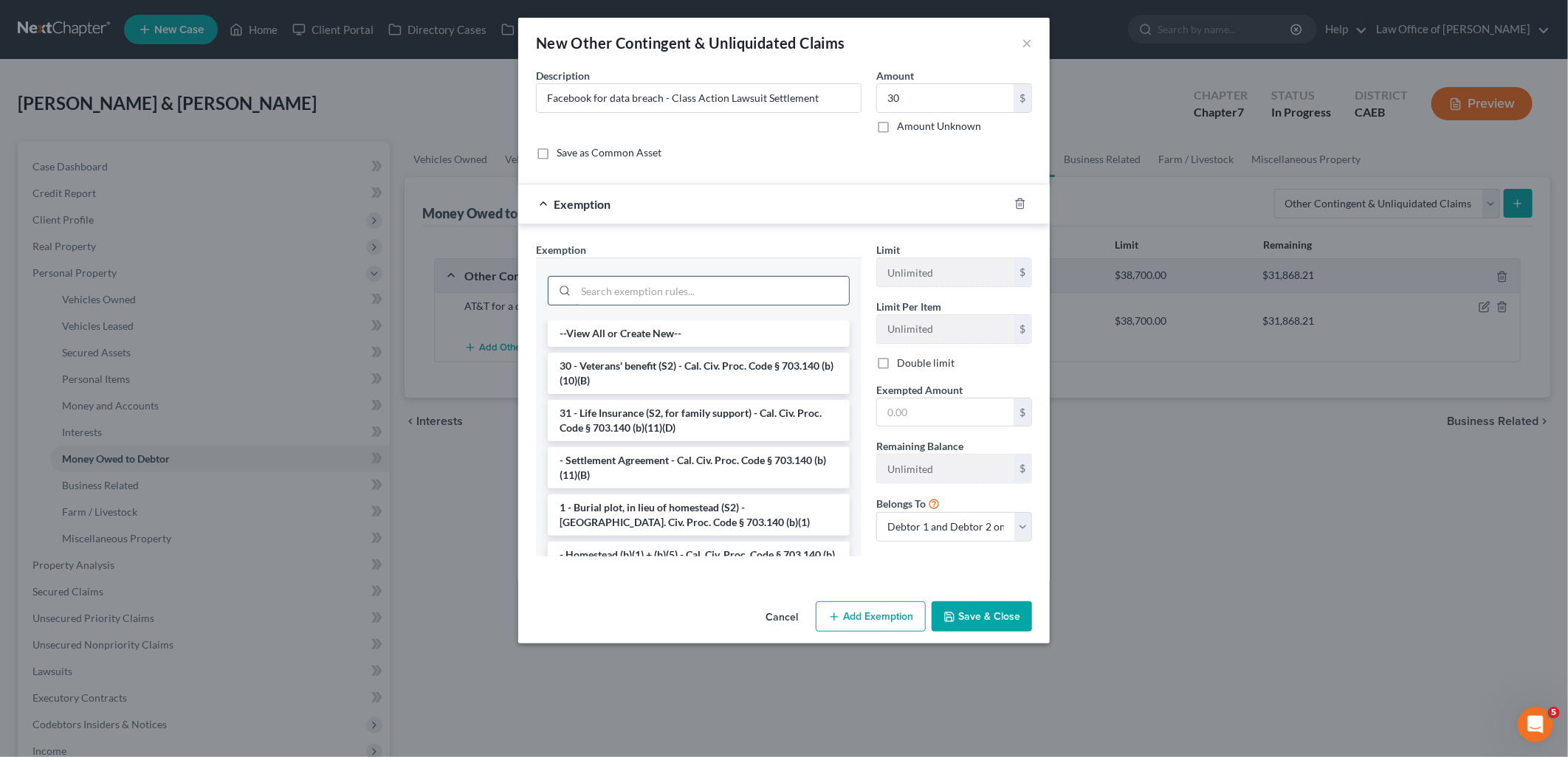
click at [651, 281] on input "search" at bounding box center [712, 290] width 273 height 28
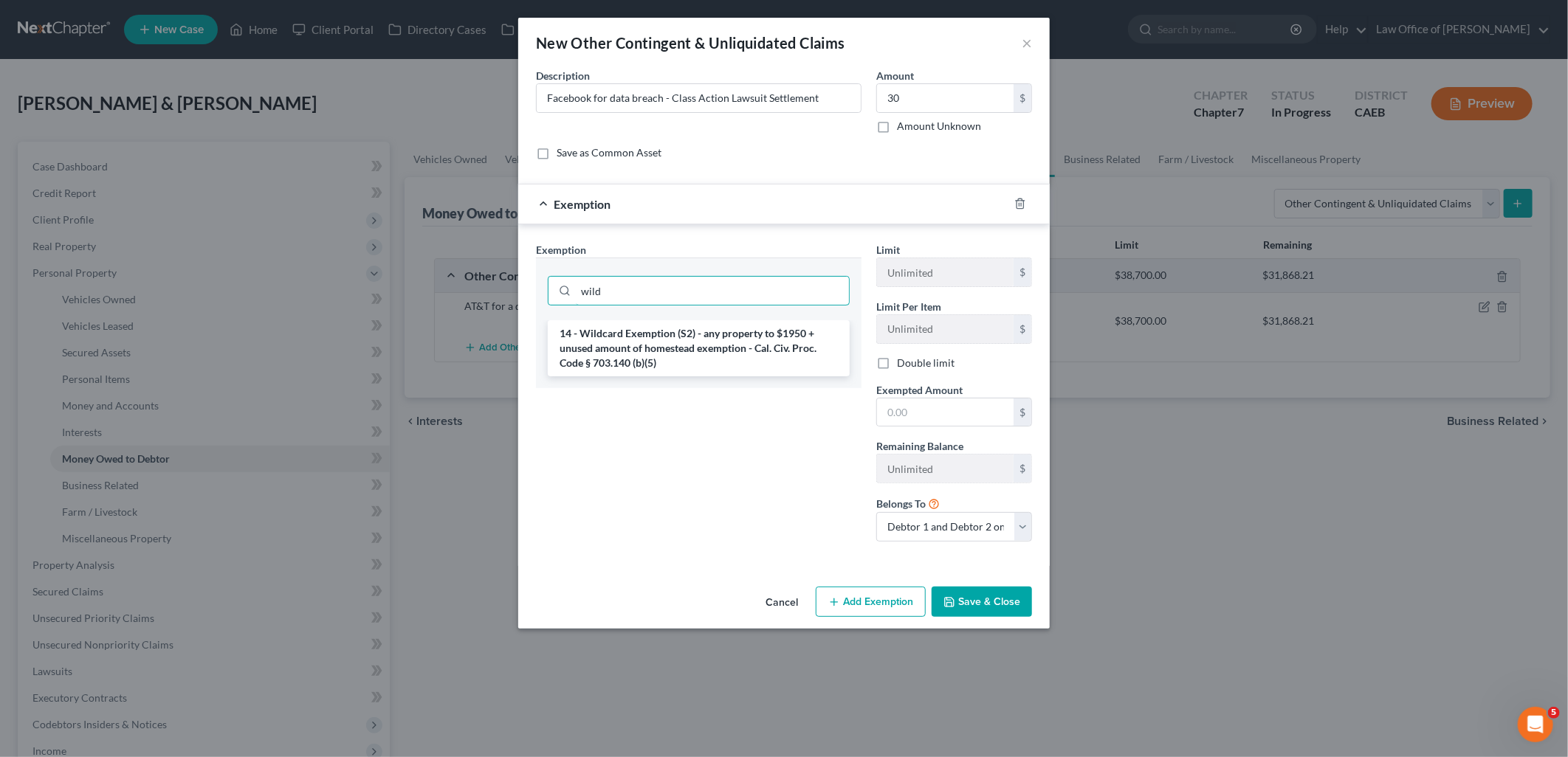
type input "wild"
click at [672, 323] on li "14 - Wildcard Exemption (S2) - any property to $1950 + unused amount of homeste…" at bounding box center [699, 348] width 302 height 56
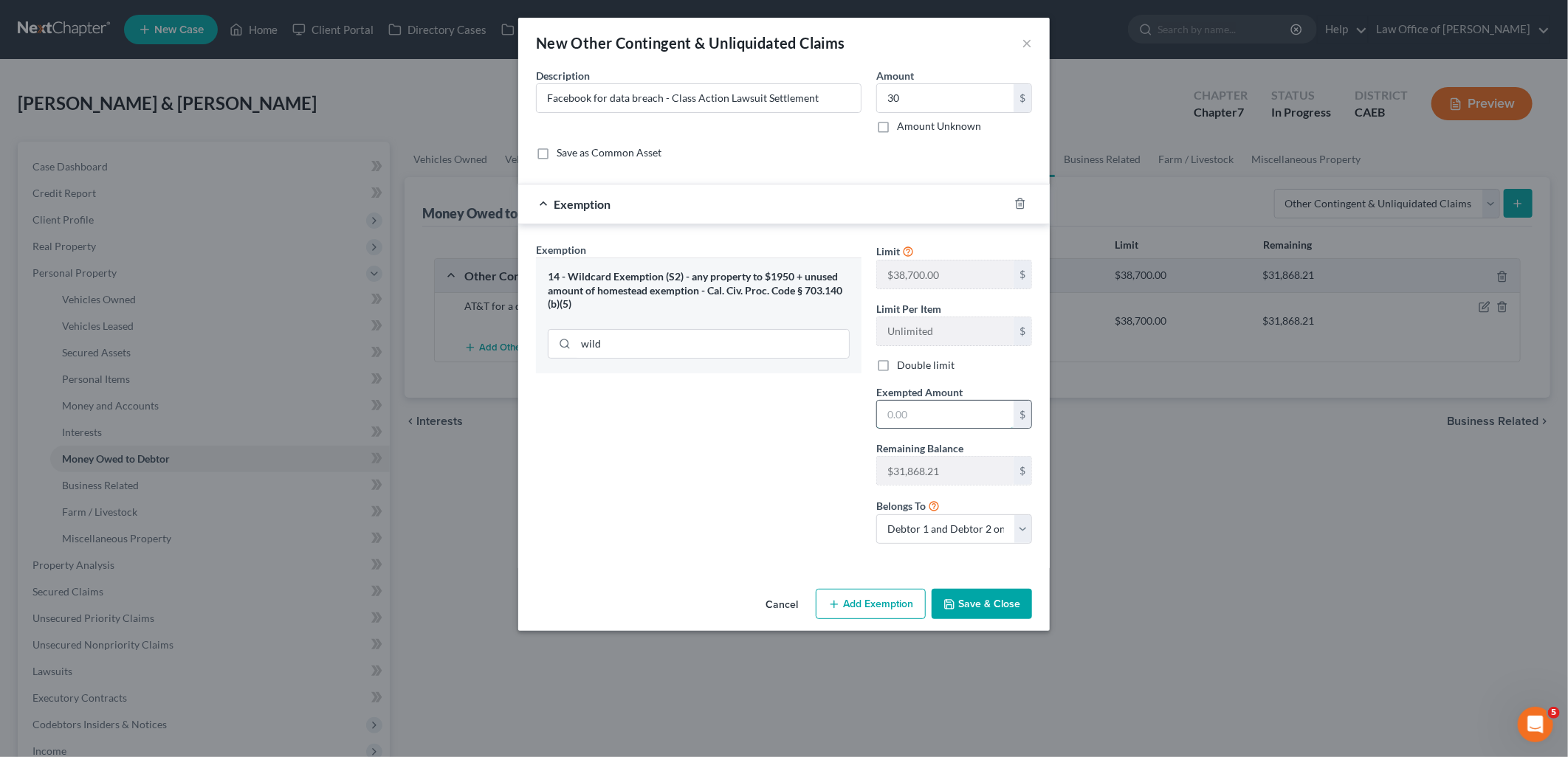
click at [941, 416] on input "text" at bounding box center [945, 415] width 136 height 28
type input "30"
click at [982, 604] on button "Save & Close" at bounding box center [982, 605] width 100 height 31
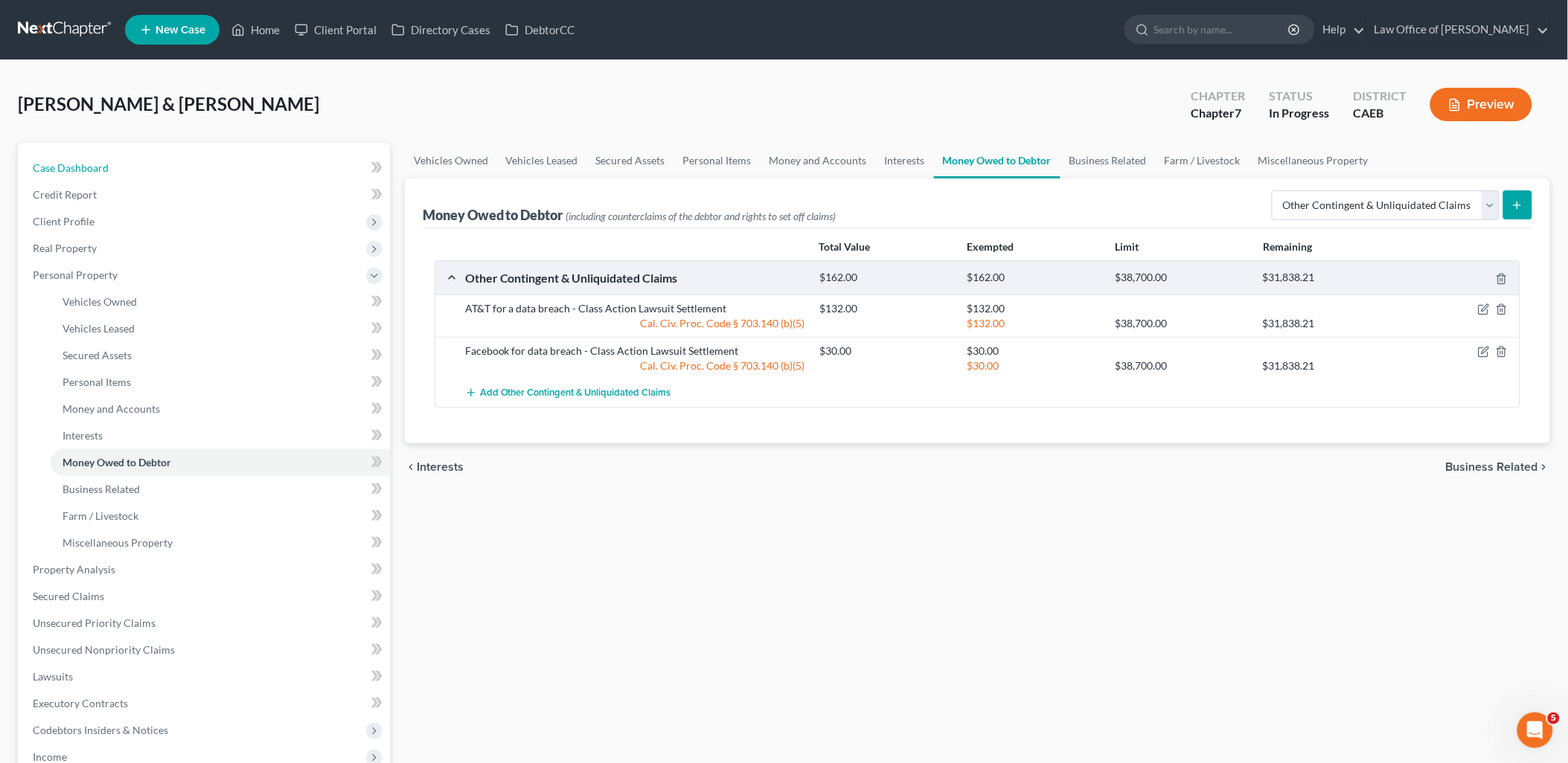
drag, startPoint x: 104, startPoint y: 164, endPoint x: 382, endPoint y: 198, distance: 280.1
click at [104, 164] on span "Case Dashboard" at bounding box center [70, 168] width 76 height 12
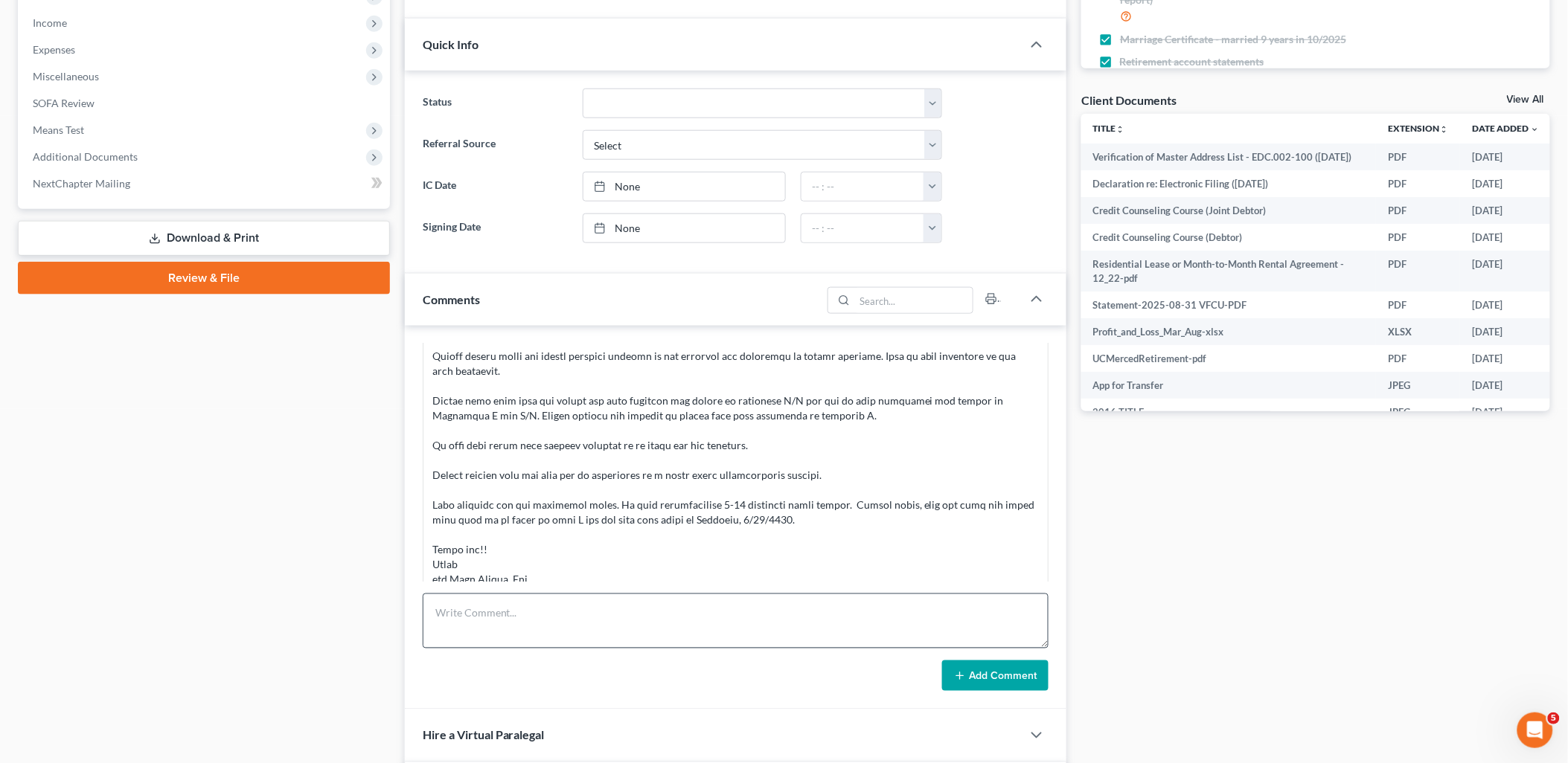
scroll to position [496, 0]
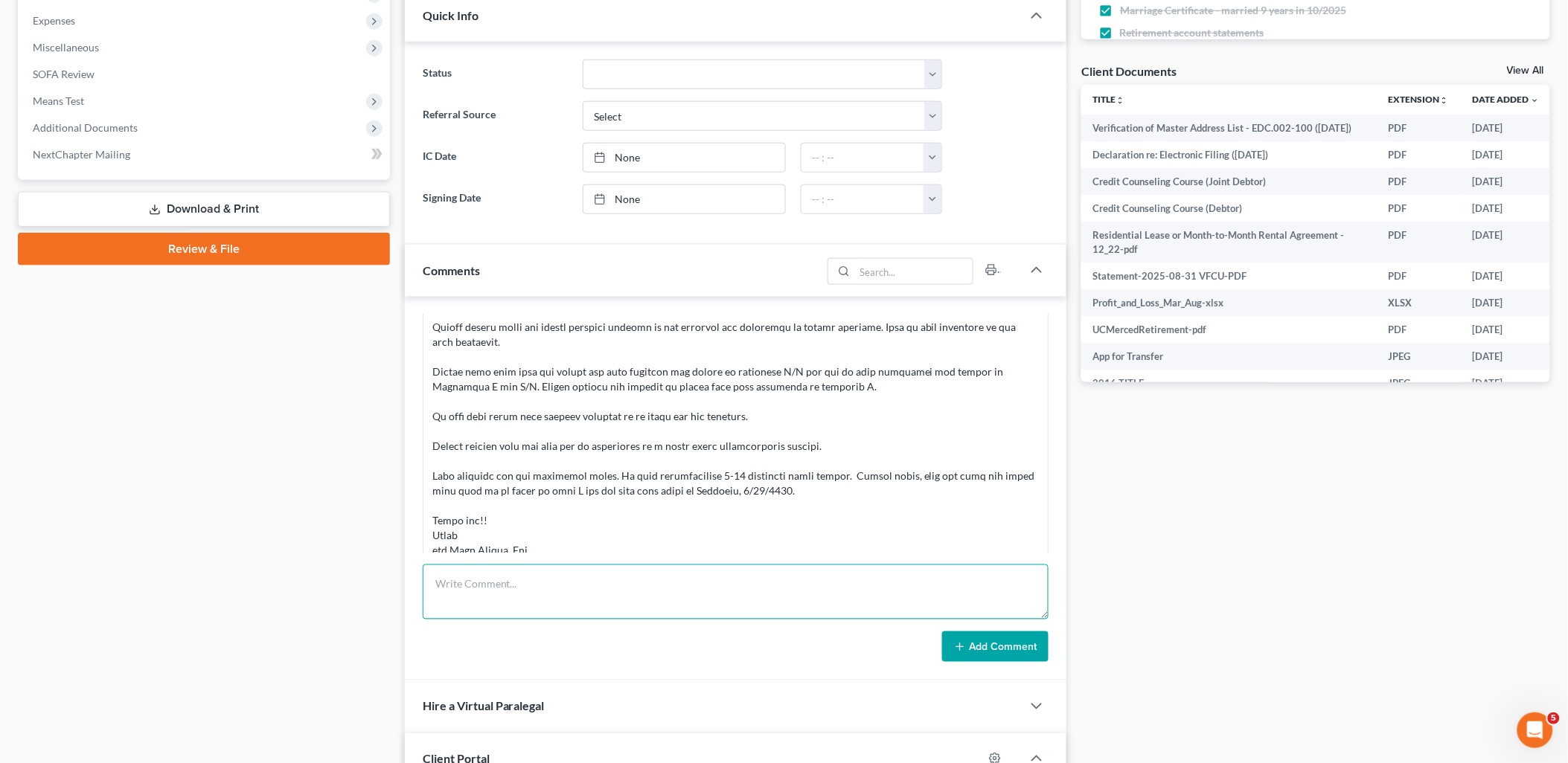
click at [532, 582] on textarea at bounding box center [735, 592] width 626 height 55
paste textarea "Loremips do sitametco adipisci elitsed do eiusm te Inci utl Etdolo? MAGNAAL Eni…"
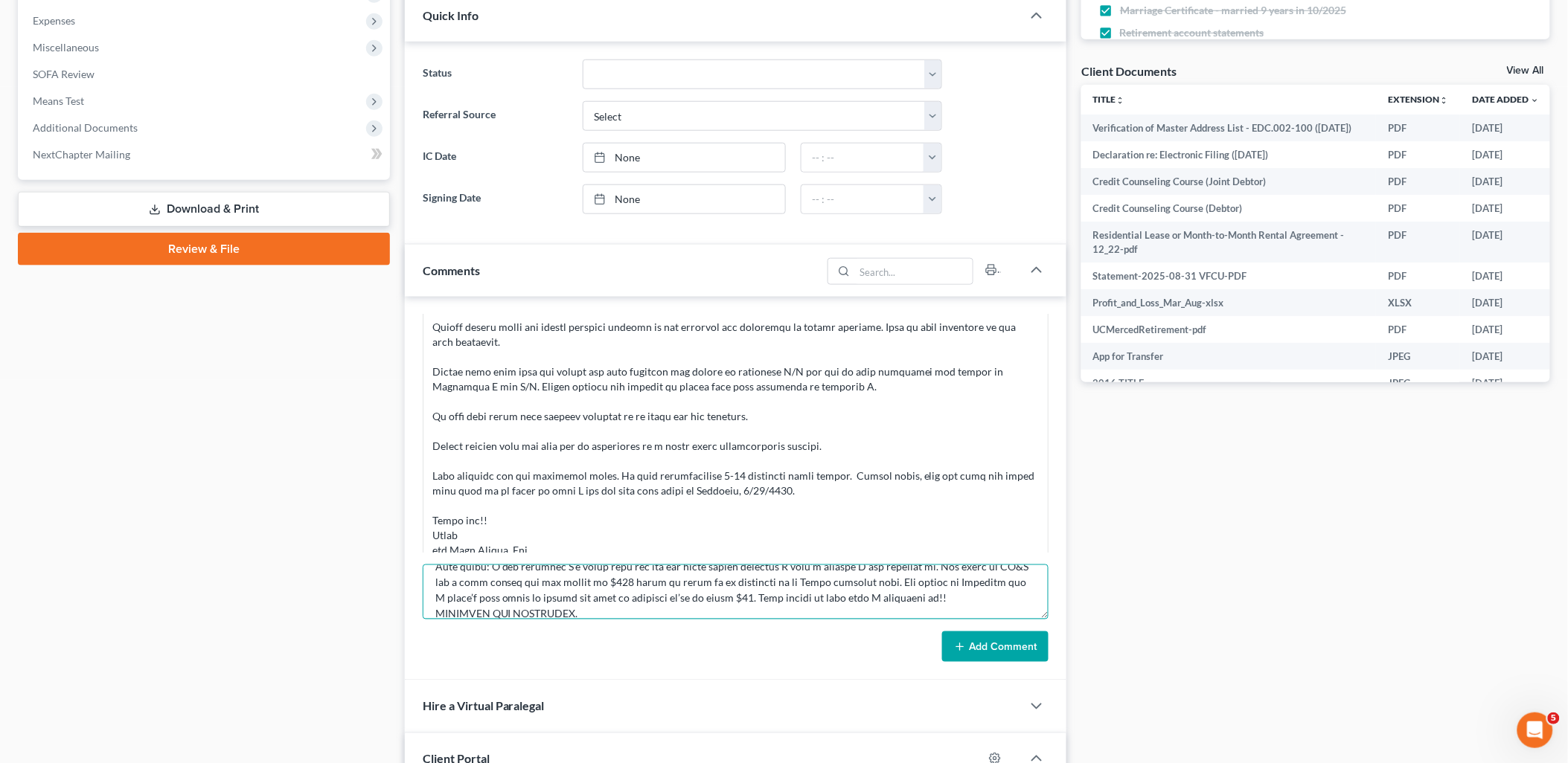
type textarea "Loremips do sitametco adipisci elitsed do eiusm te Inci utl Etdolo? MAGNAAL Eni…"
click at [998, 655] on button "Add Comment" at bounding box center [996, 647] width 107 height 31
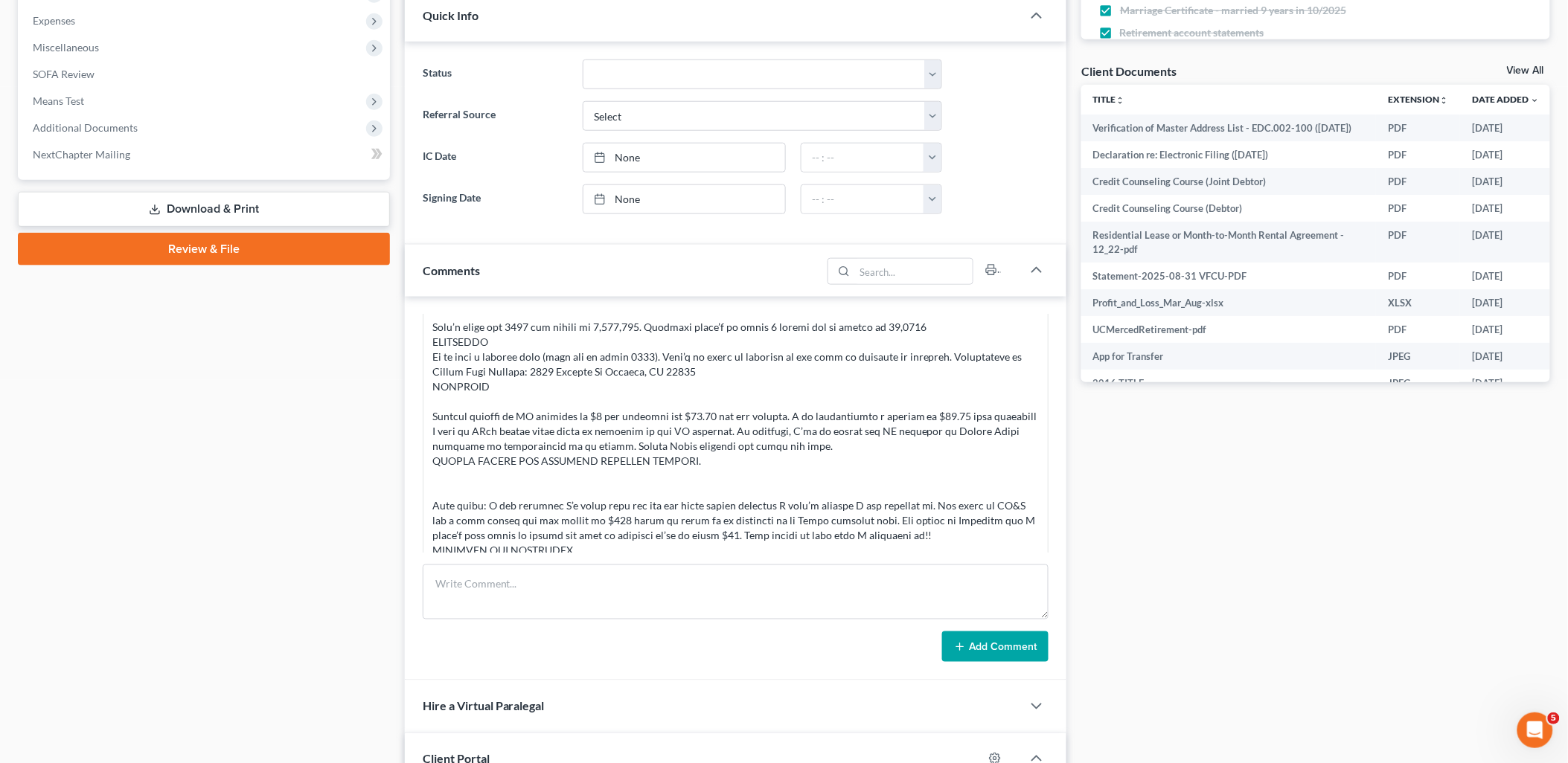
scroll to position [1892, 0]
